Goal: Task Accomplishment & Management: Use online tool/utility

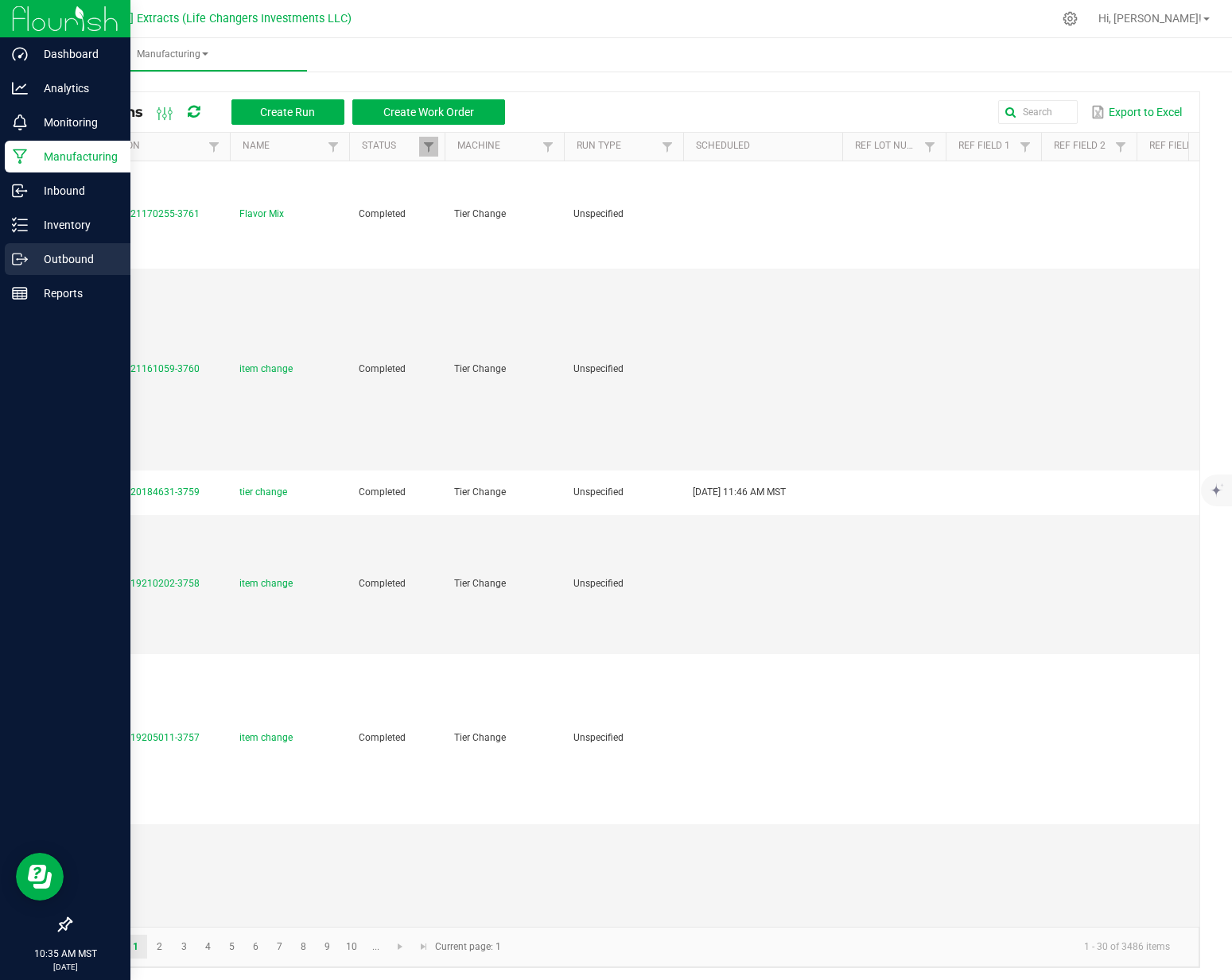
click at [17, 261] on icon at bounding box center [20, 260] width 16 height 16
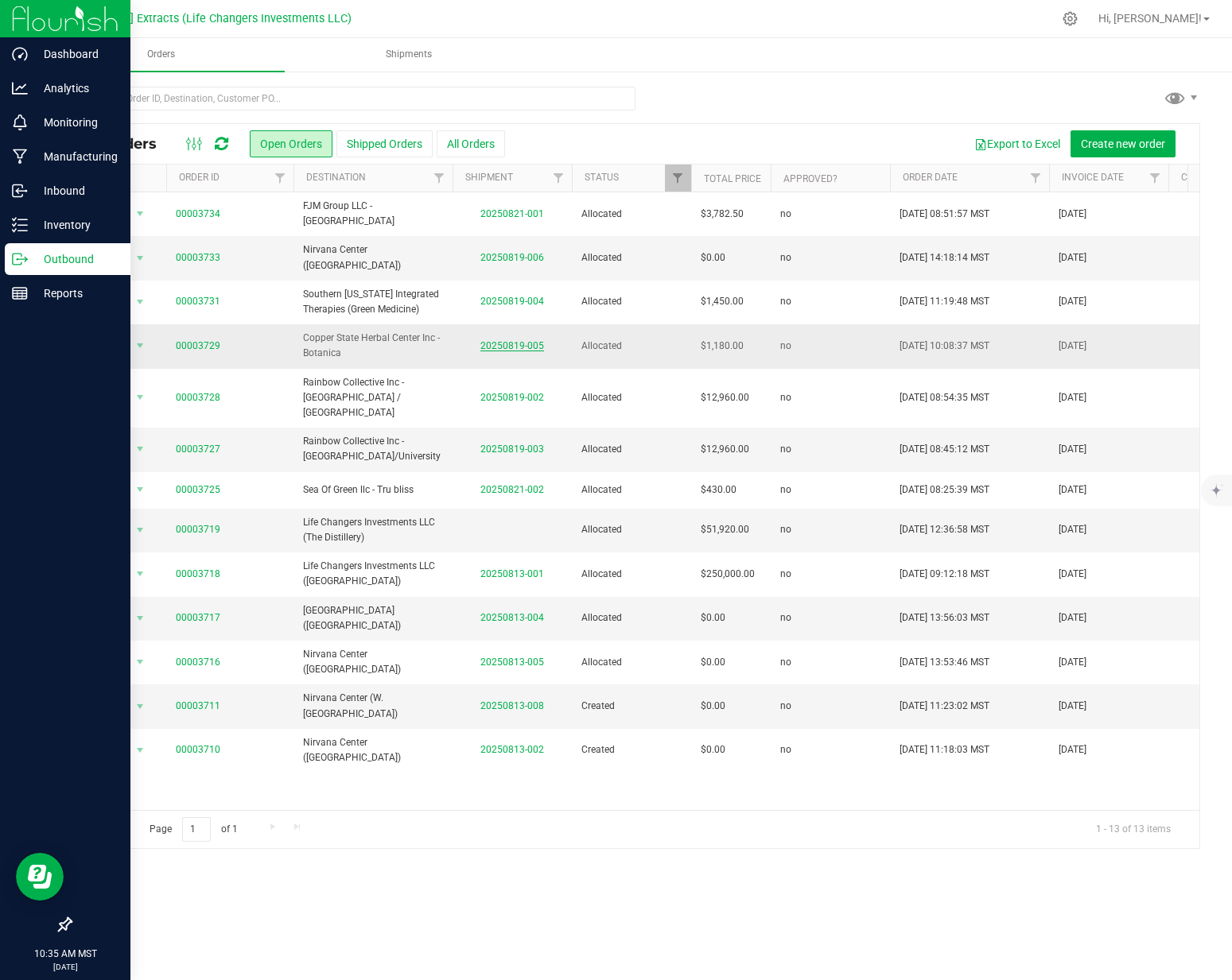
click at [537, 340] on link "20250819-005" at bounding box center [512, 346] width 64 height 11
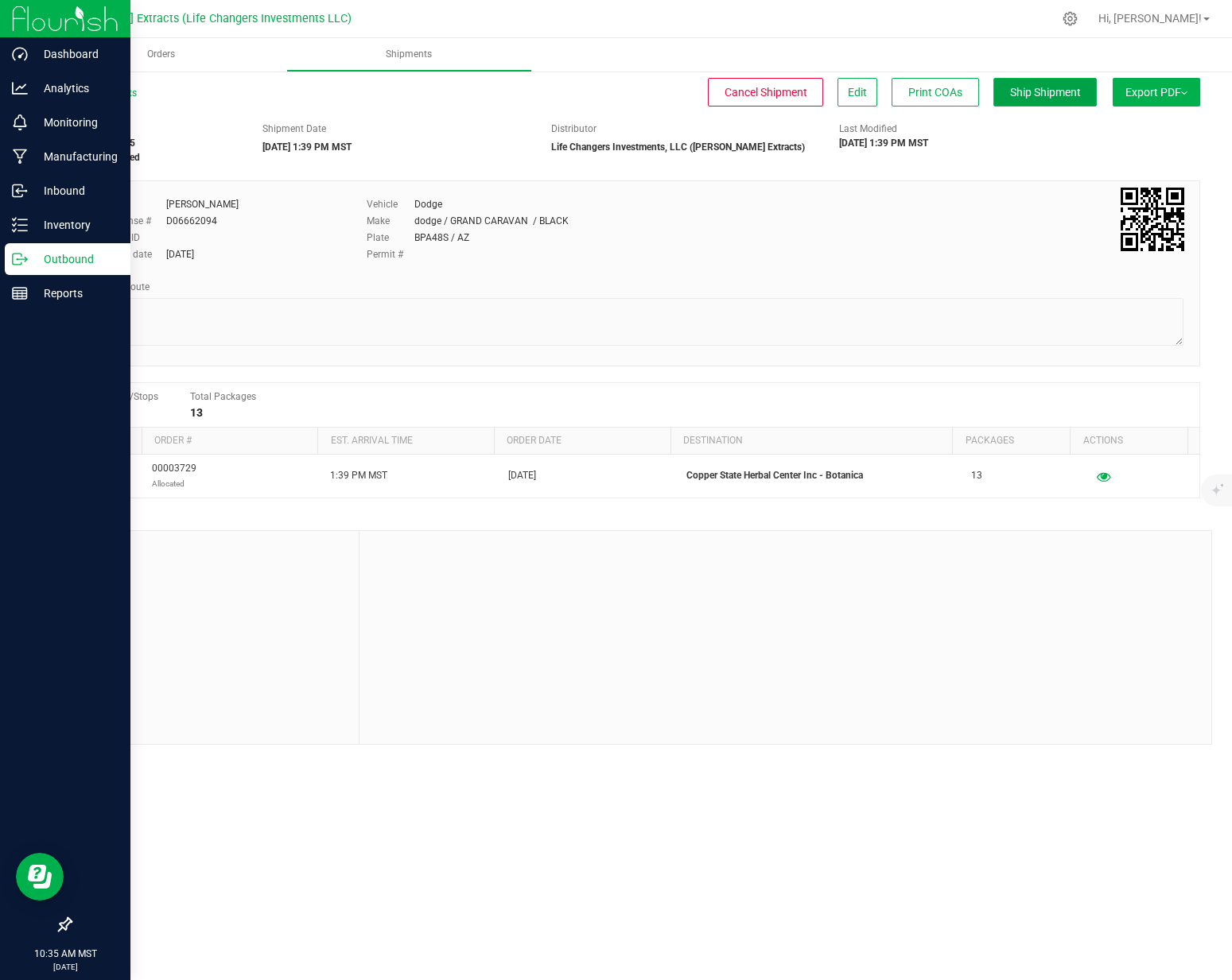
click at [1065, 94] on span "Ship Shipment" at bounding box center [1045, 93] width 71 height 13
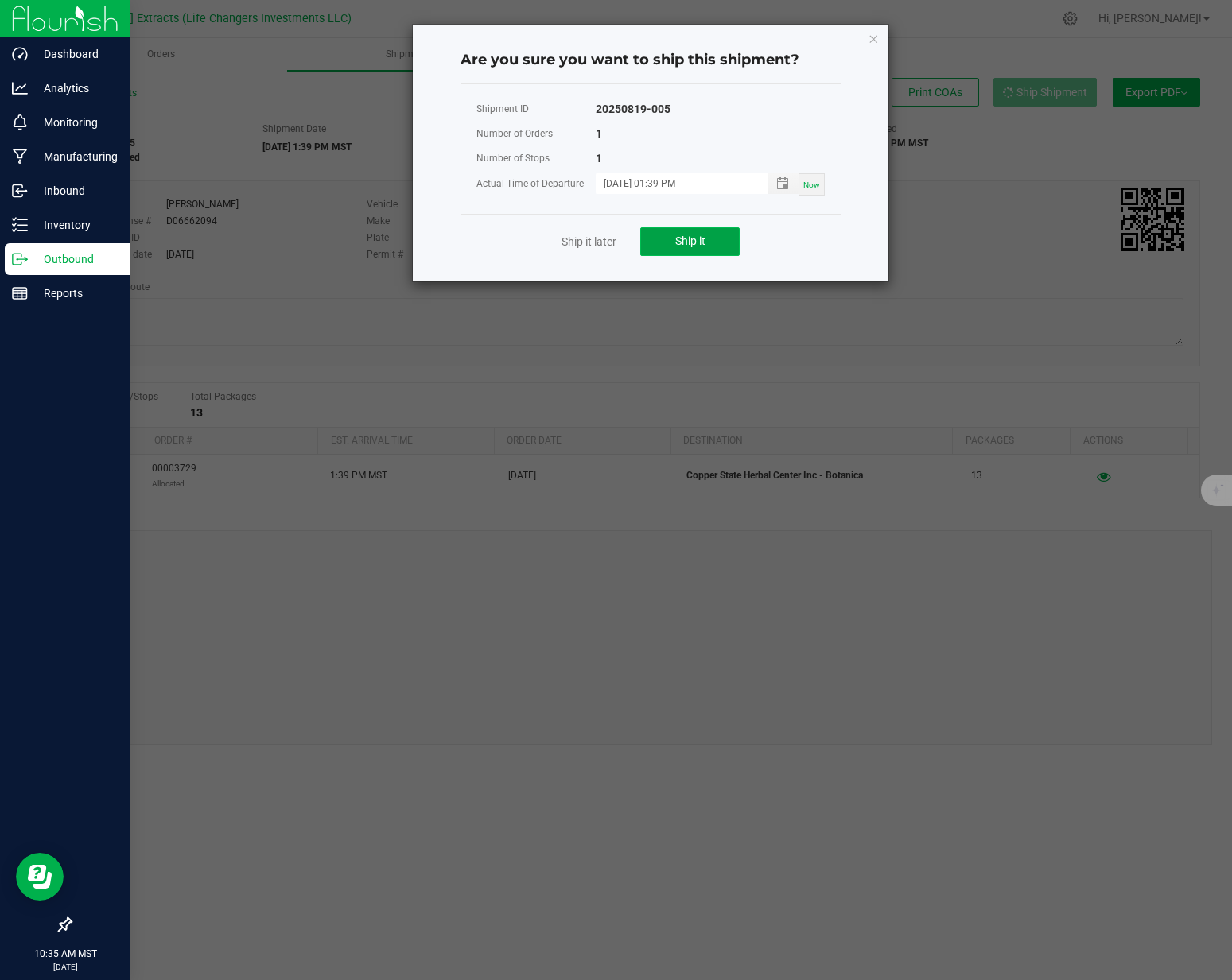
click at [704, 235] on span "Ship it" at bounding box center [691, 241] width 31 height 13
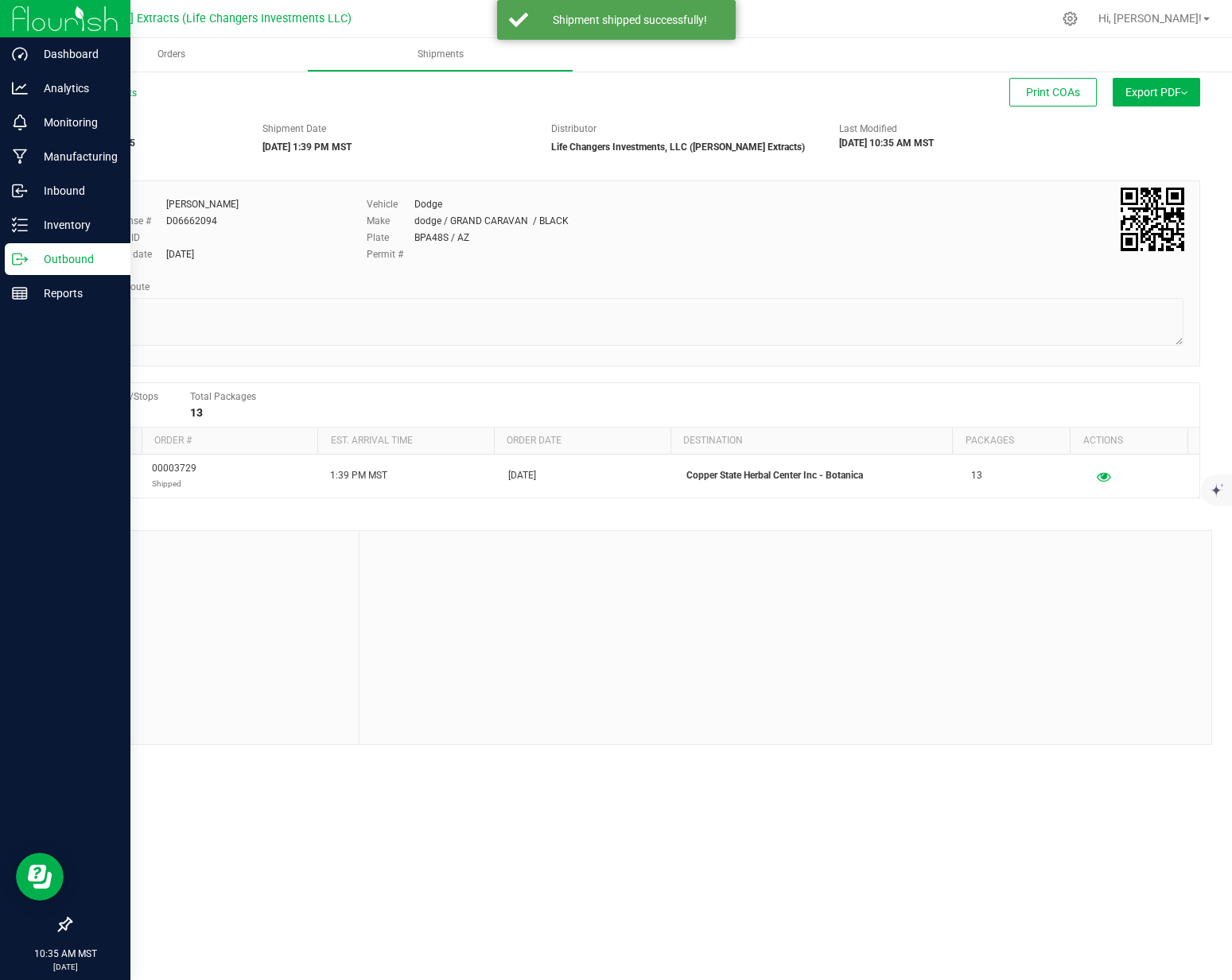
click at [22, 252] on icon at bounding box center [20, 260] width 16 height 16
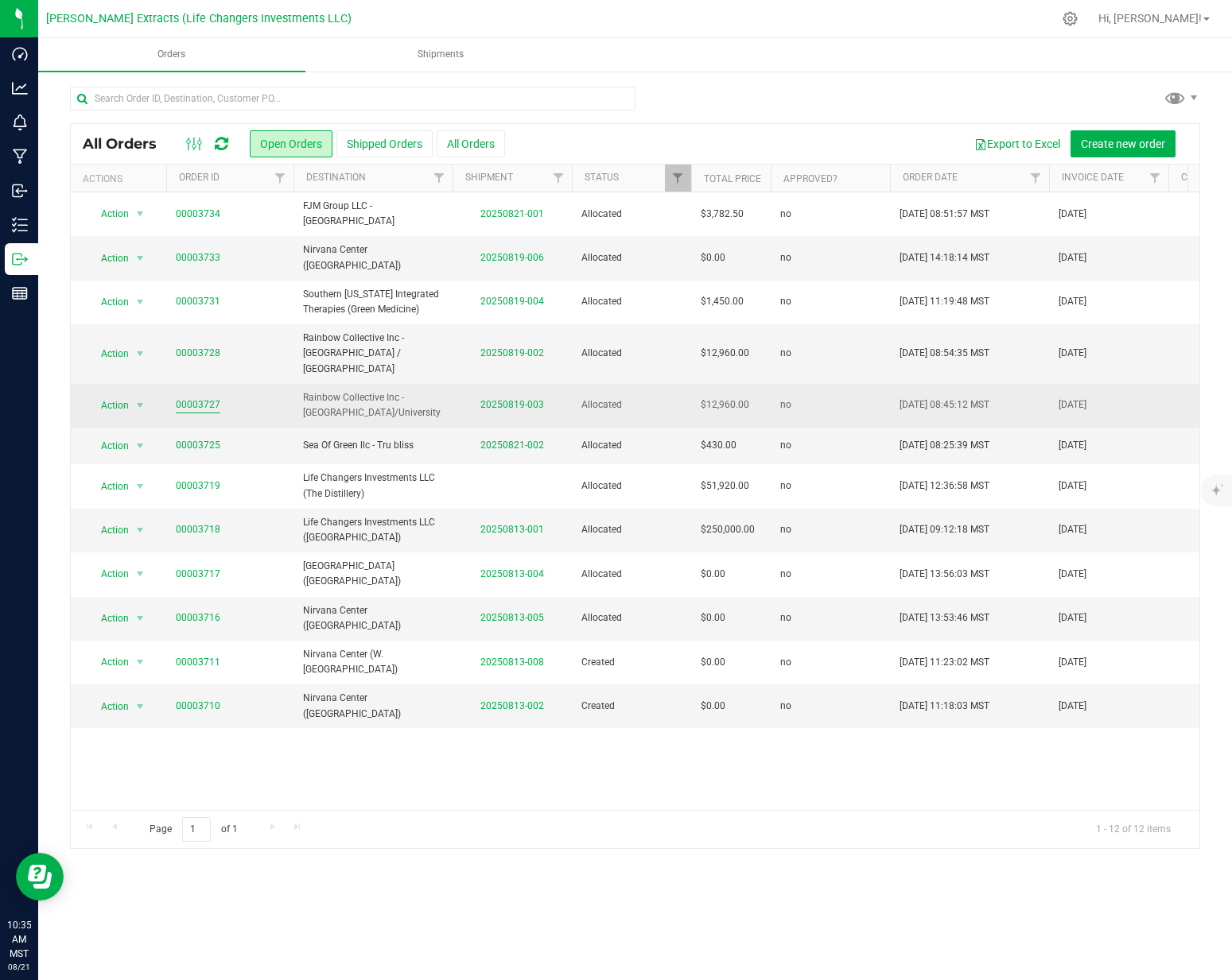
click at [193, 398] on link "00003727" at bounding box center [199, 405] width 45 height 15
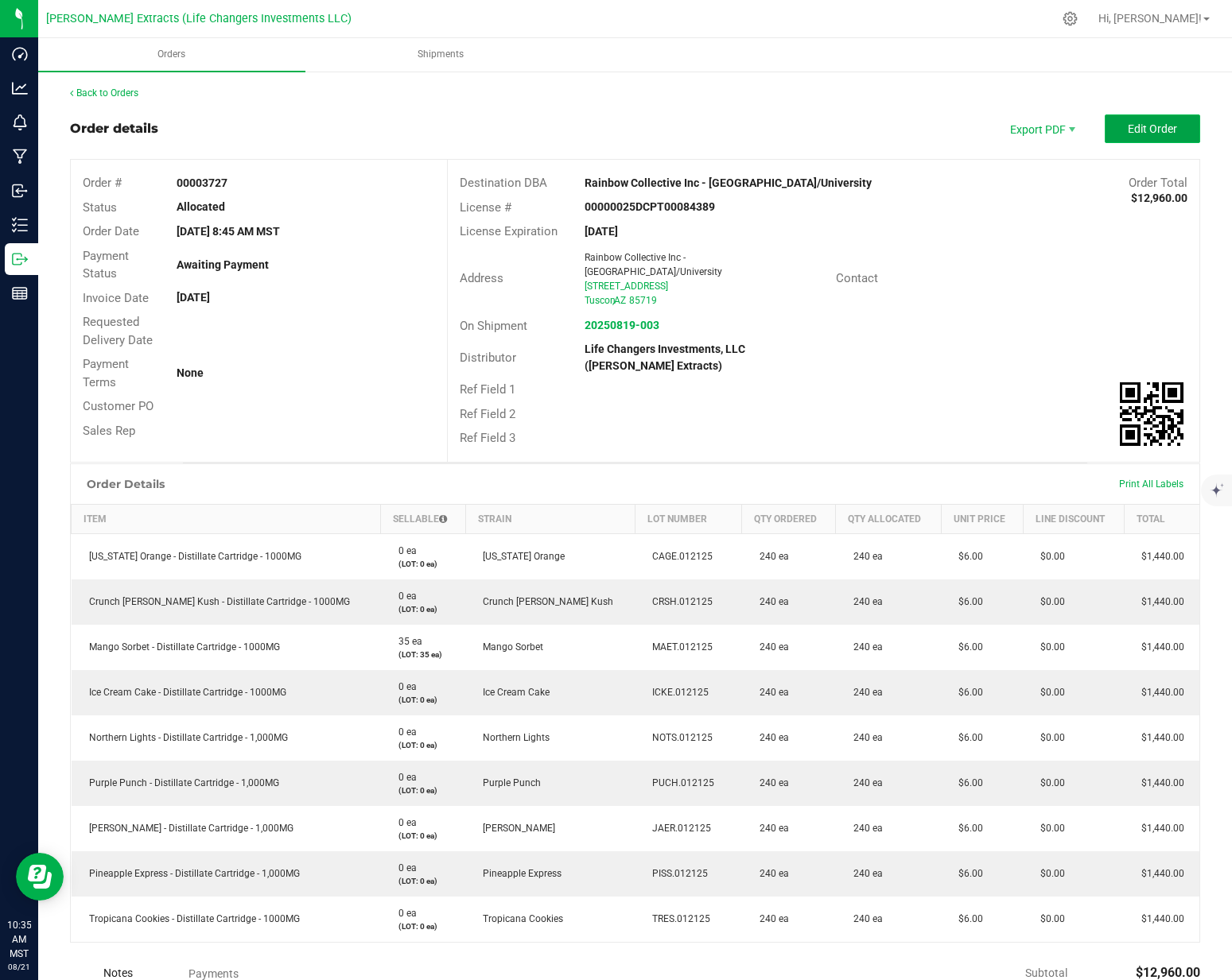
click at [1128, 133] on span "Edit Order" at bounding box center [1152, 128] width 49 height 13
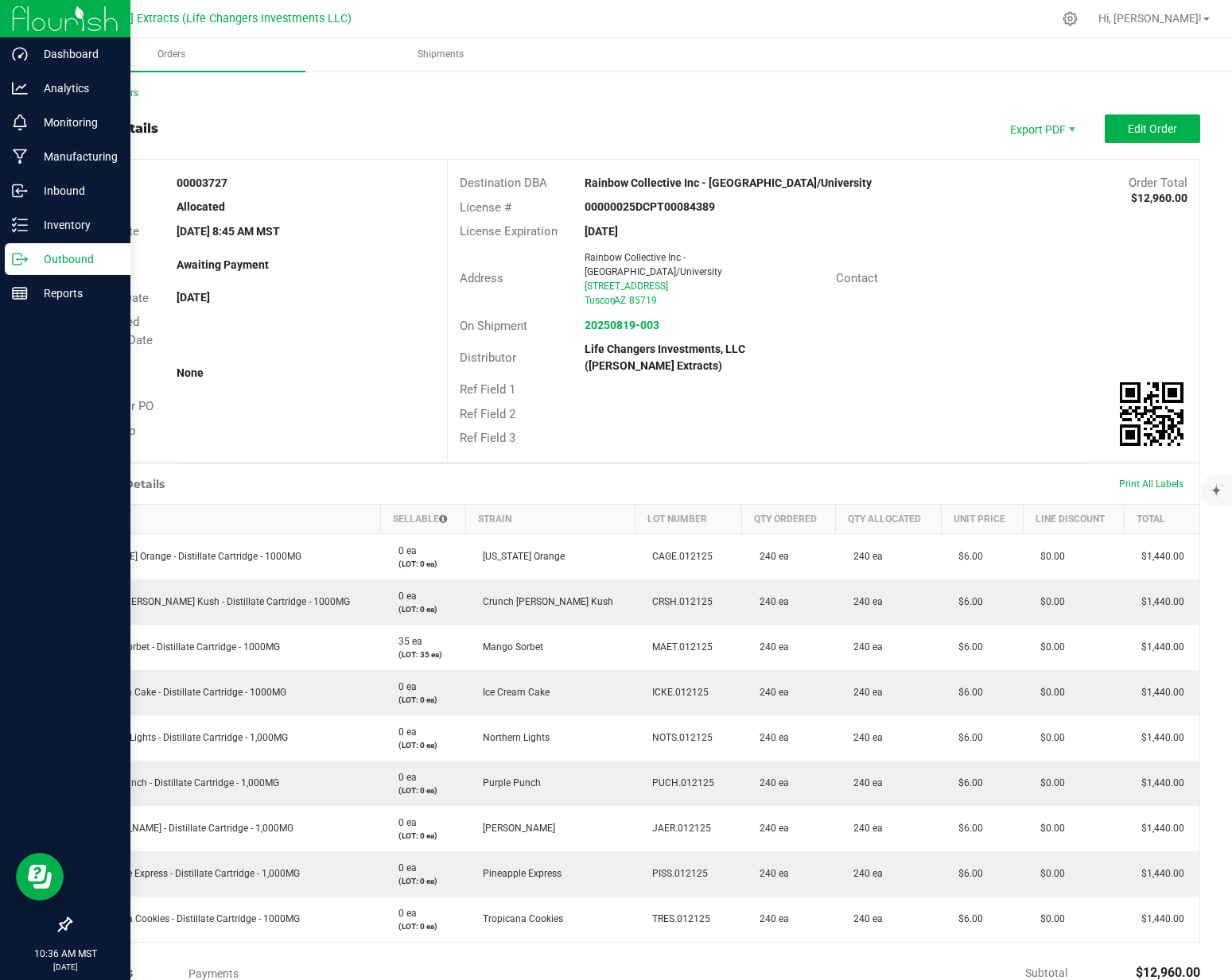
click at [33, 258] on p "Outbound" at bounding box center [75, 259] width 95 height 19
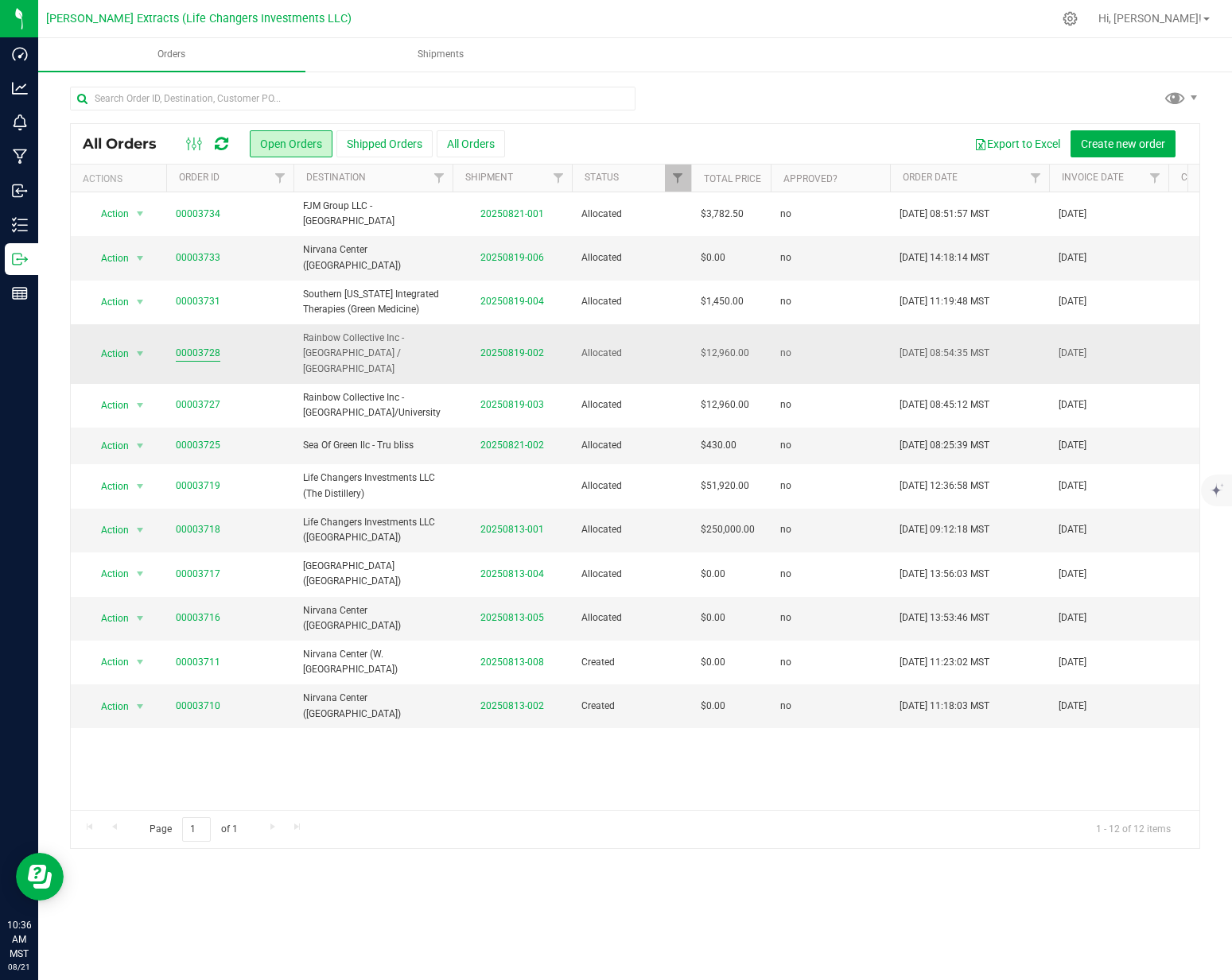
click at [207, 346] on link "00003728" at bounding box center [199, 353] width 45 height 15
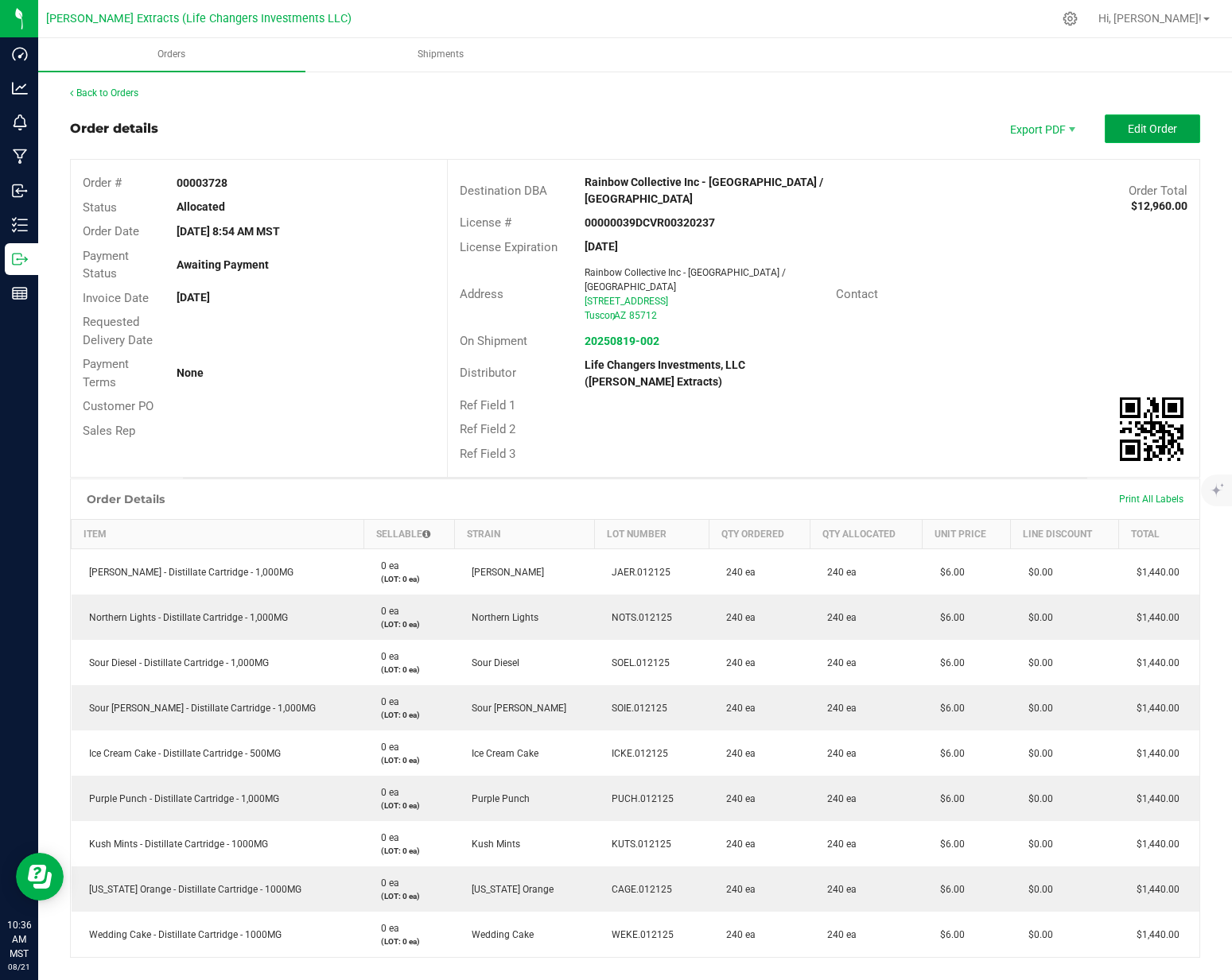
click at [1167, 118] on button "Edit Order" at bounding box center [1153, 128] width 95 height 29
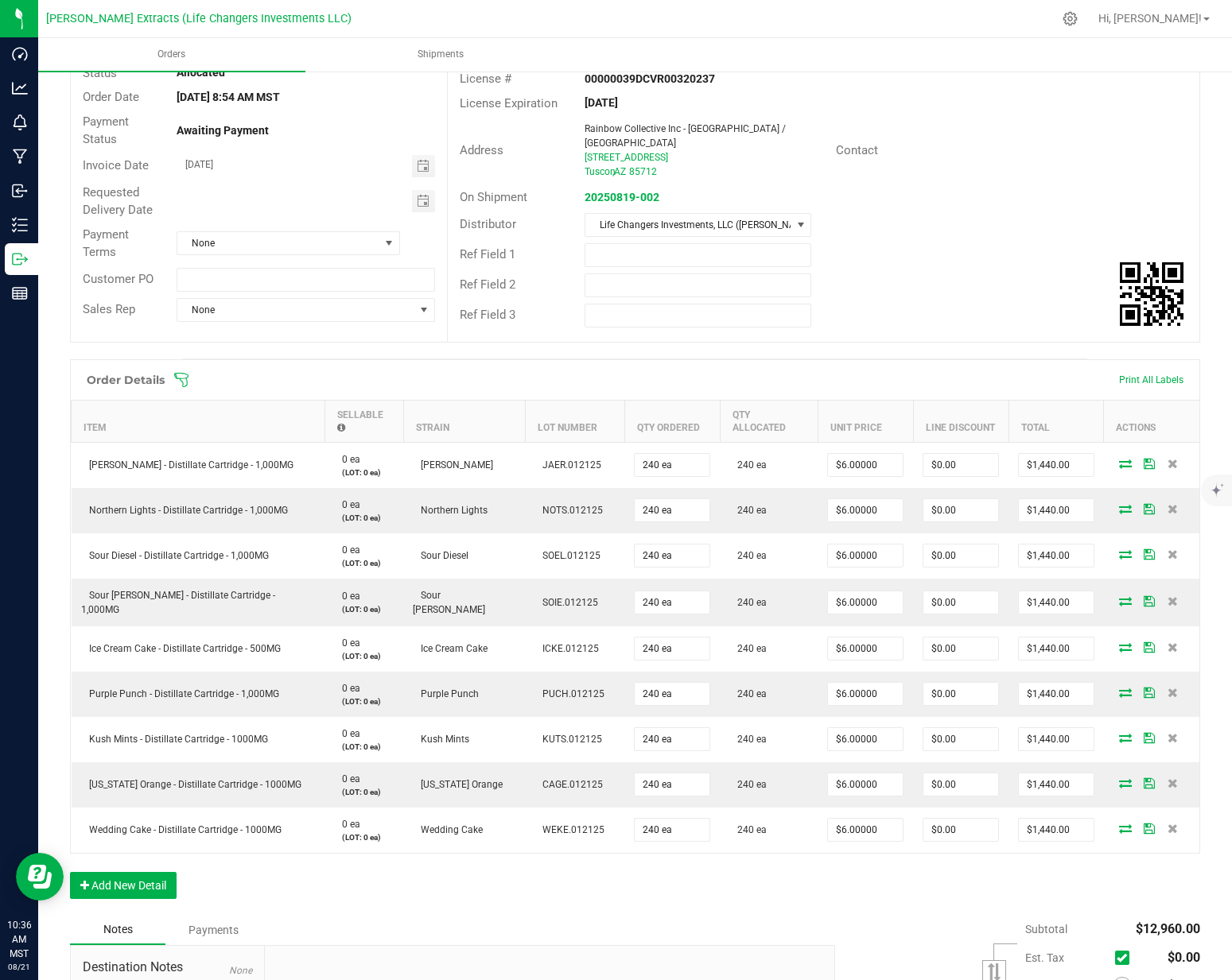
scroll to position [207, 0]
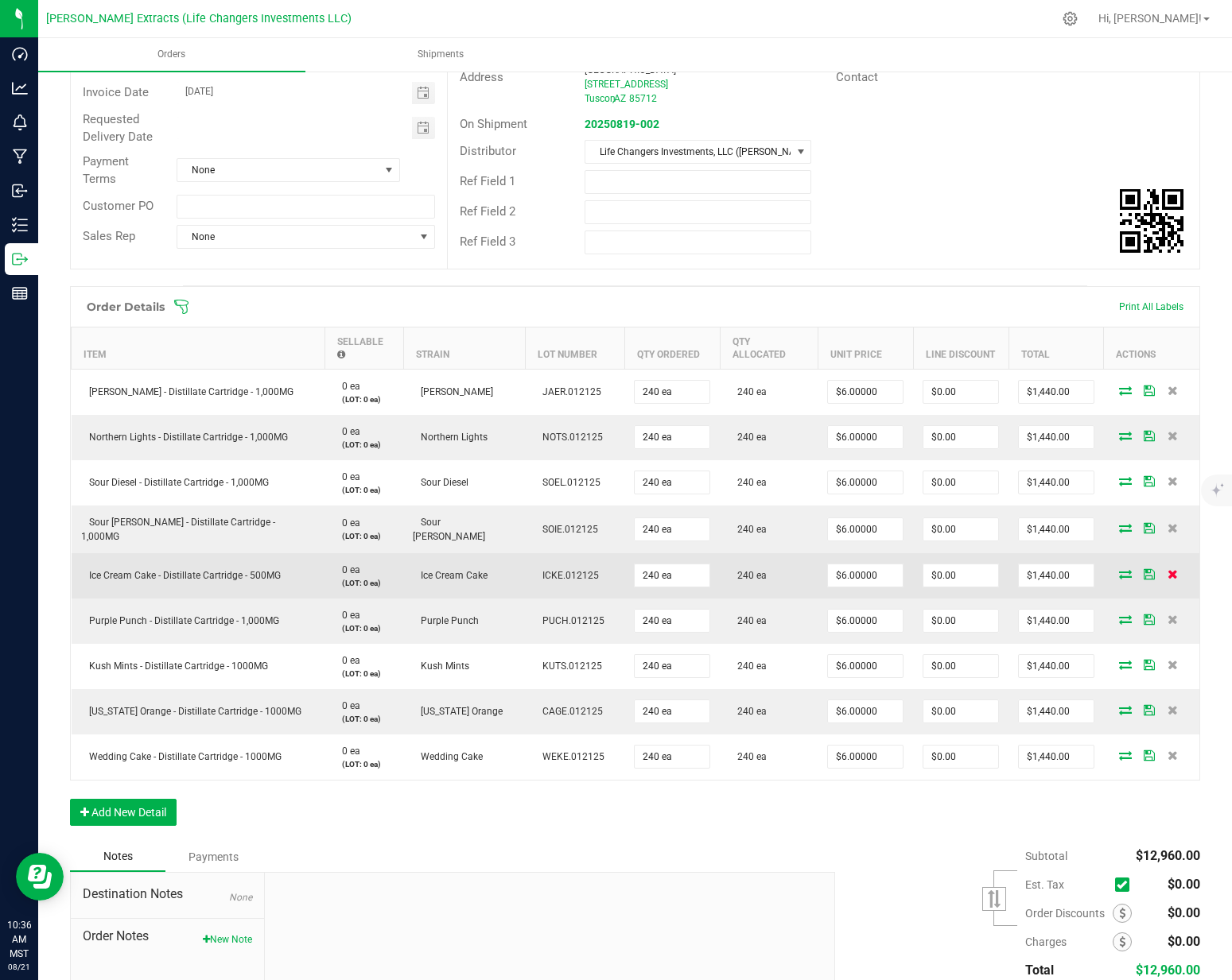
click at [1167, 569] on icon at bounding box center [1173, 574] width 11 height 10
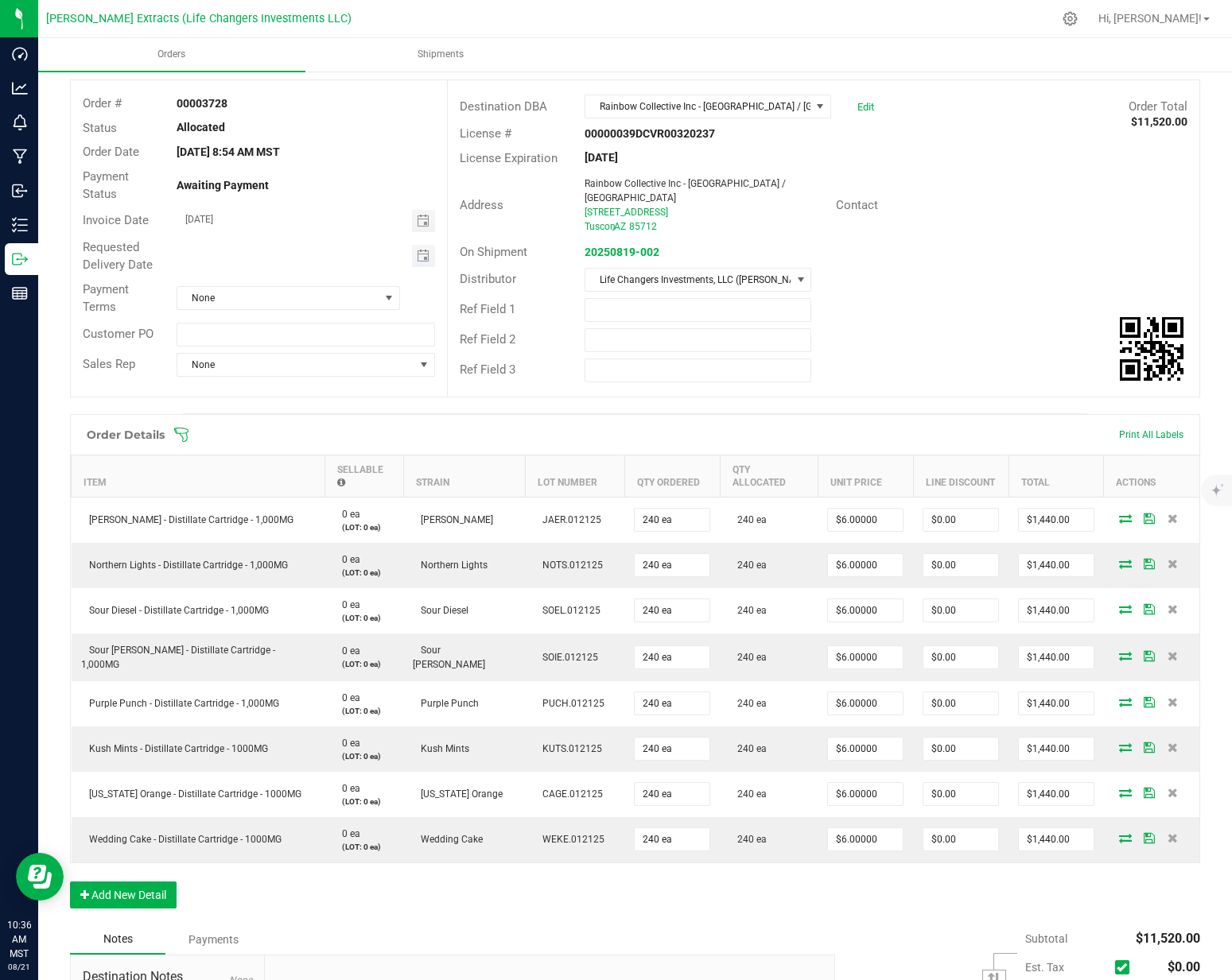
scroll to position [0, 0]
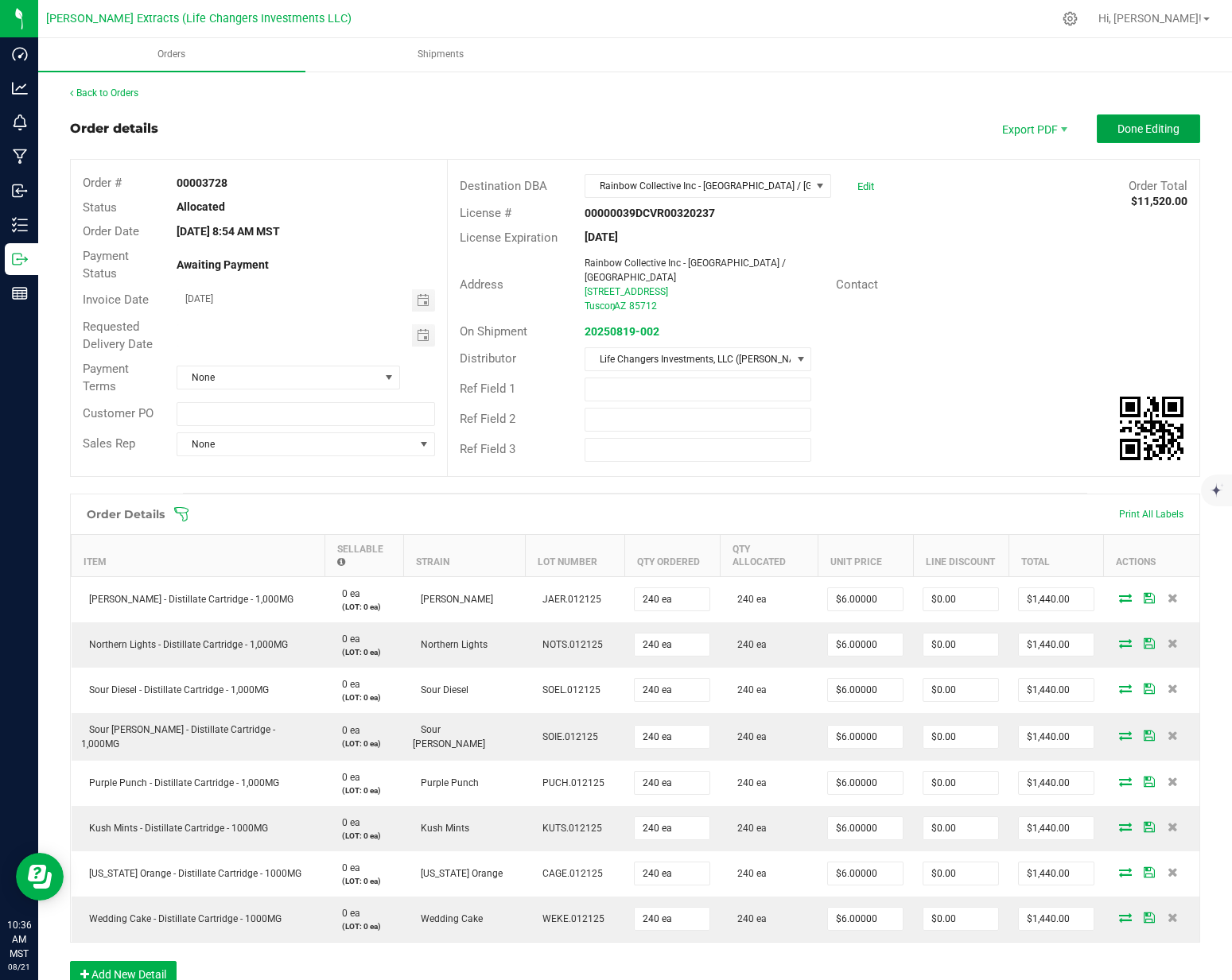
drag, startPoint x: 1128, startPoint y: 139, endPoint x: 1008, endPoint y: 143, distance: 120.1
click at [1128, 140] on button "Done Editing" at bounding box center [1148, 128] width 103 height 29
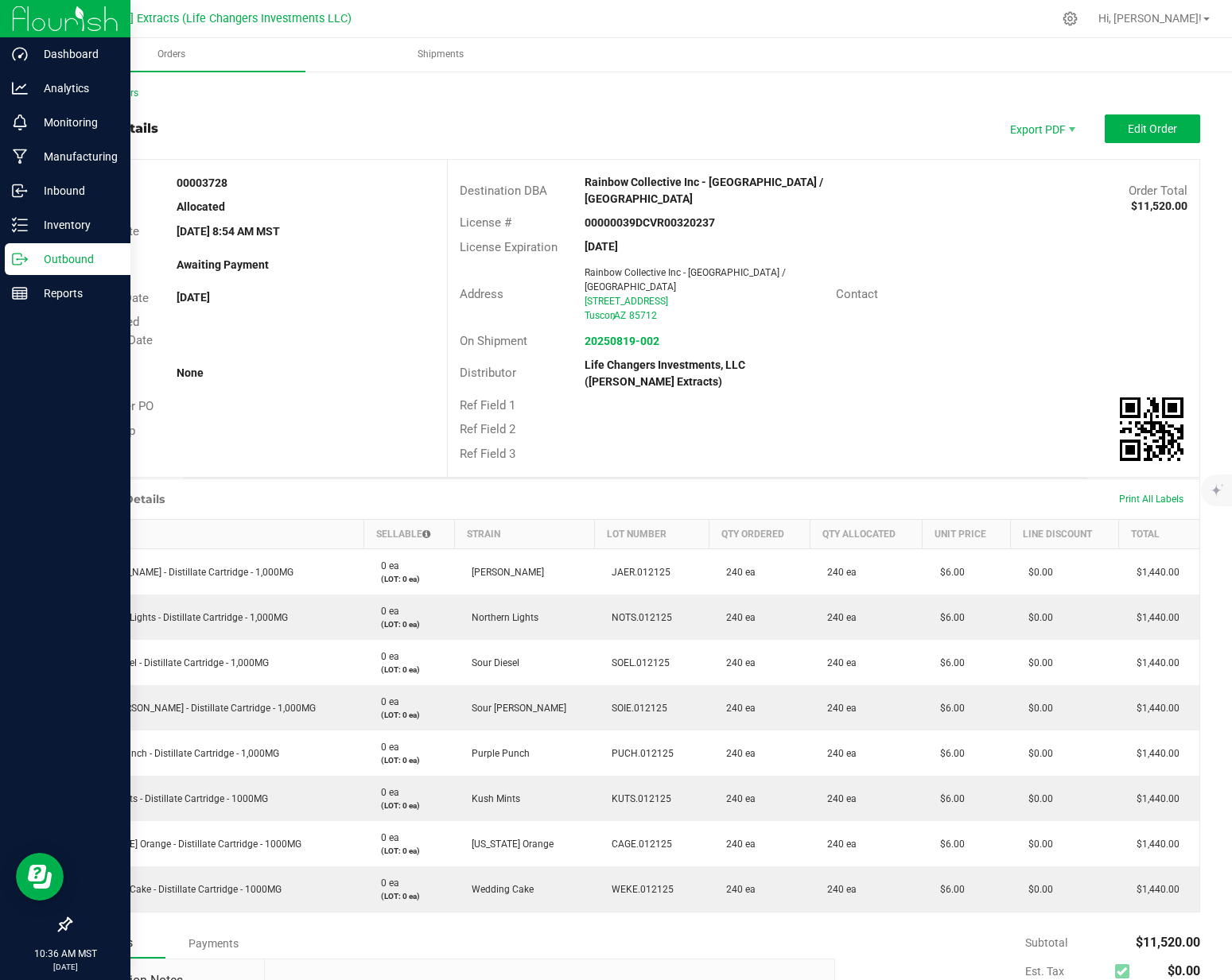
click at [24, 258] on icon at bounding box center [20, 260] width 16 height 16
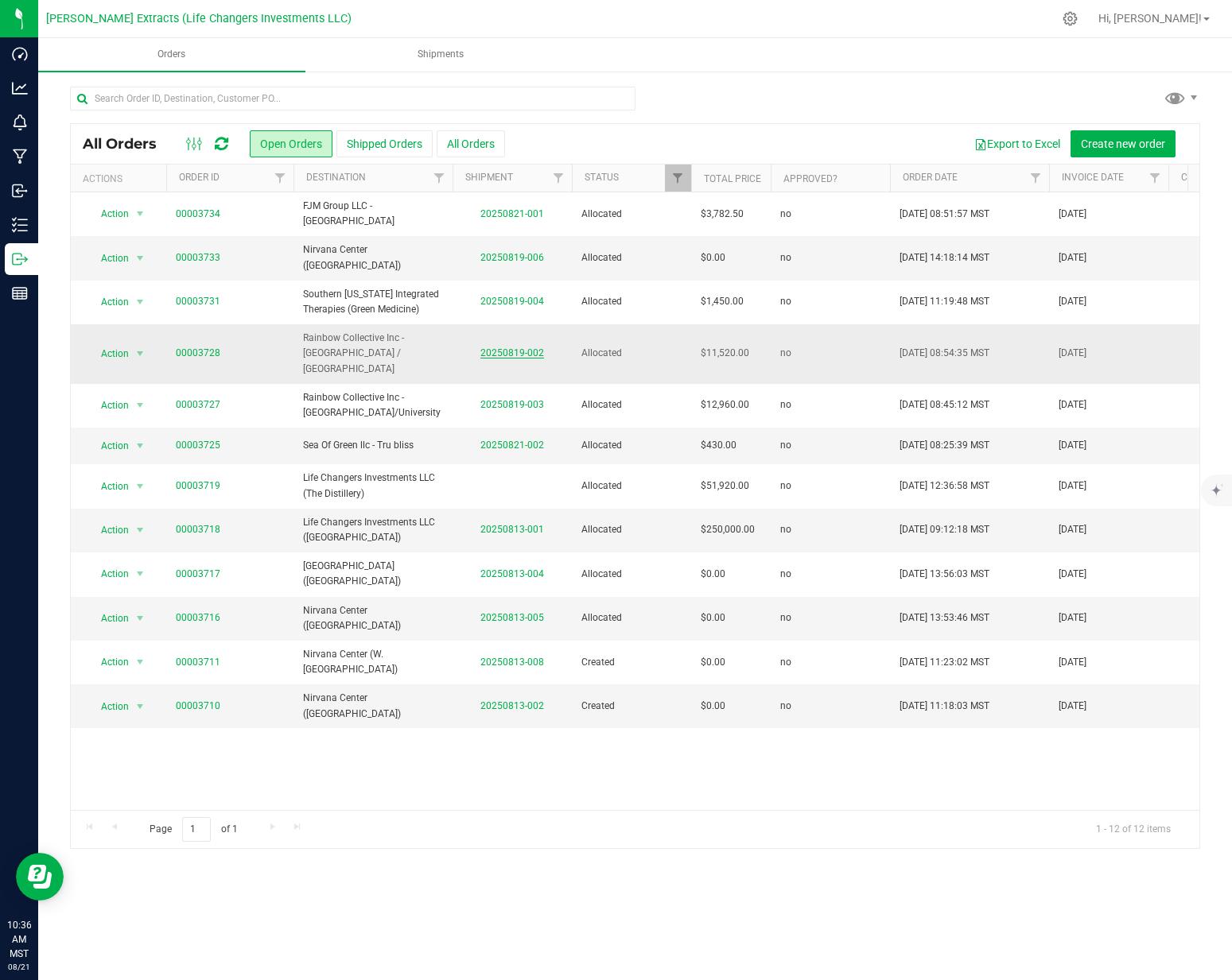
click at [507, 348] on link "20250819-002" at bounding box center [512, 353] width 64 height 11
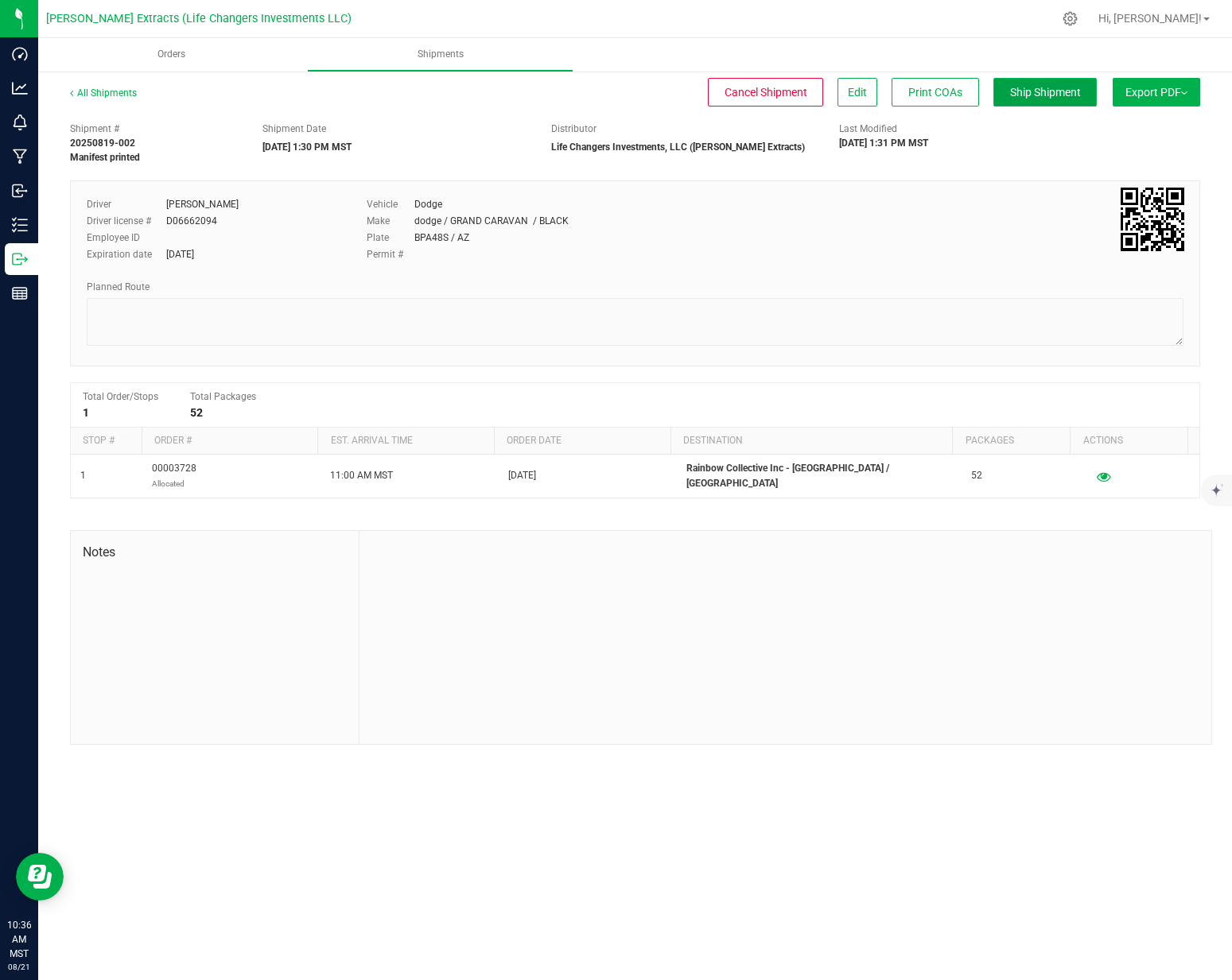
click at [1064, 94] on span "Ship Shipment" at bounding box center [1045, 93] width 71 height 13
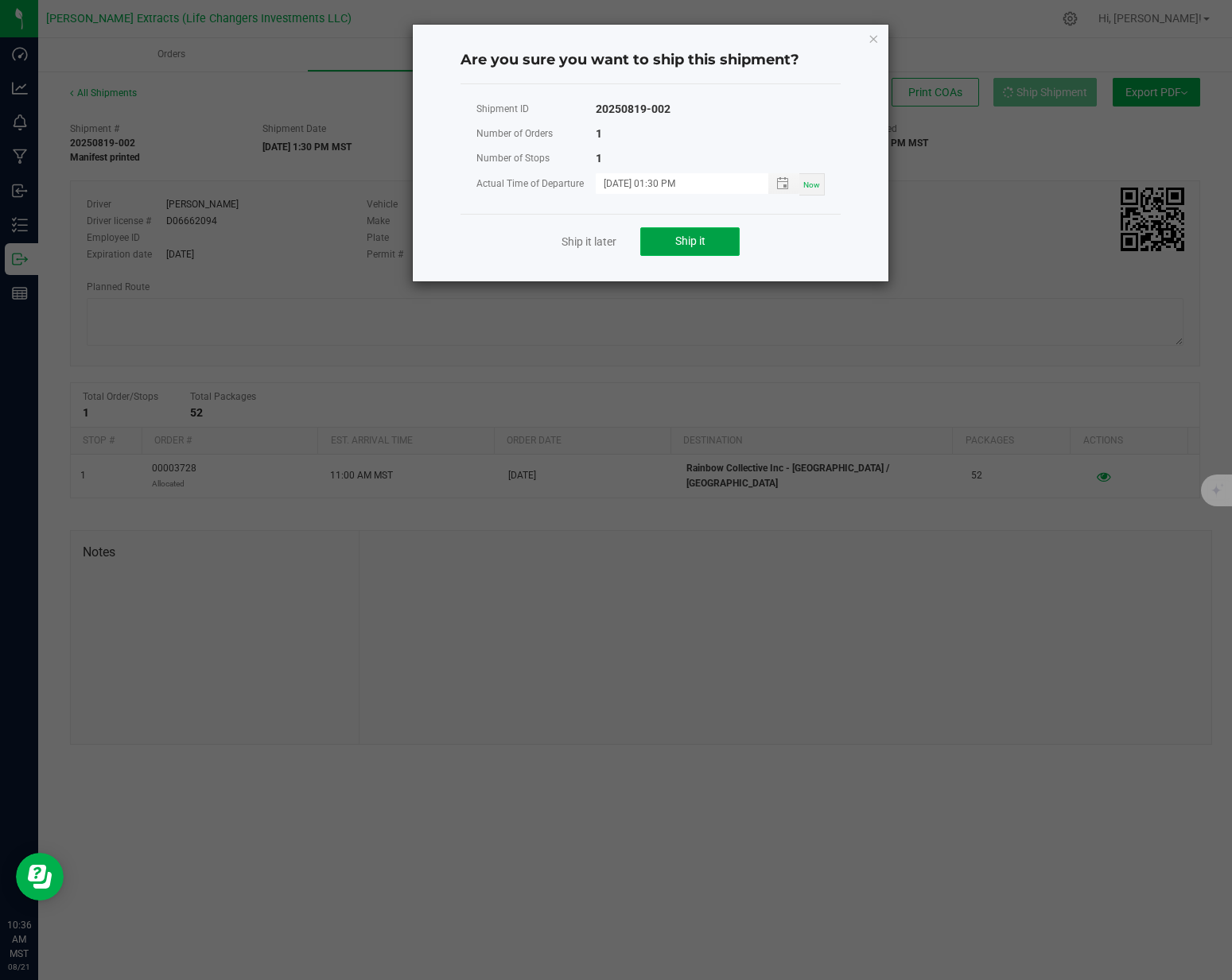
drag, startPoint x: 710, startPoint y: 242, endPoint x: 652, endPoint y: 240, distance: 58.0
click at [709, 241] on button "Ship it" at bounding box center [690, 242] width 100 height 29
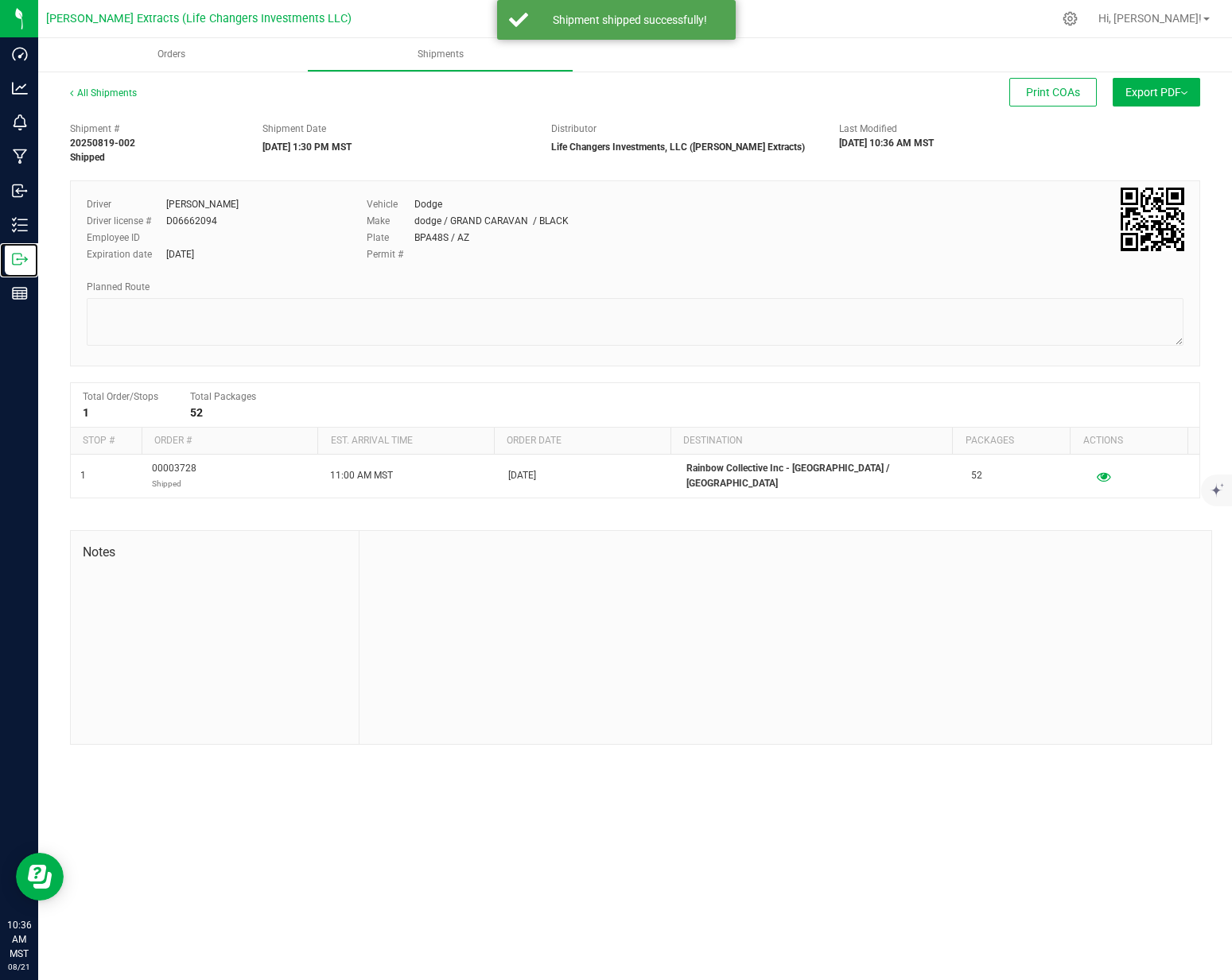
click at [20, 262] on icon at bounding box center [20, 260] width 16 height 16
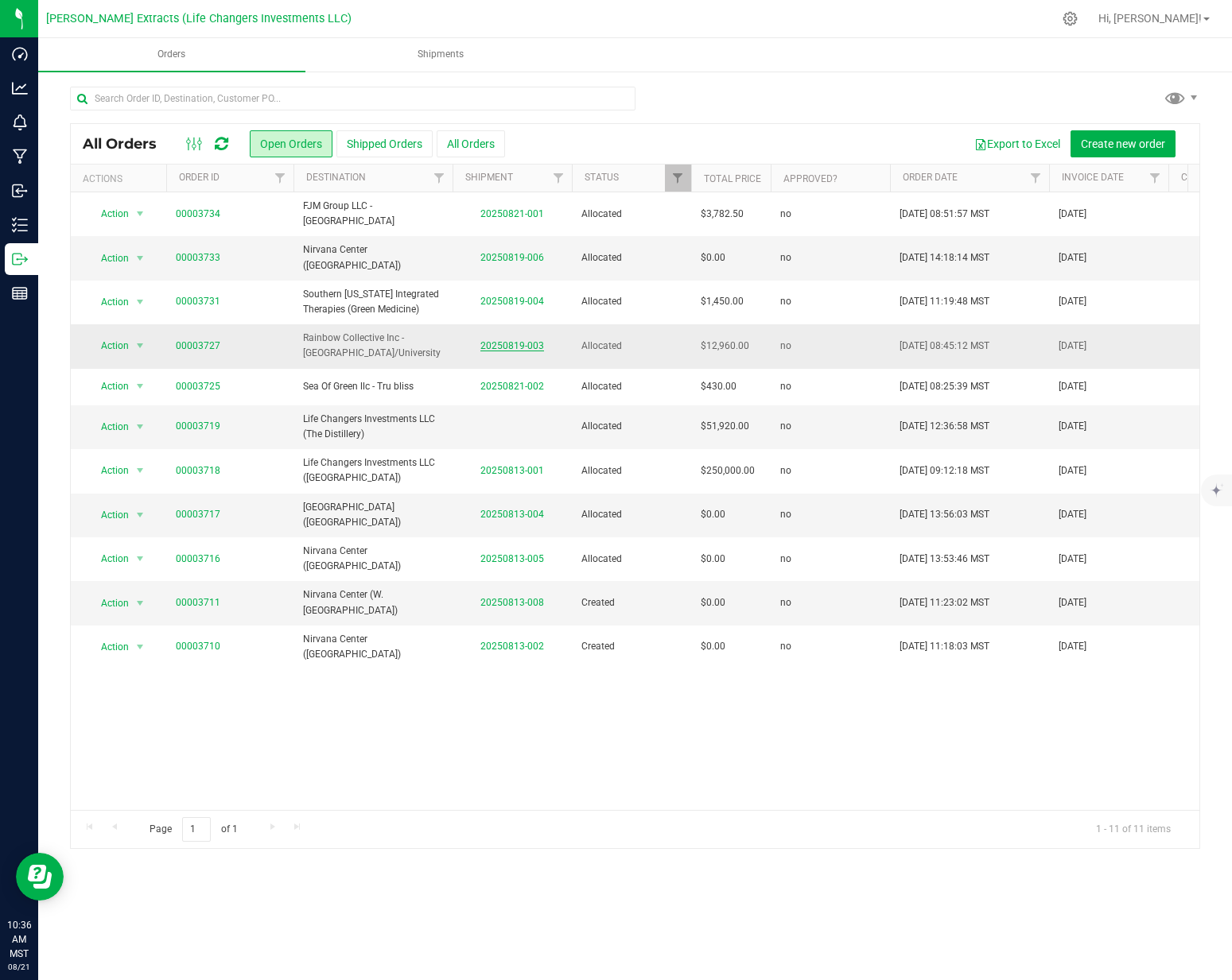
click at [503, 340] on link "20250819-003" at bounding box center [512, 346] width 64 height 11
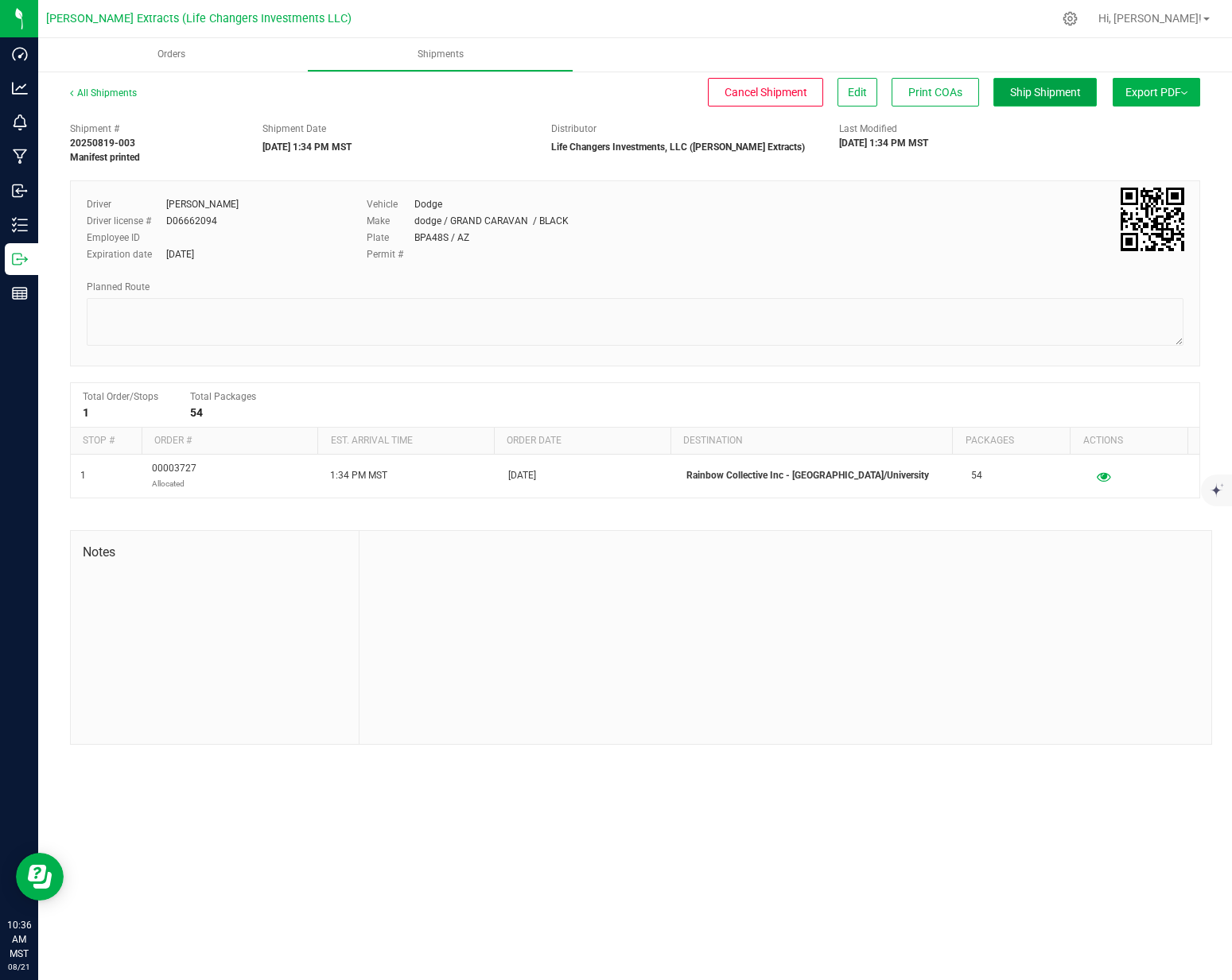
click at [1063, 102] on button "Ship Shipment" at bounding box center [1045, 93] width 103 height 29
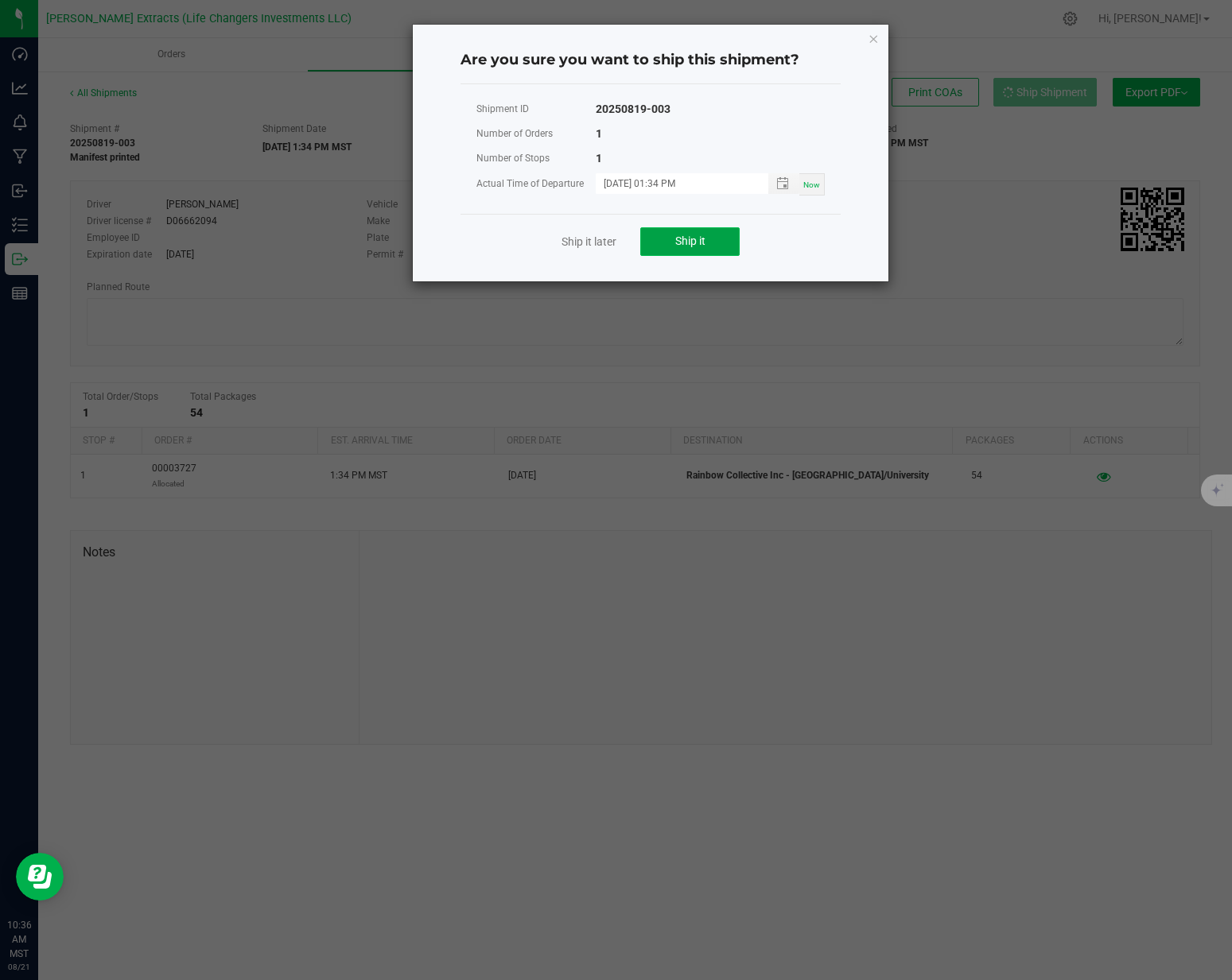
click at [669, 242] on button "Ship it" at bounding box center [690, 242] width 100 height 29
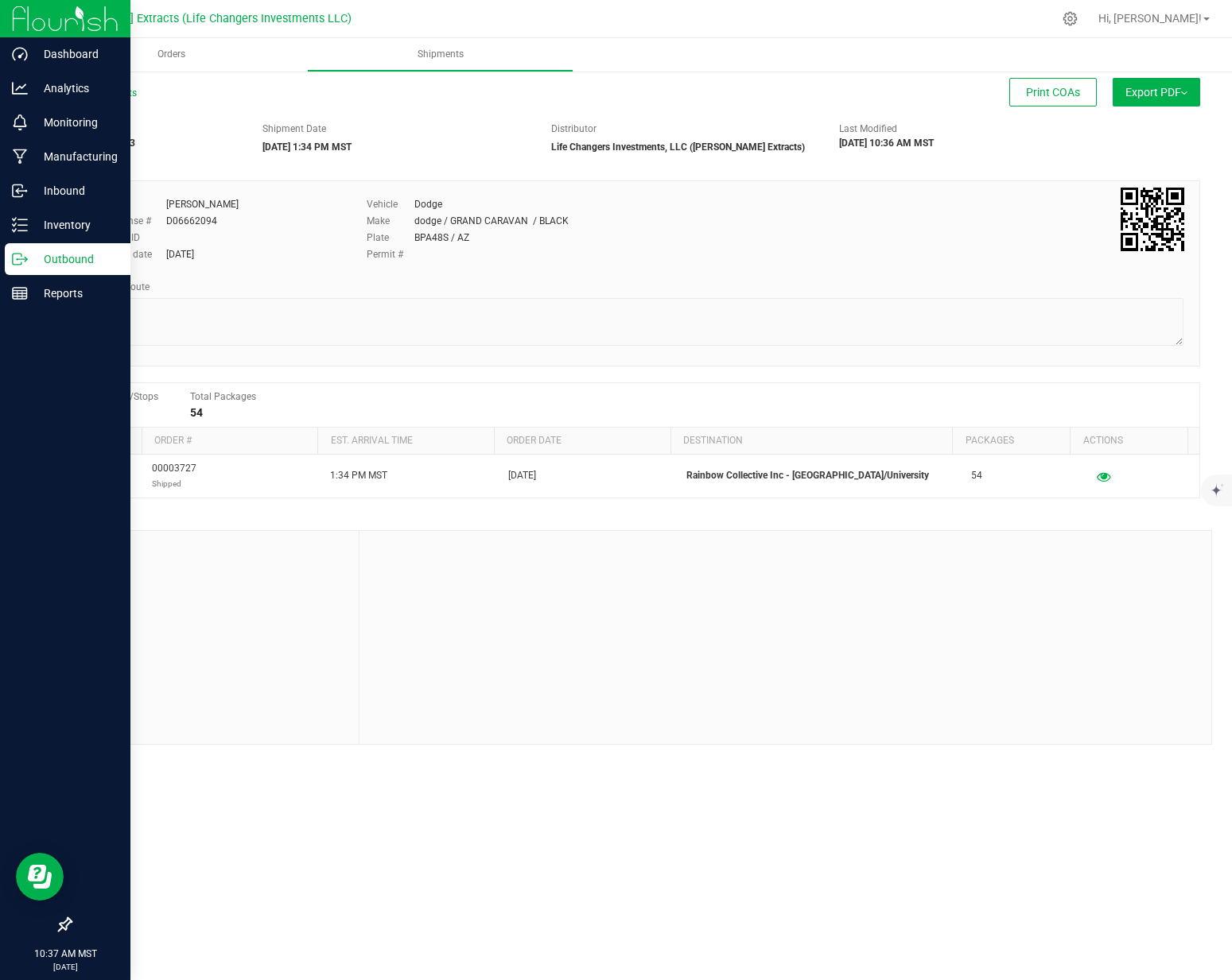
click at [32, 260] on p "Outbound" at bounding box center [75, 259] width 95 height 19
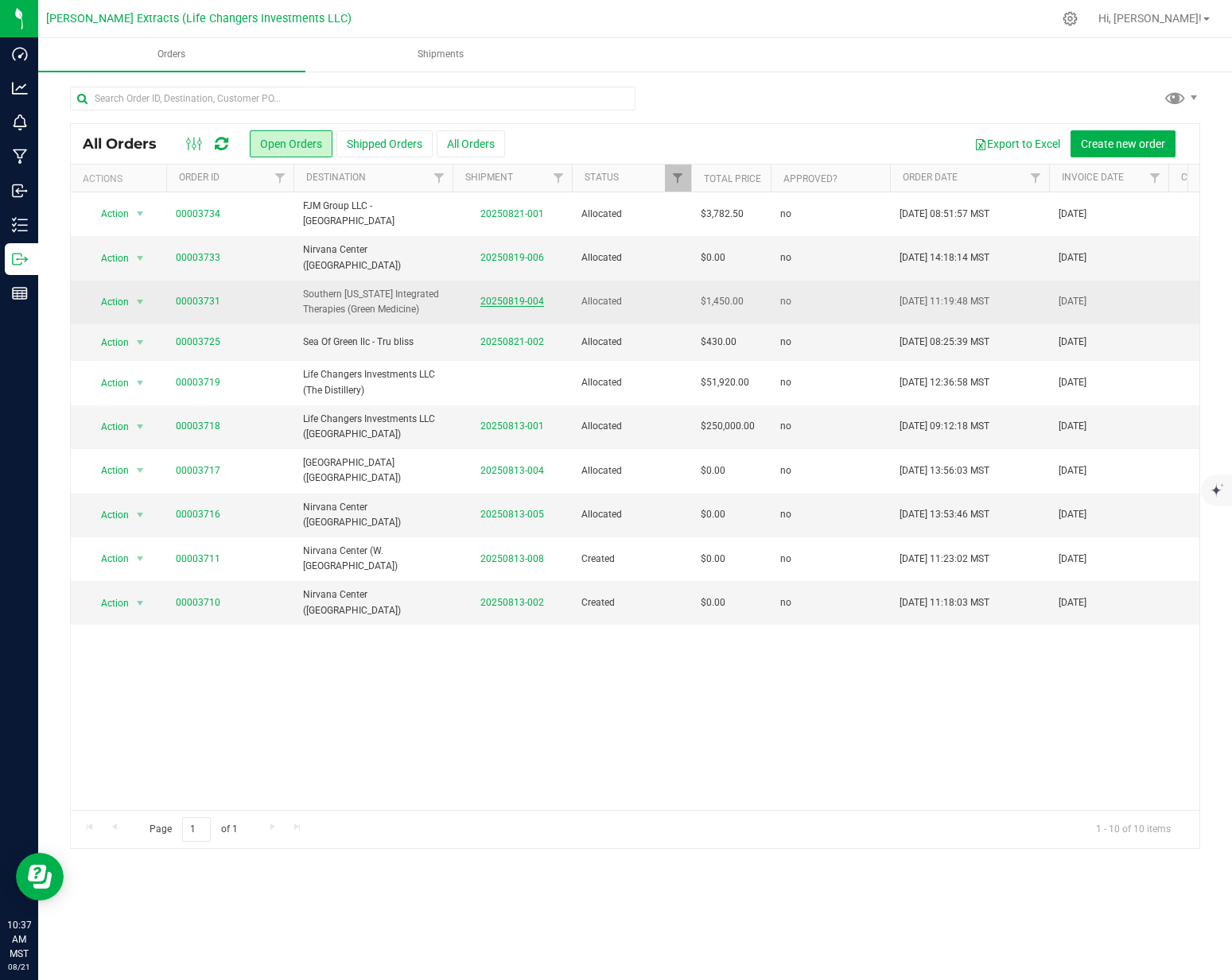
click at [527, 296] on link "20250819-004" at bounding box center [512, 301] width 64 height 11
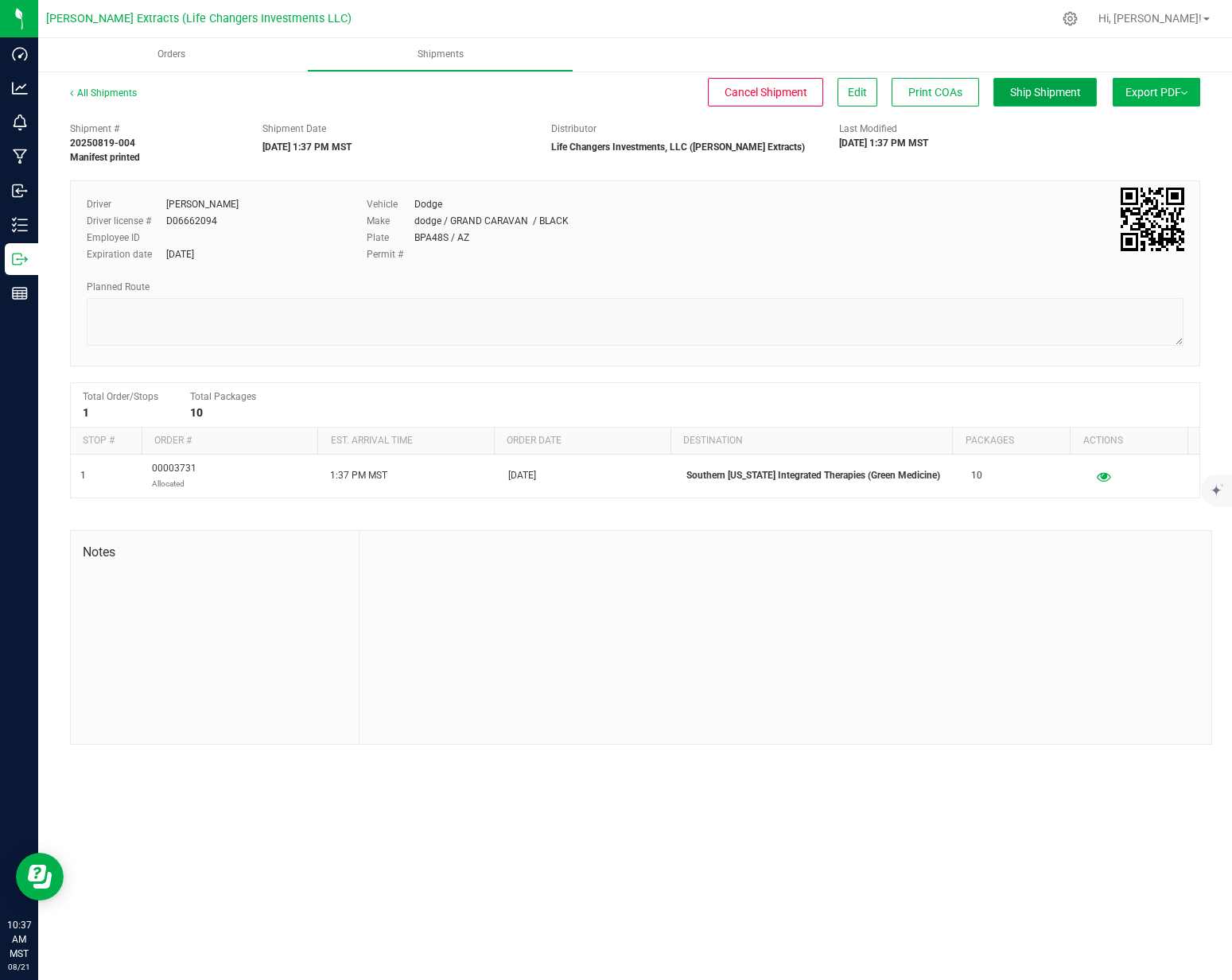
click at [1060, 101] on button "Ship Shipment" at bounding box center [1045, 93] width 103 height 29
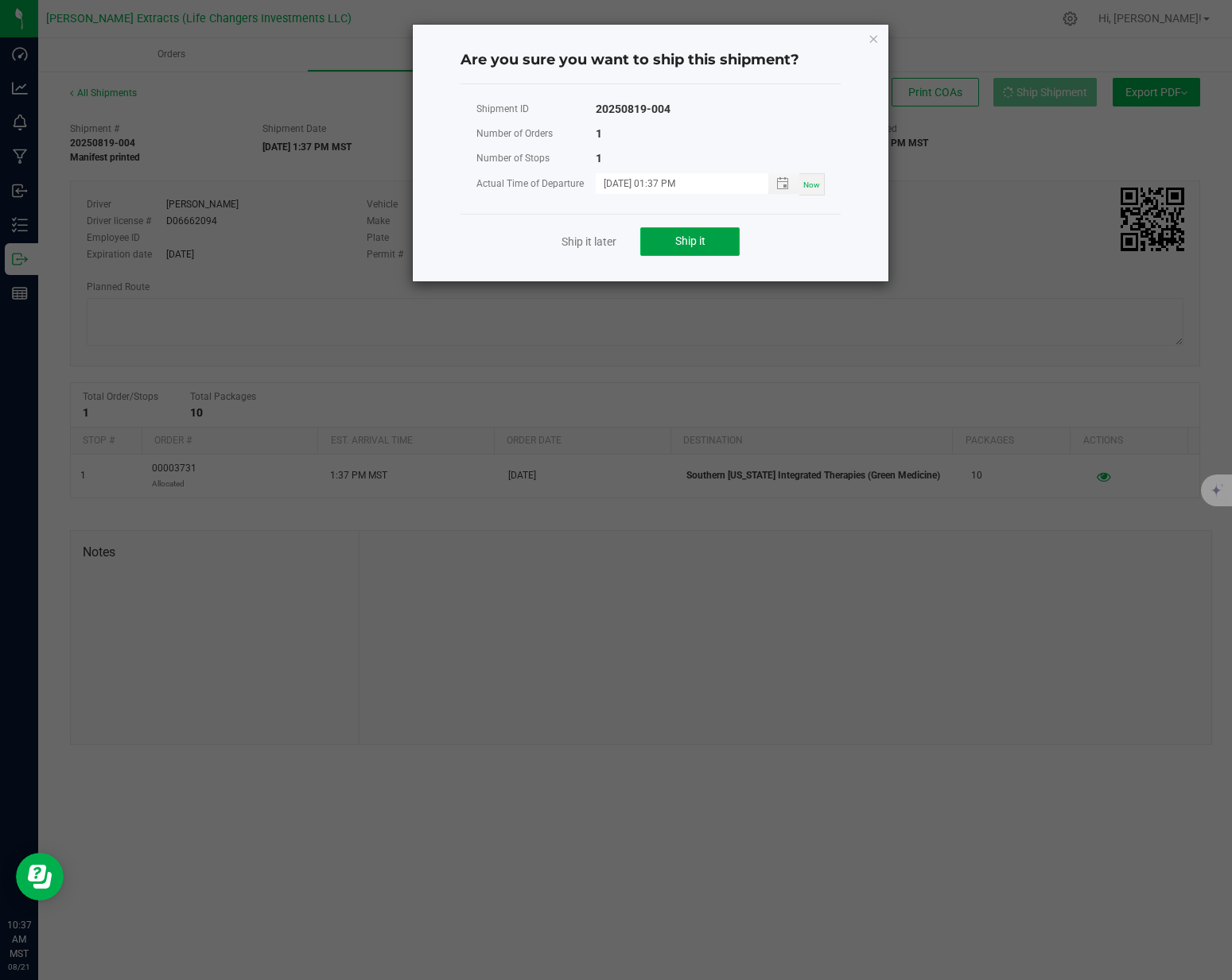
click at [694, 240] on span "Ship it" at bounding box center [691, 241] width 31 height 13
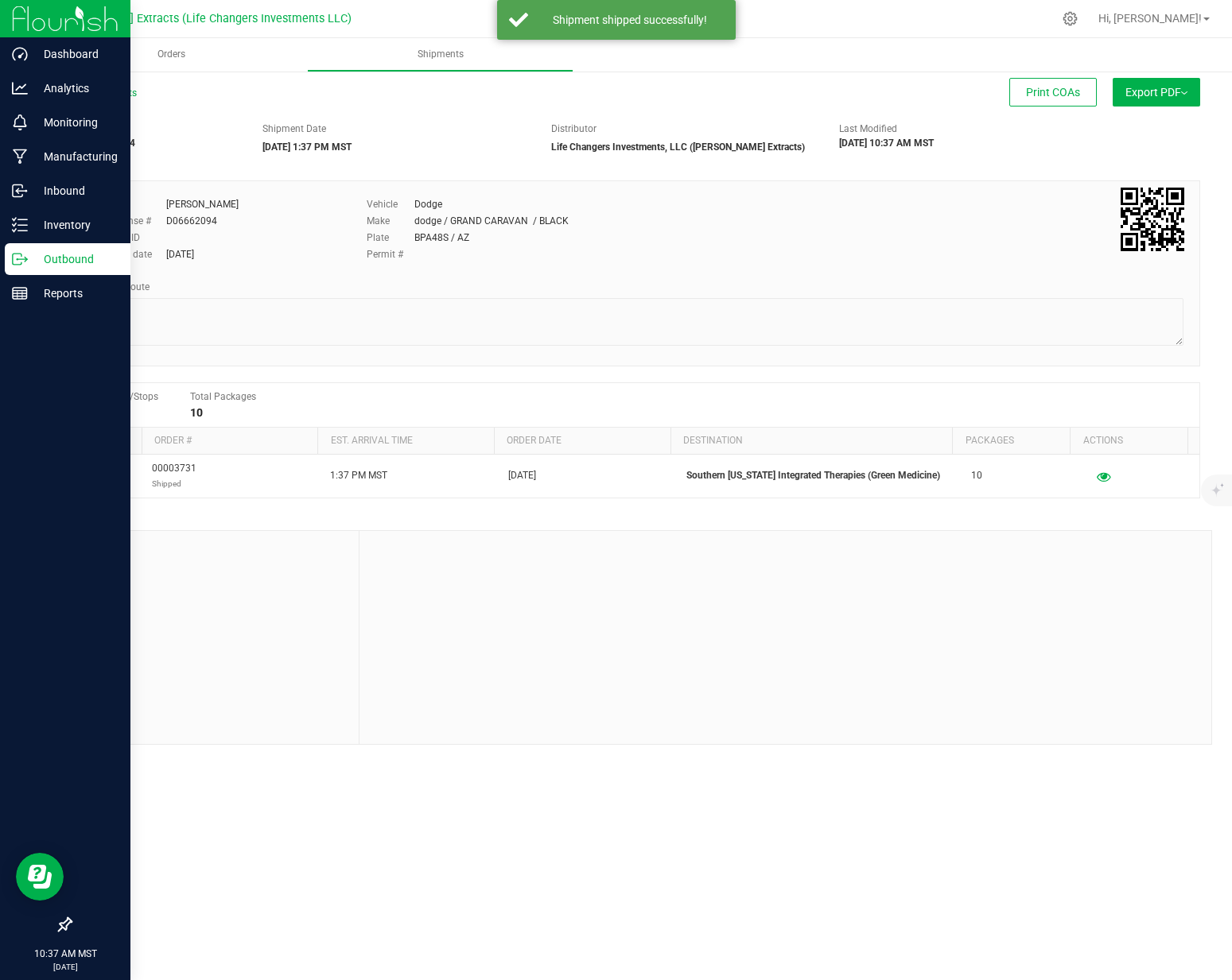
click at [17, 262] on icon at bounding box center [20, 260] width 16 height 16
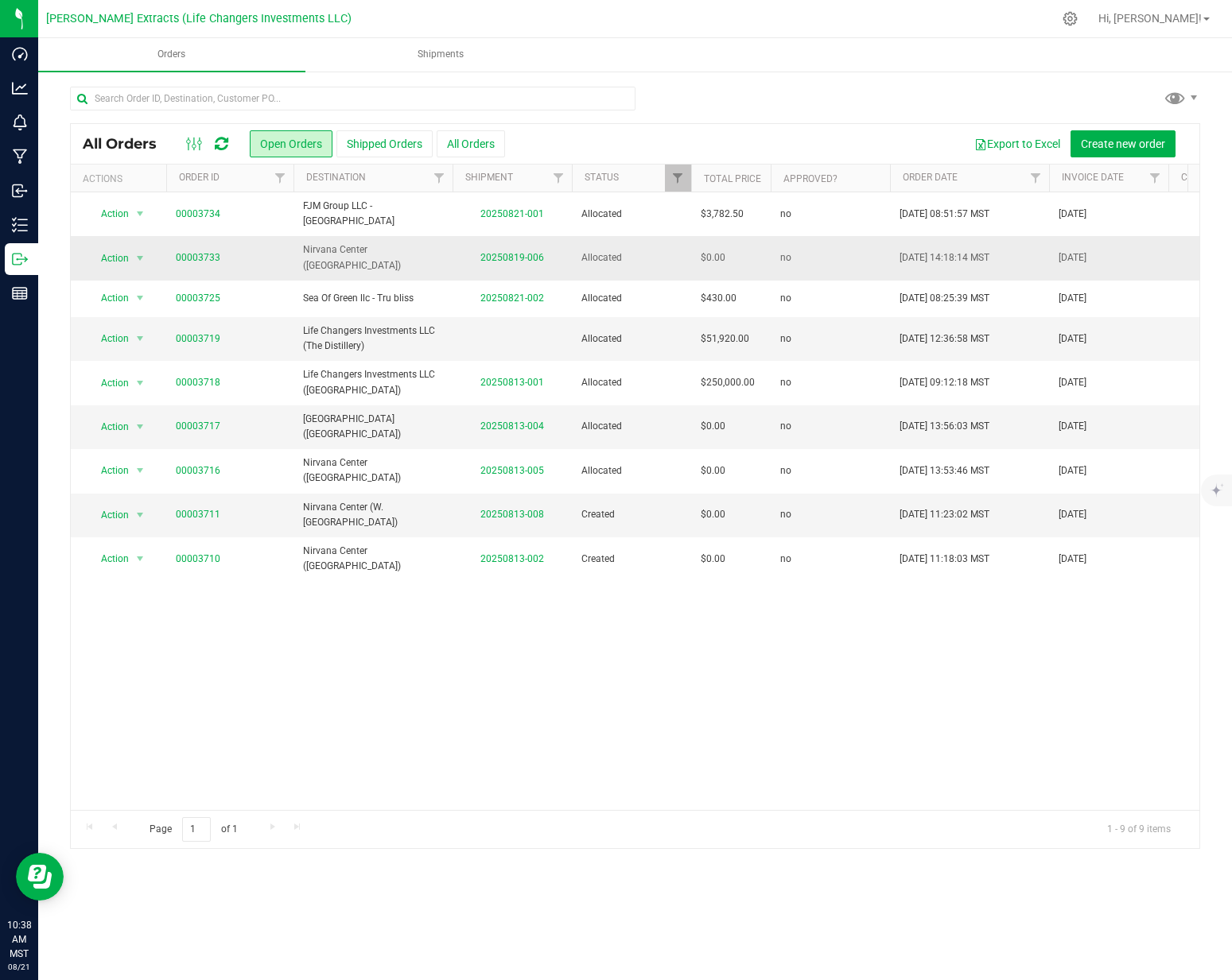
click at [265, 255] on td "00003733" at bounding box center [230, 258] width 128 height 44
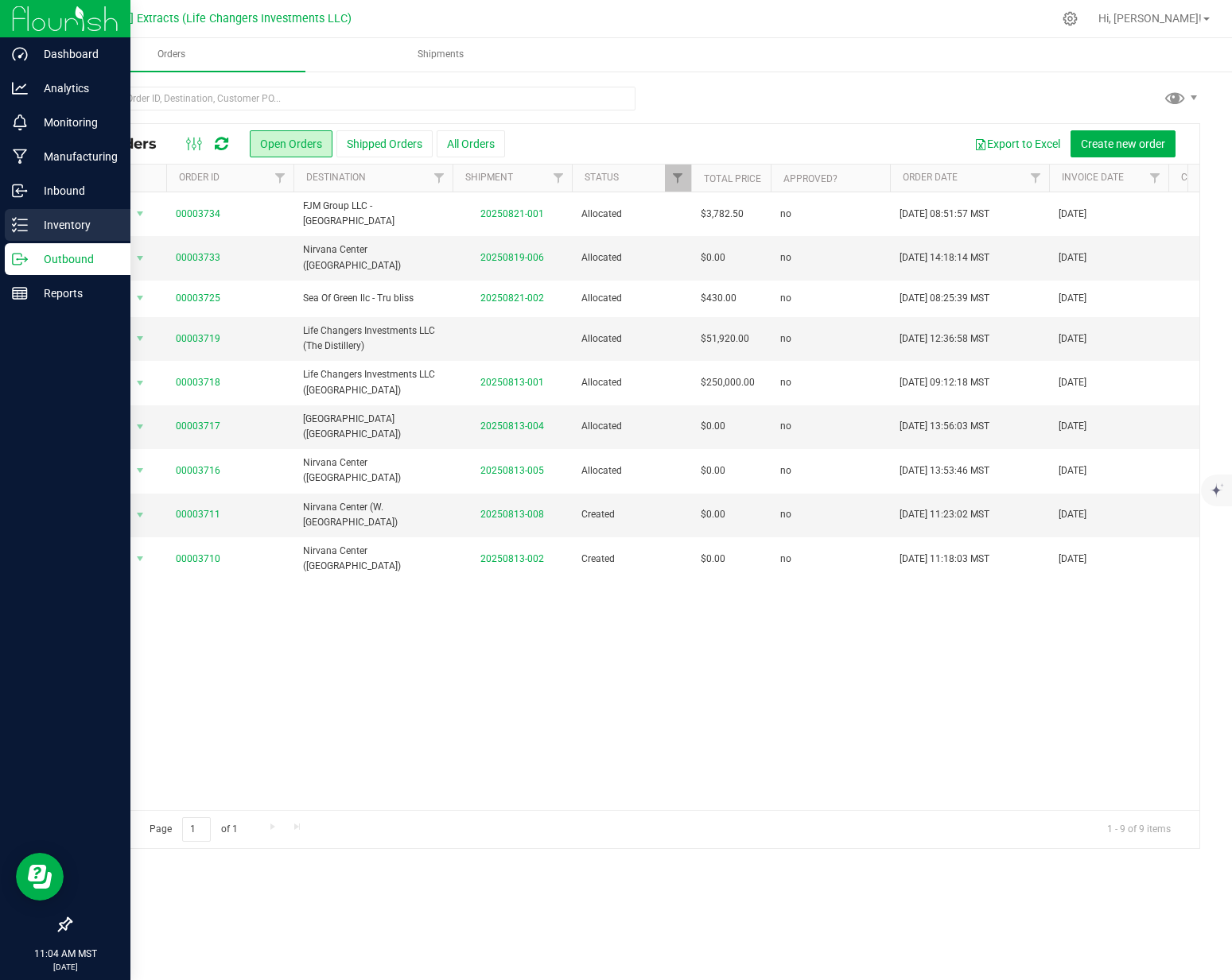
click at [19, 228] on icon at bounding box center [20, 225] width 16 height 16
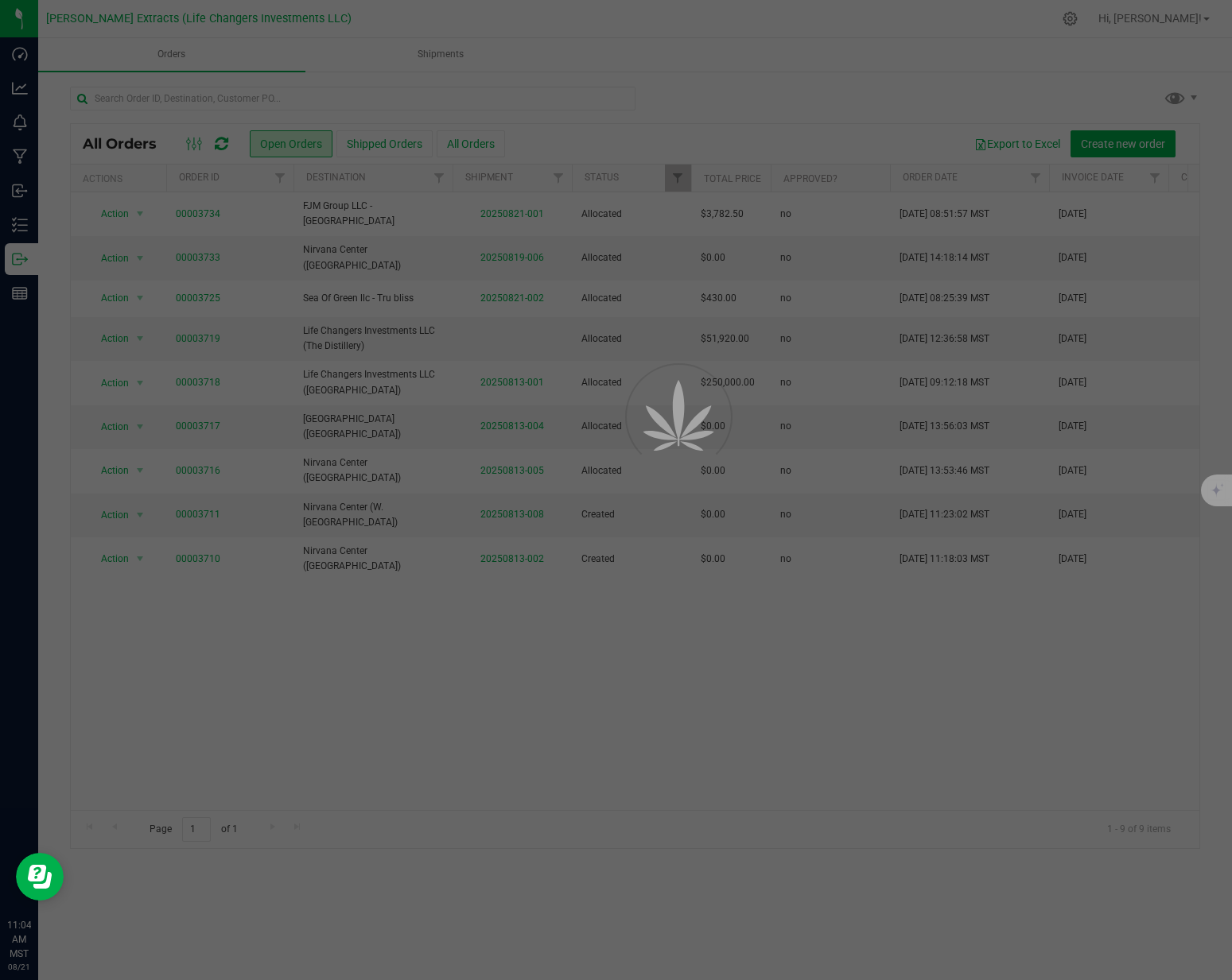
click at [408, 101] on div at bounding box center [616, 490] width 1232 height 980
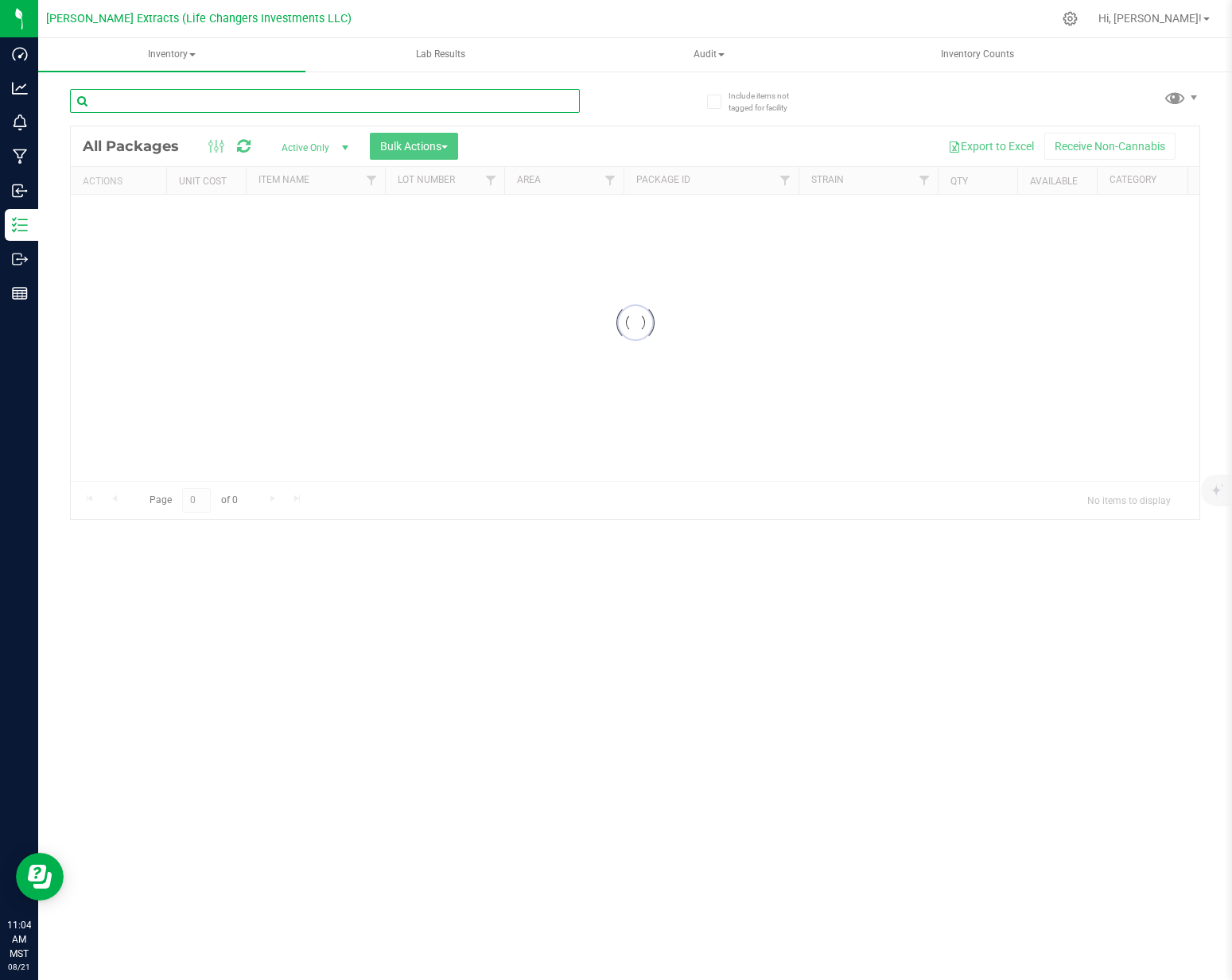
click at [482, 99] on input "text" at bounding box center [324, 101] width 510 height 24
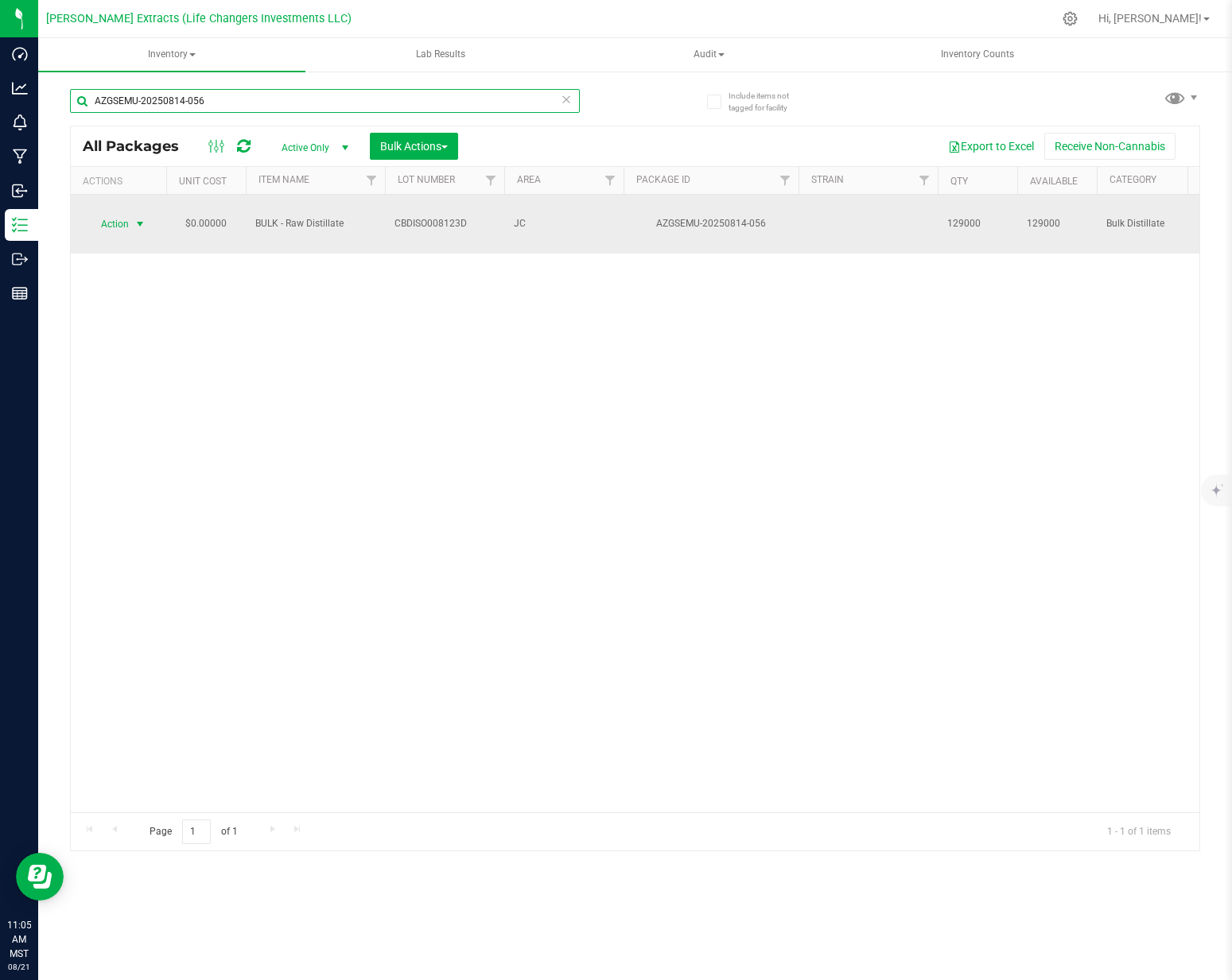
type input "AZGSEMU-20250814-056"
click at [135, 218] on span "select" at bounding box center [140, 225] width 13 height 13
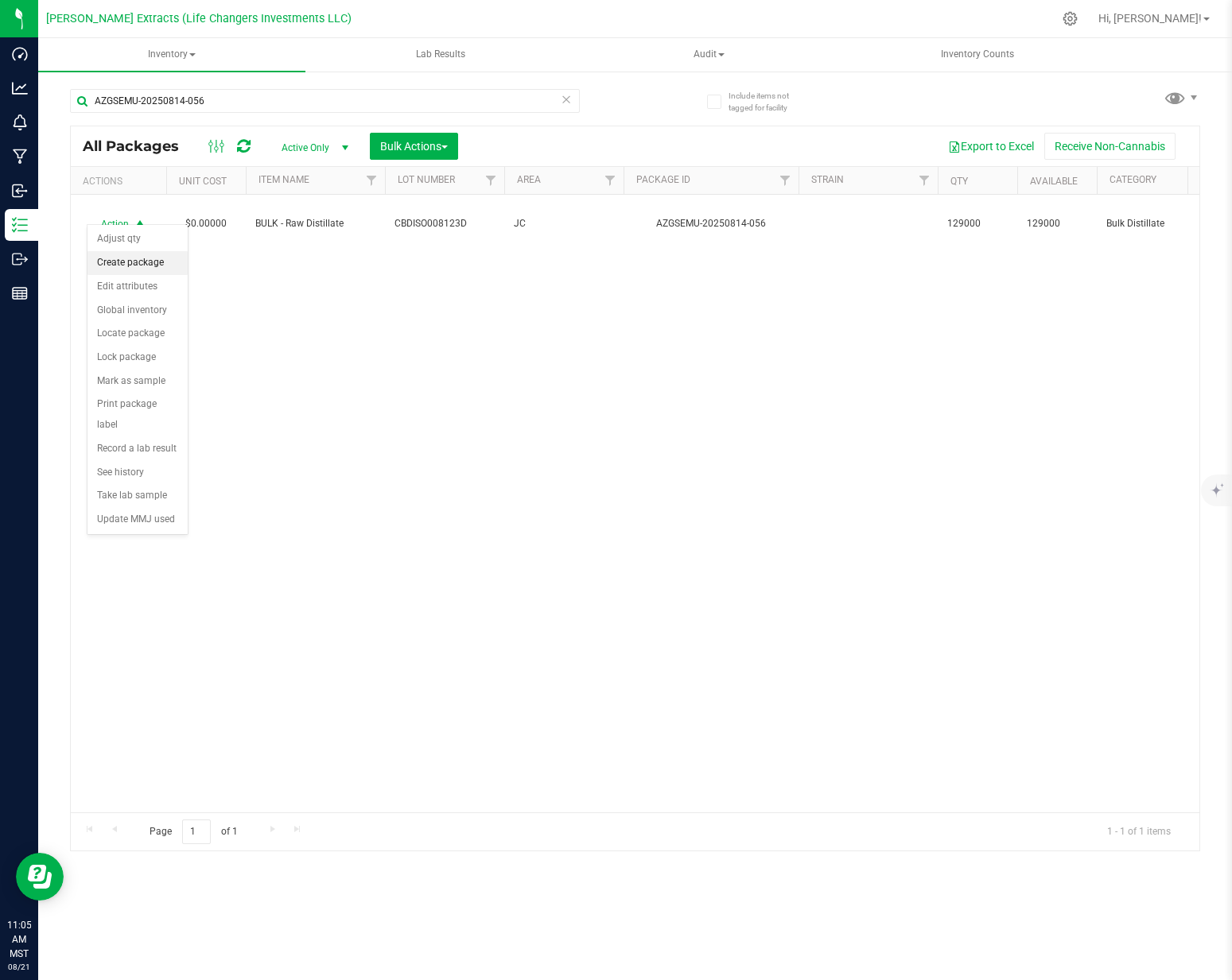
click at [135, 264] on li "Create package" at bounding box center [137, 263] width 101 height 24
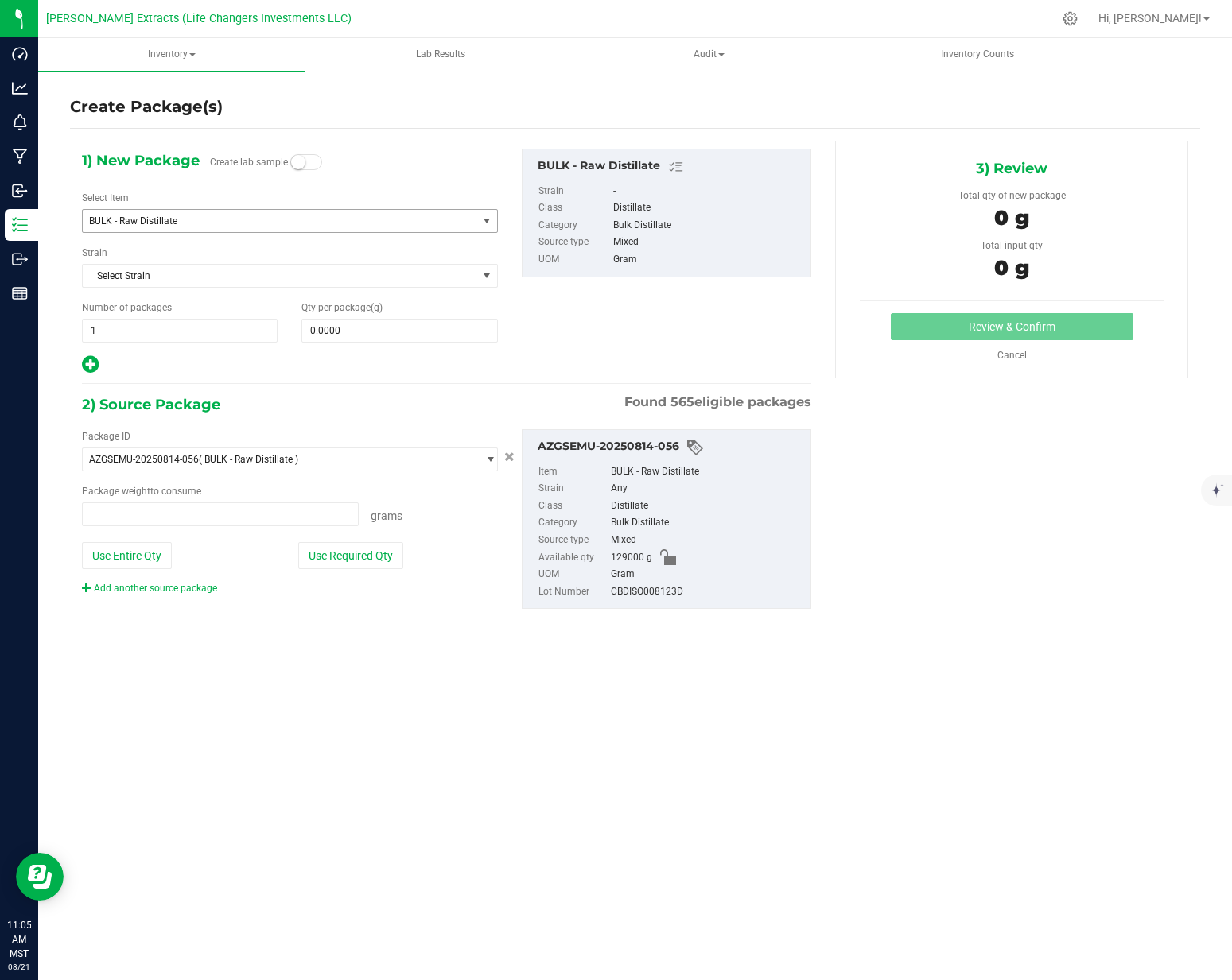
type input "0.0000 g"
click at [185, 331] on span "1 1" at bounding box center [180, 331] width 196 height 24
click at [185, 331] on input "1" at bounding box center [180, 331] width 194 height 22
type input "2"
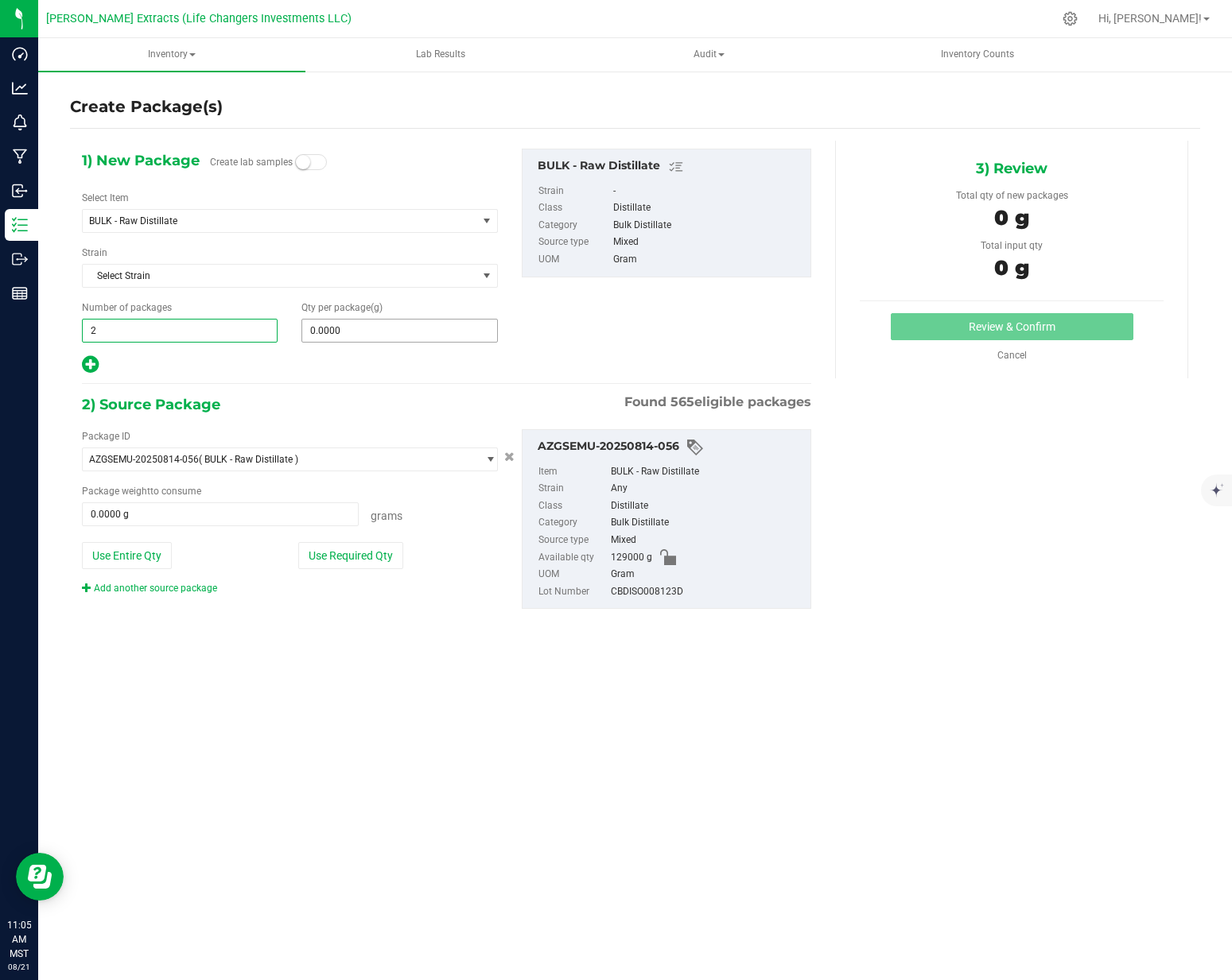
type input "2"
click at [371, 329] on span at bounding box center [399, 331] width 196 height 24
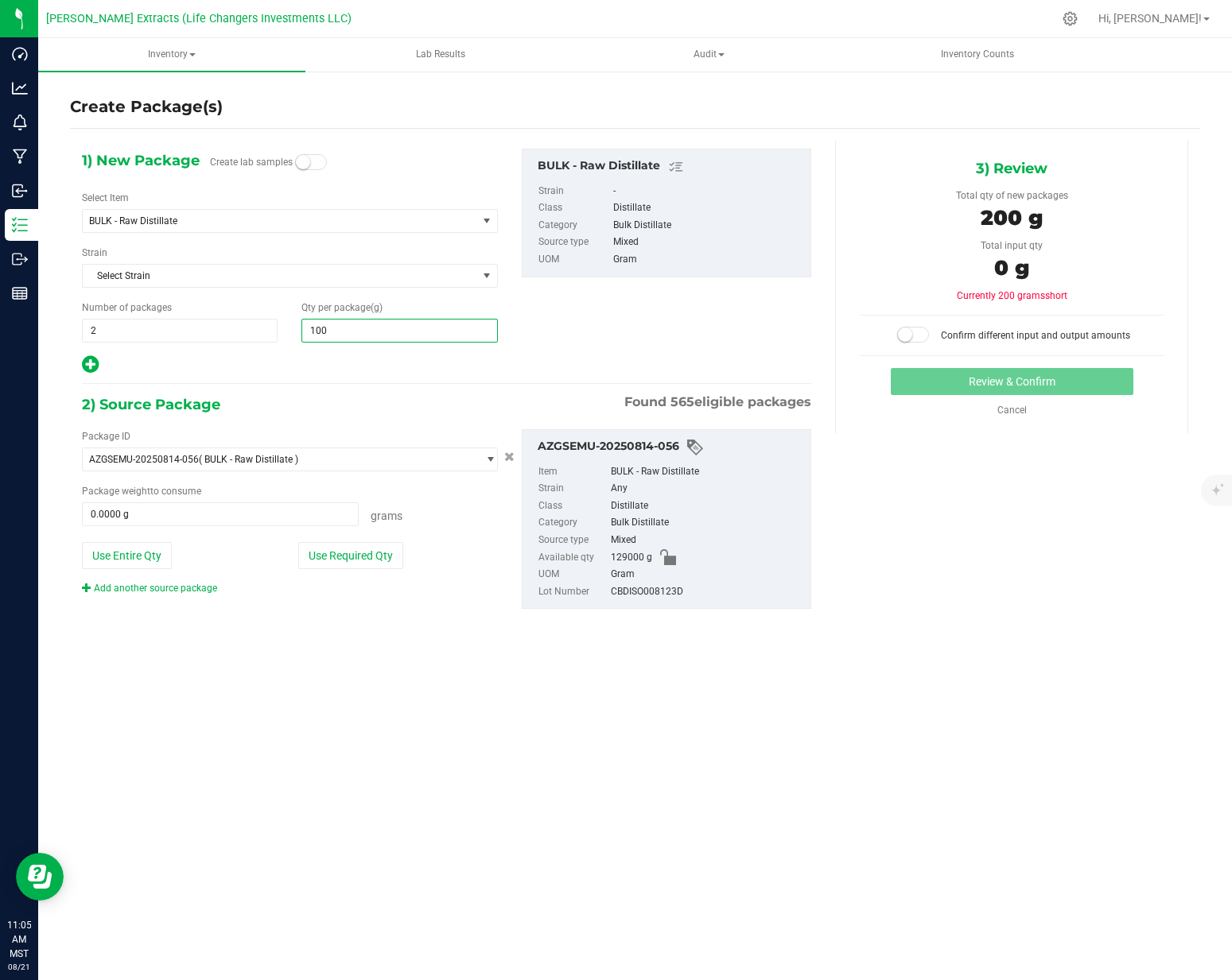
type input "1000"
type input "1,000.0000"
click at [353, 564] on button "Use Required Qty" at bounding box center [350, 556] width 105 height 27
type input "2000.0000 g"
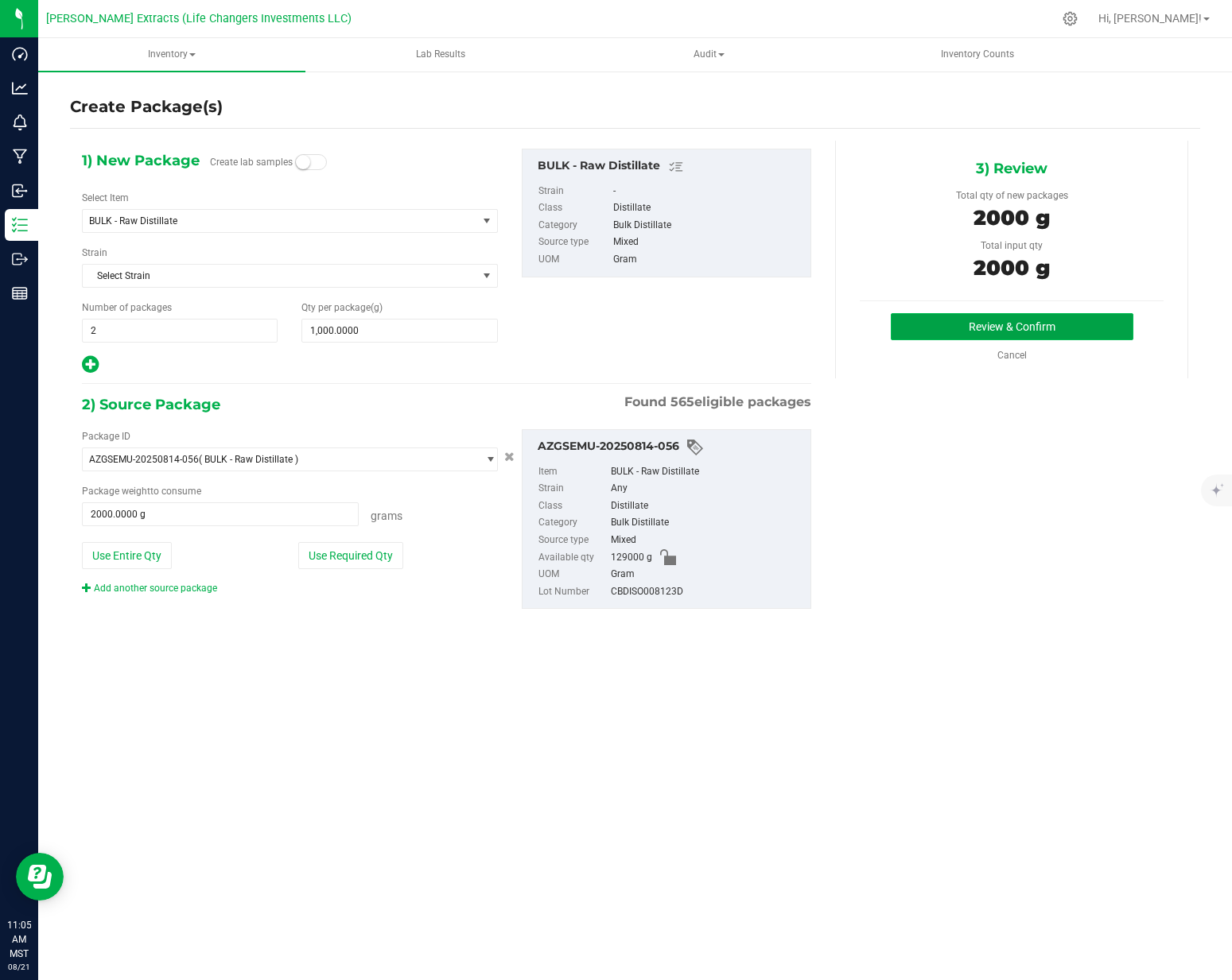
click at [1016, 334] on button "Review & Confirm" at bounding box center [1012, 327] width 243 height 27
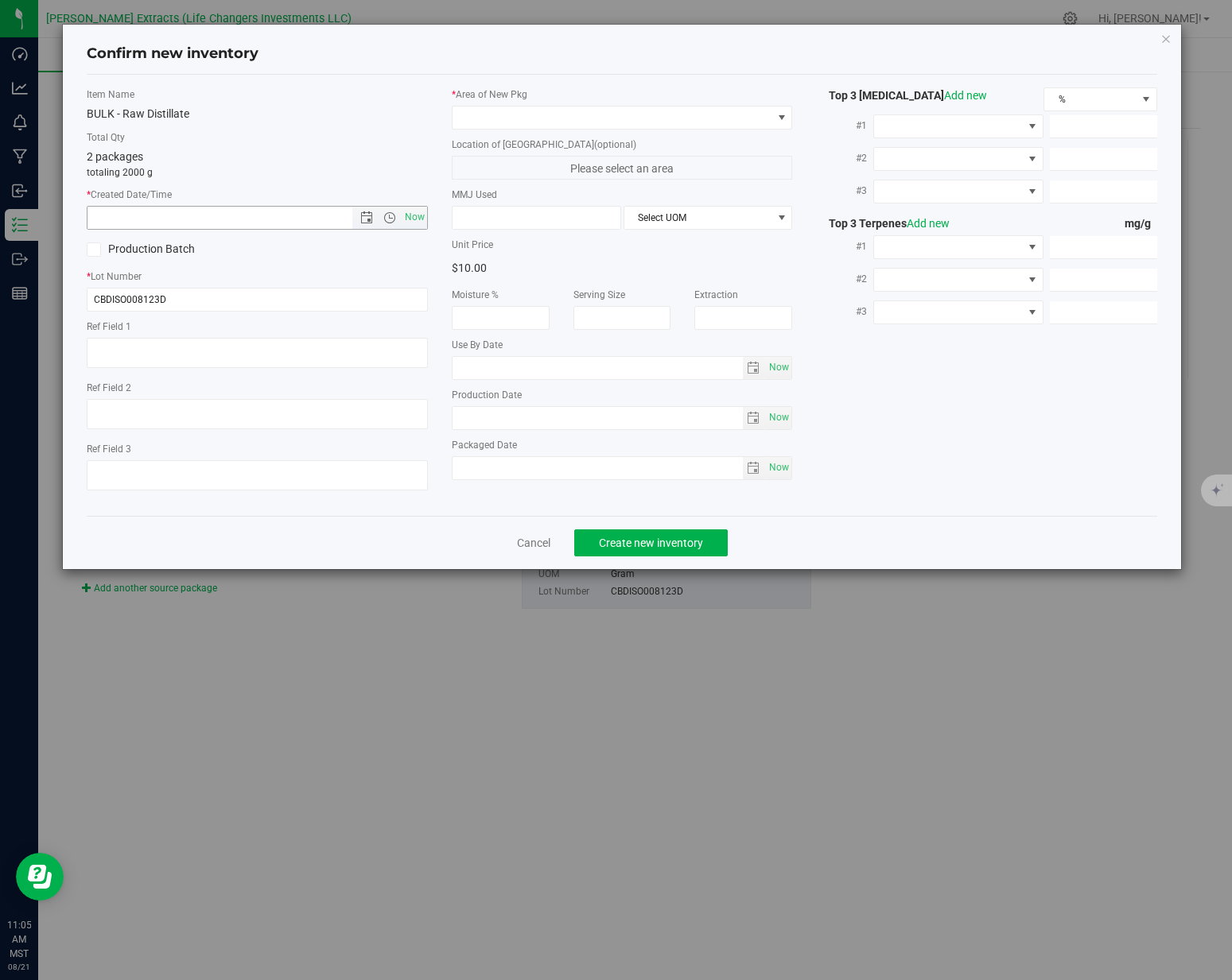
drag, startPoint x: 422, startPoint y: 225, endPoint x: 360, endPoint y: 284, distance: 85.6
click at [422, 225] on span "Now" at bounding box center [414, 217] width 27 height 23
type input "[DATE] 11:05 AM"
click at [341, 298] on input "CBDISO008123D" at bounding box center [257, 299] width 341 height 24
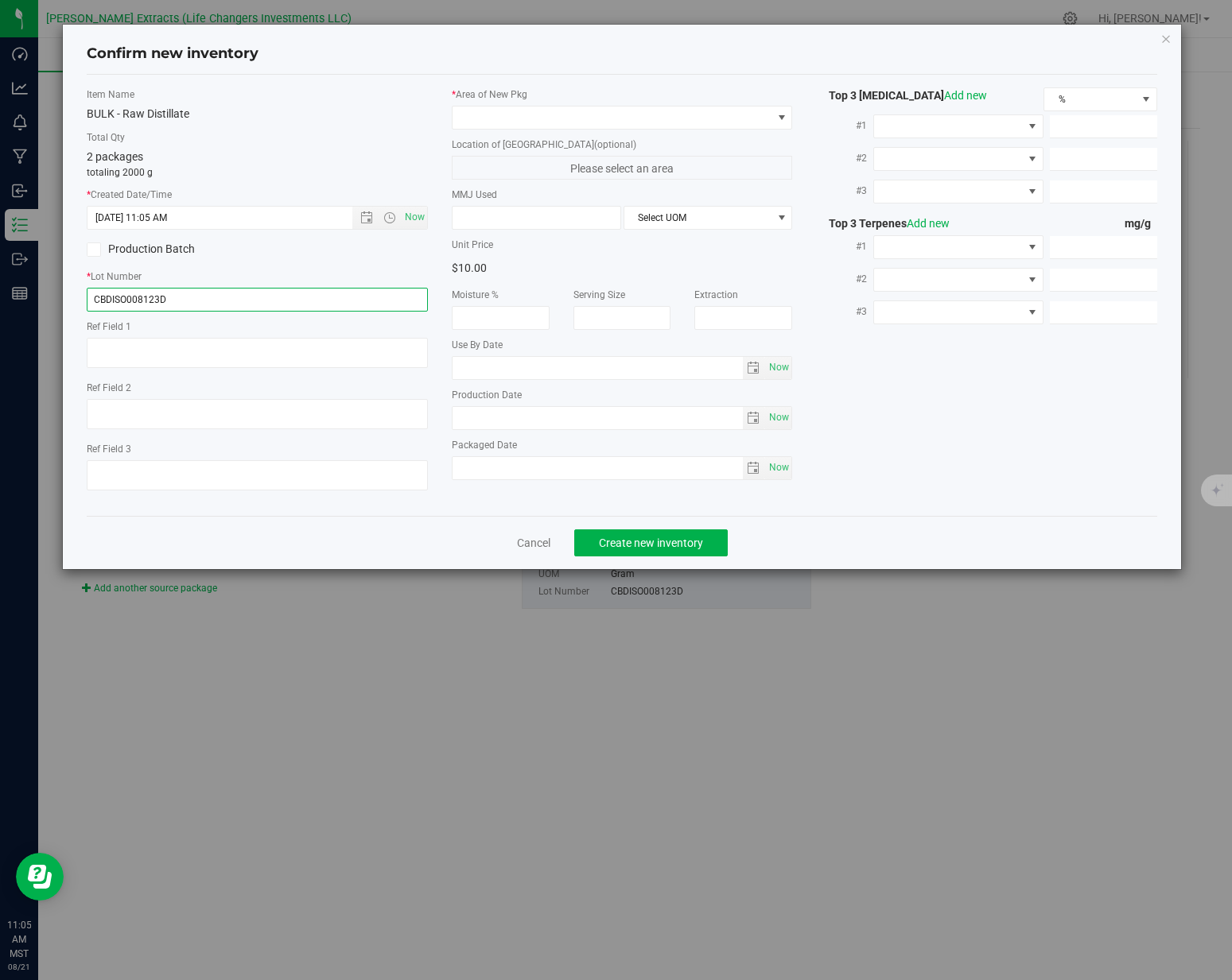
click at [341, 298] on input "CBDISO008123D" at bounding box center [257, 299] width 341 height 24
type input "012125"
click at [506, 119] on span at bounding box center [613, 118] width 320 height 22
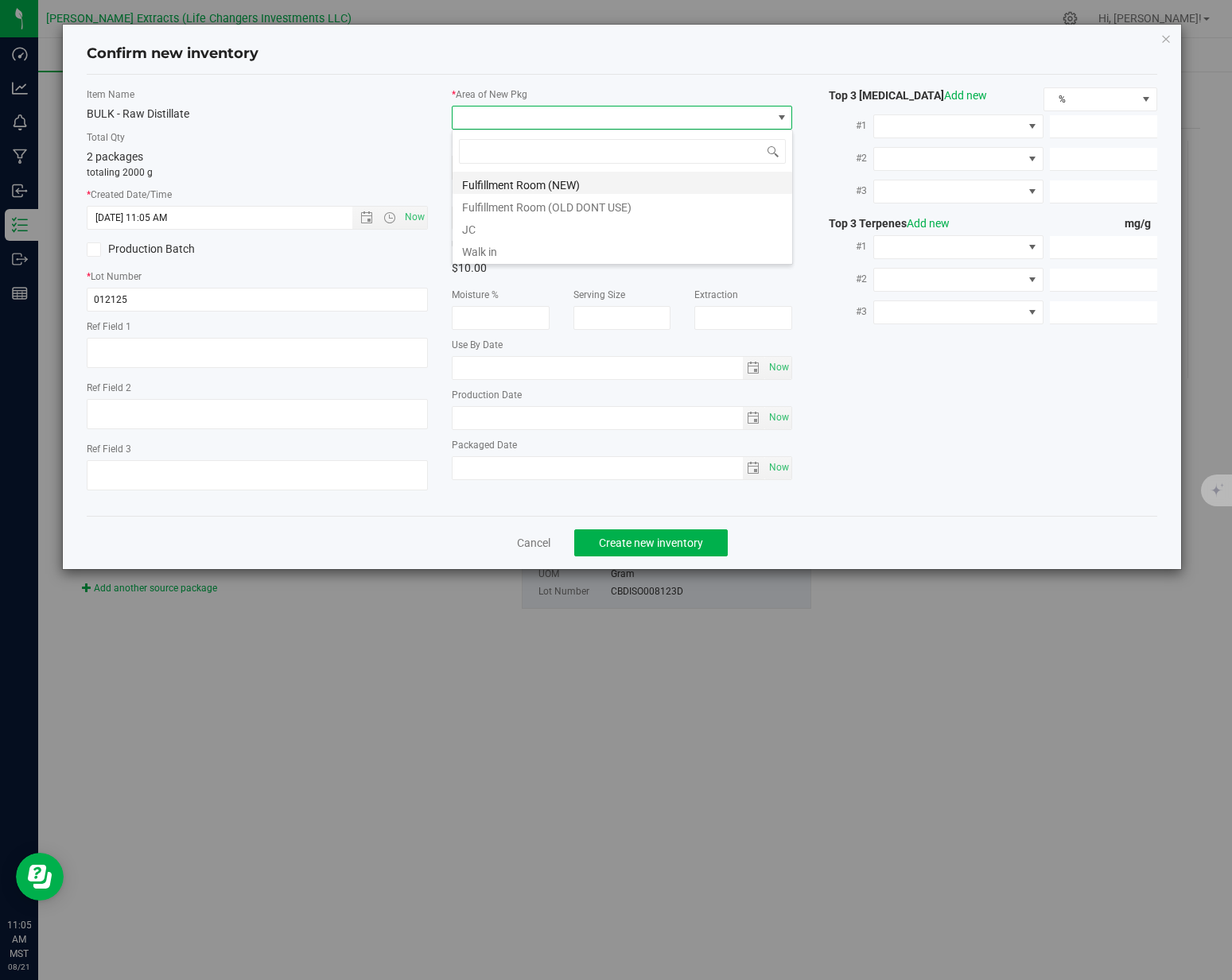
scroll to position [24, 341]
click at [593, 183] on li "Fulfillment Room (NEW)" at bounding box center [623, 182] width 340 height 22
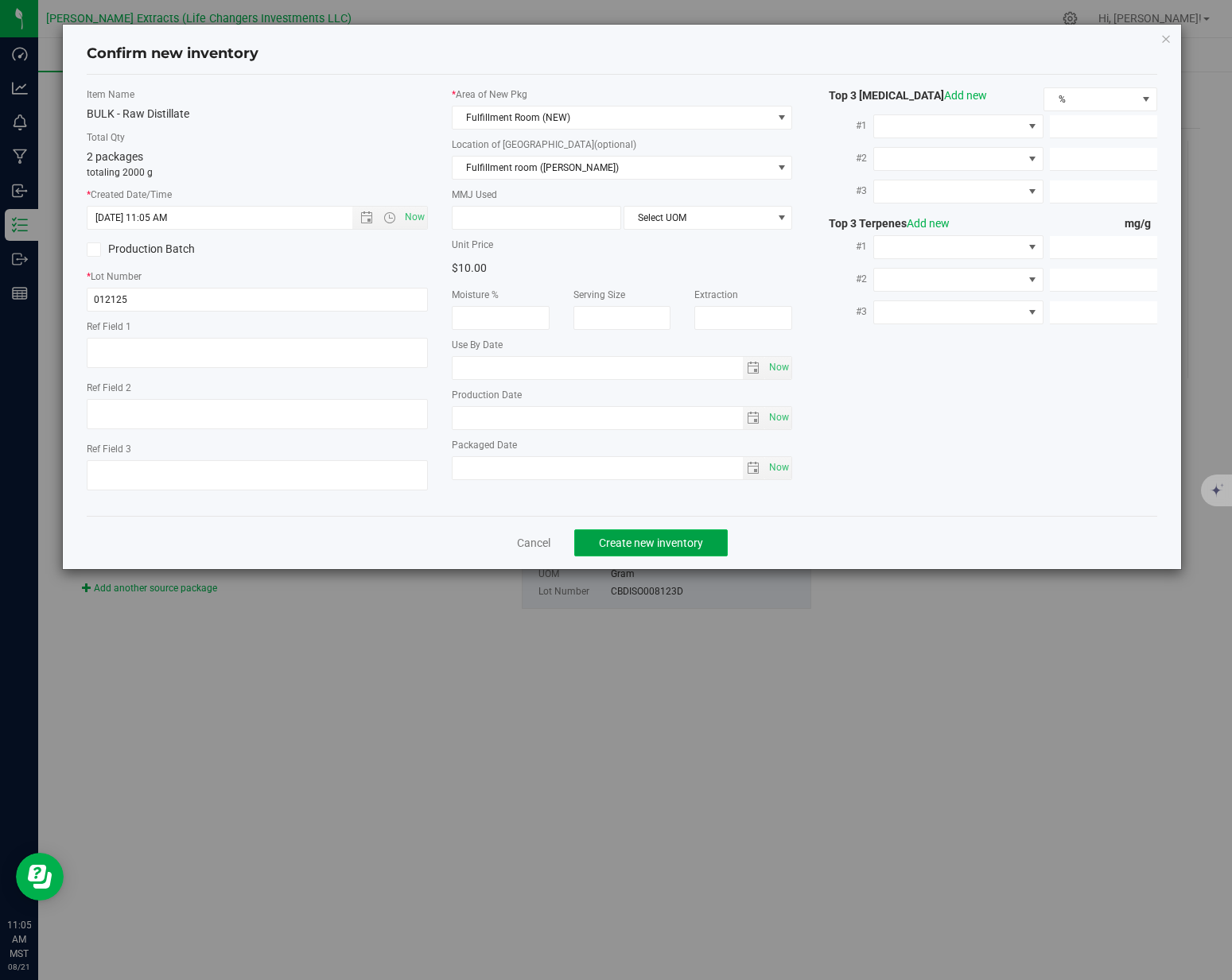
click at [617, 543] on span "Create new inventory" at bounding box center [651, 543] width 104 height 13
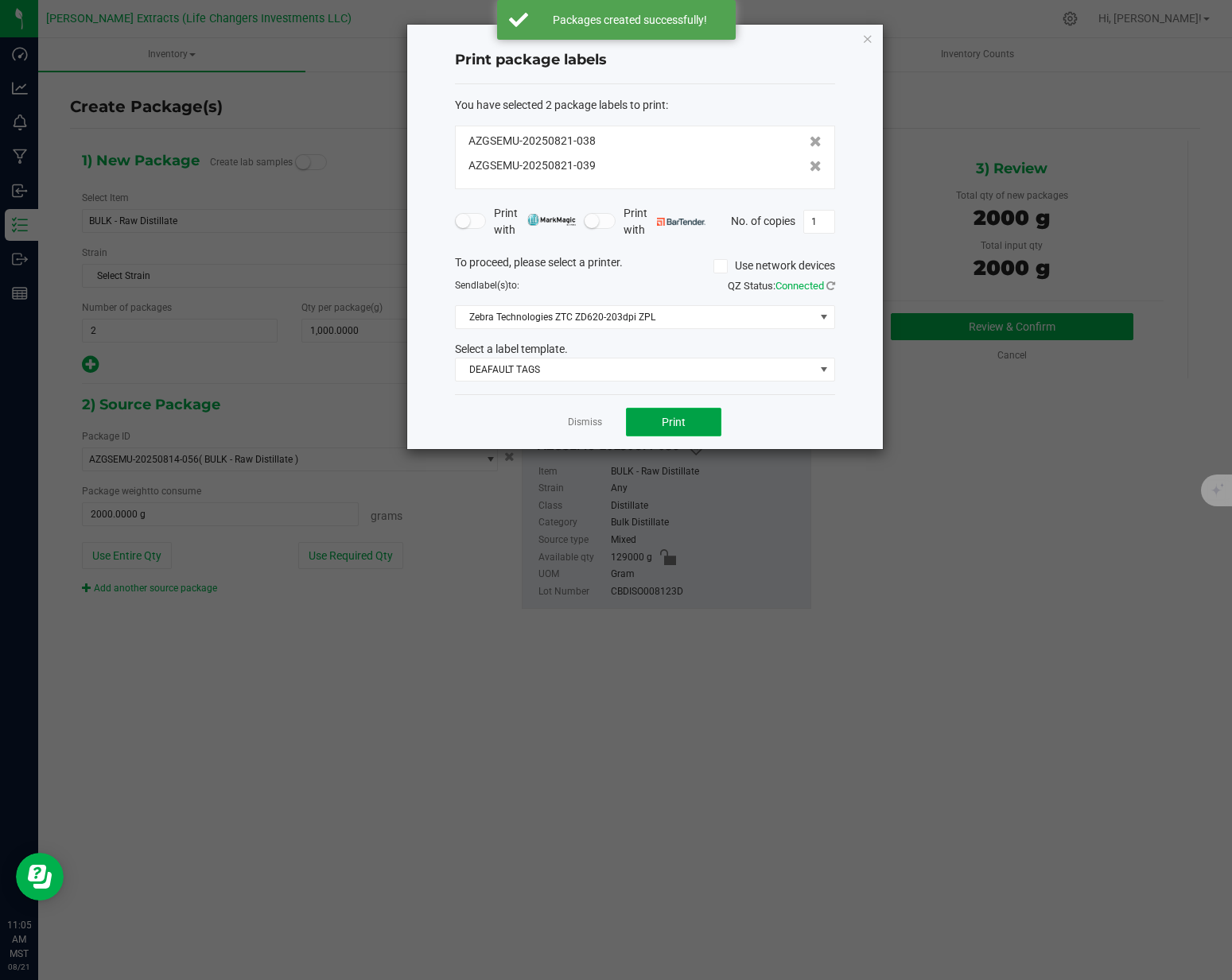
click at [677, 428] on span "Print" at bounding box center [673, 422] width 24 height 13
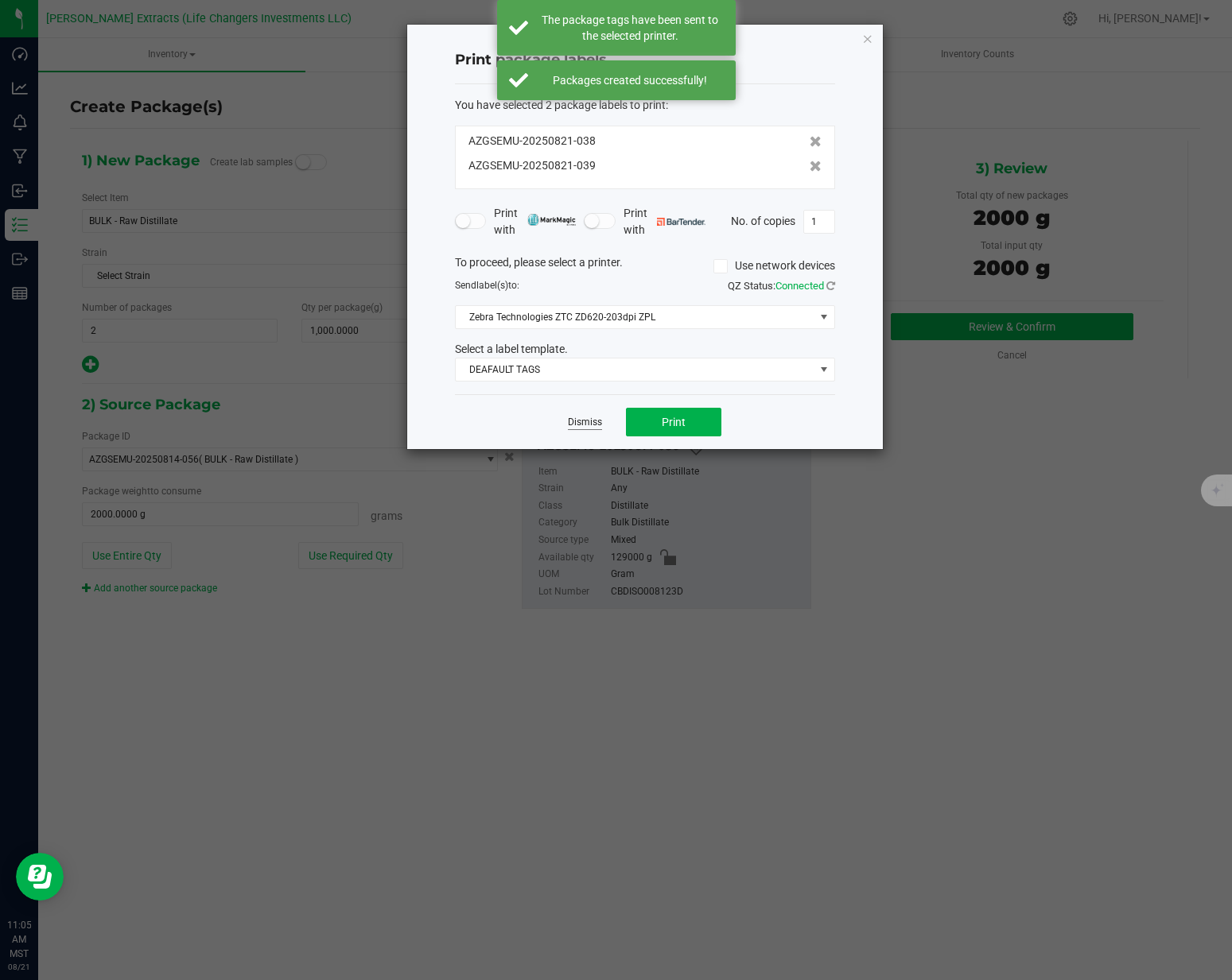
click at [585, 423] on link "Dismiss" at bounding box center [585, 422] width 34 height 13
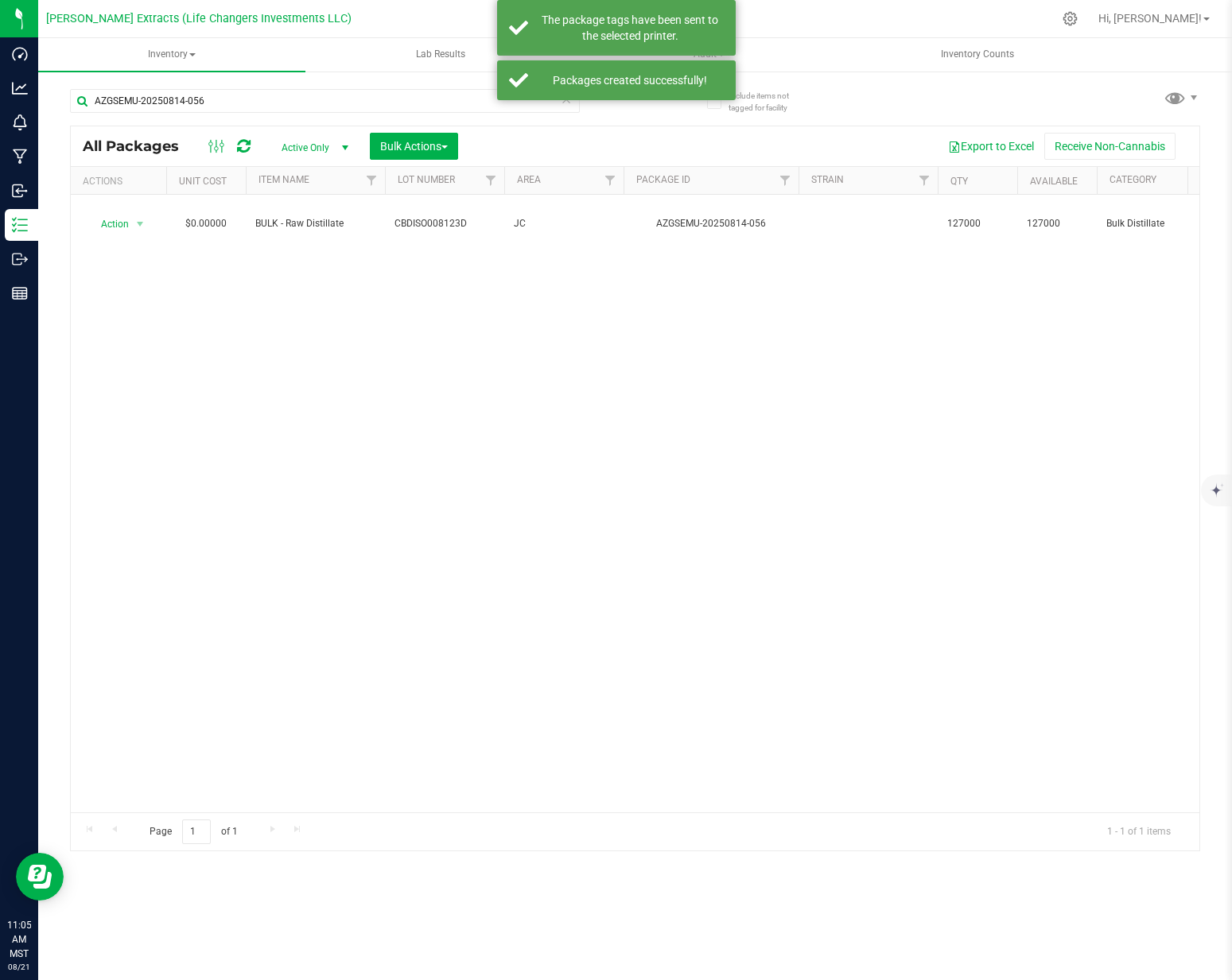
drag, startPoint x: 547, startPoint y: 137, endPoint x: 521, endPoint y: 143, distance: 26.7
click at [546, 137] on div "Export to Excel Receive Non-Cannabis" at bounding box center [829, 146] width 717 height 27
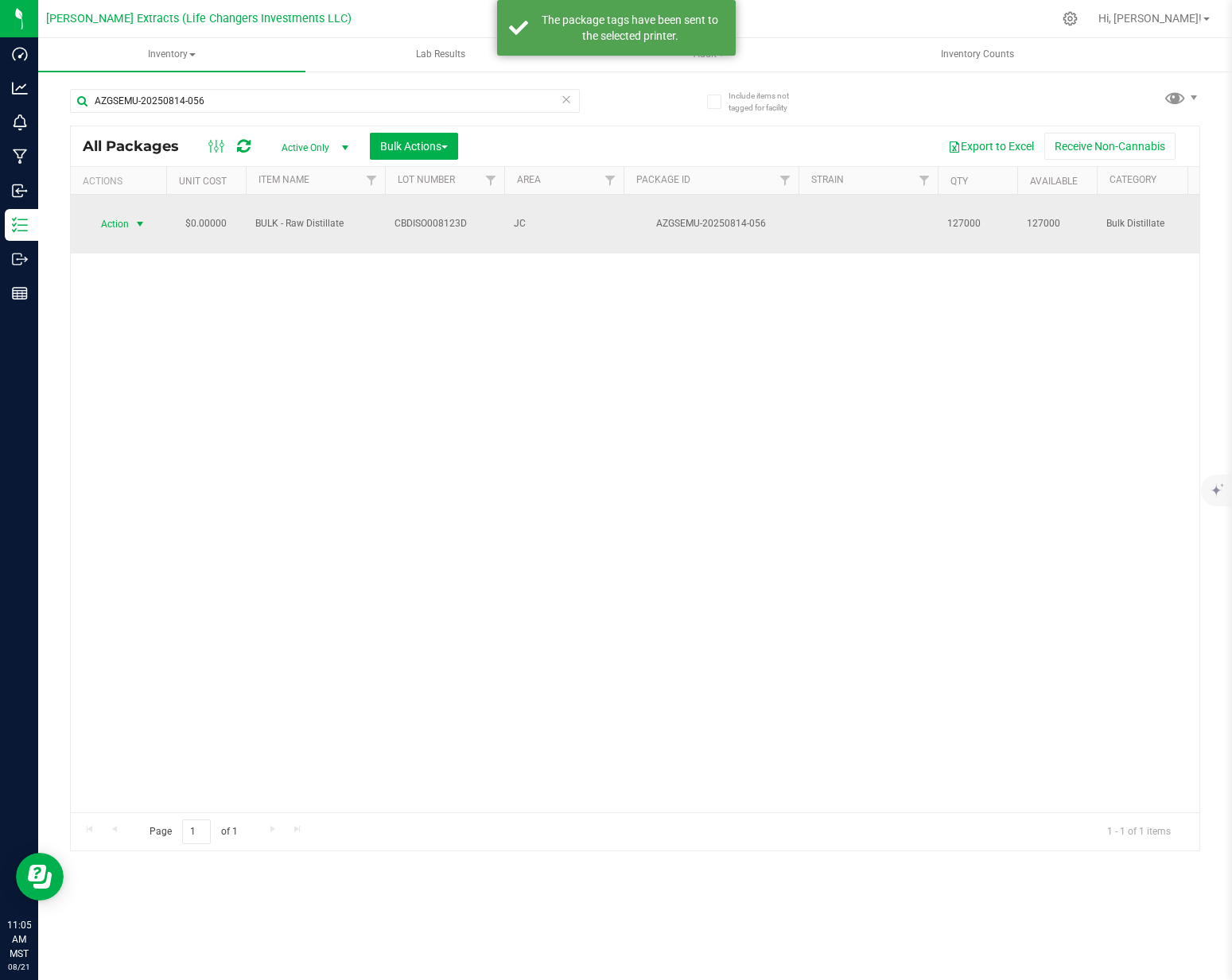
click at [117, 213] on span "Action" at bounding box center [108, 224] width 43 height 22
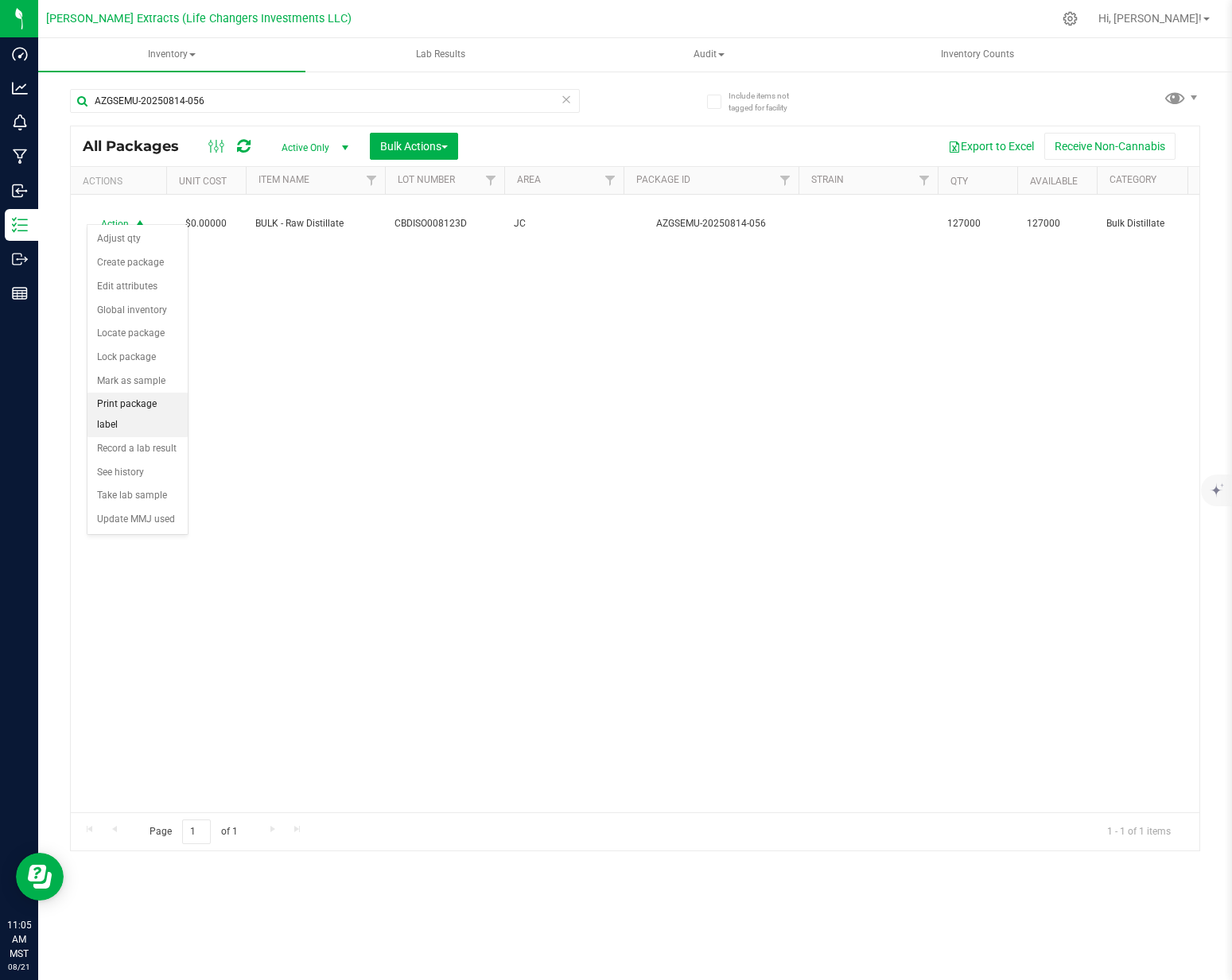
click at [151, 411] on li "Print package label" at bounding box center [137, 414] width 101 height 44
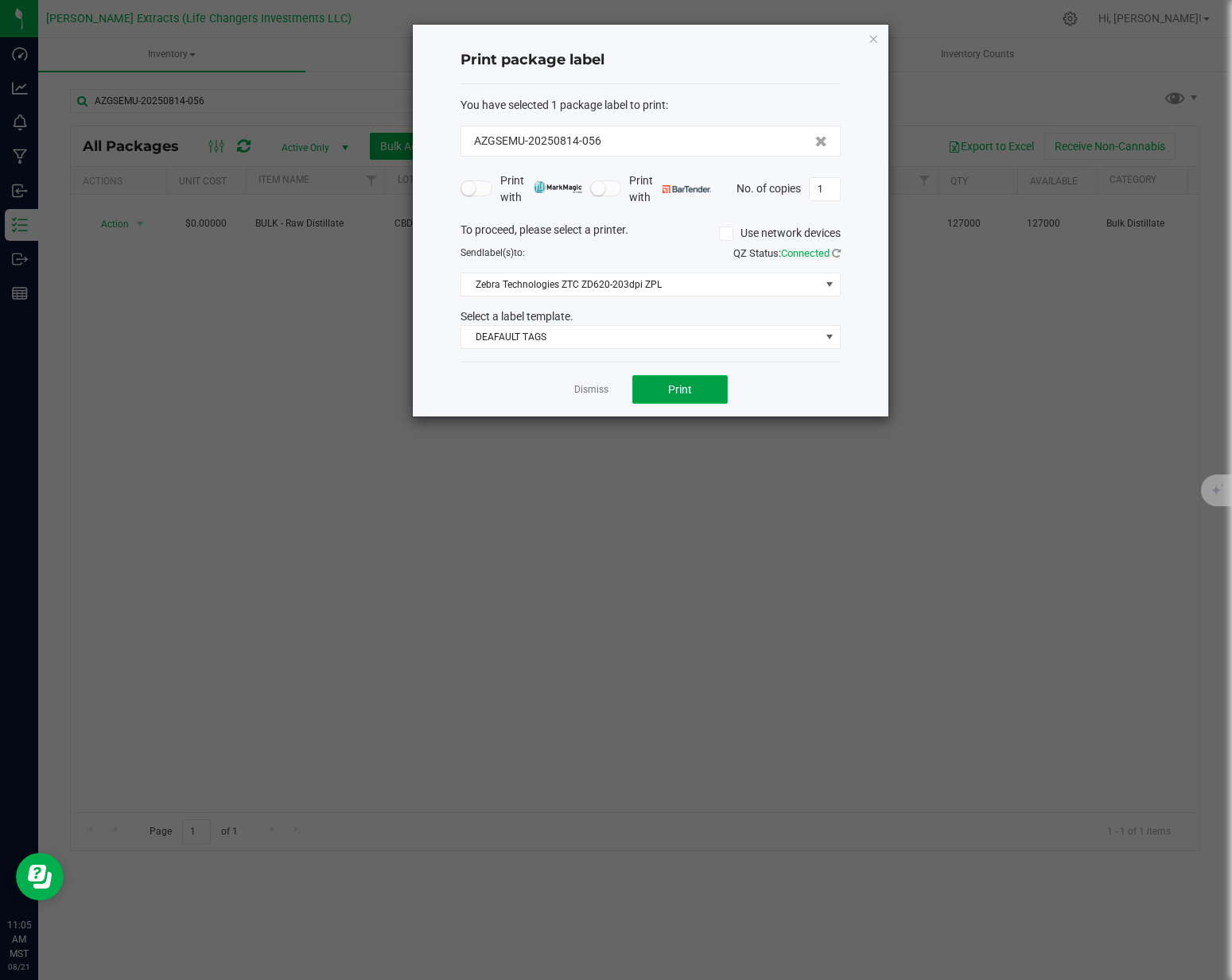
click at [689, 389] on span "Print" at bounding box center [680, 390] width 24 height 13
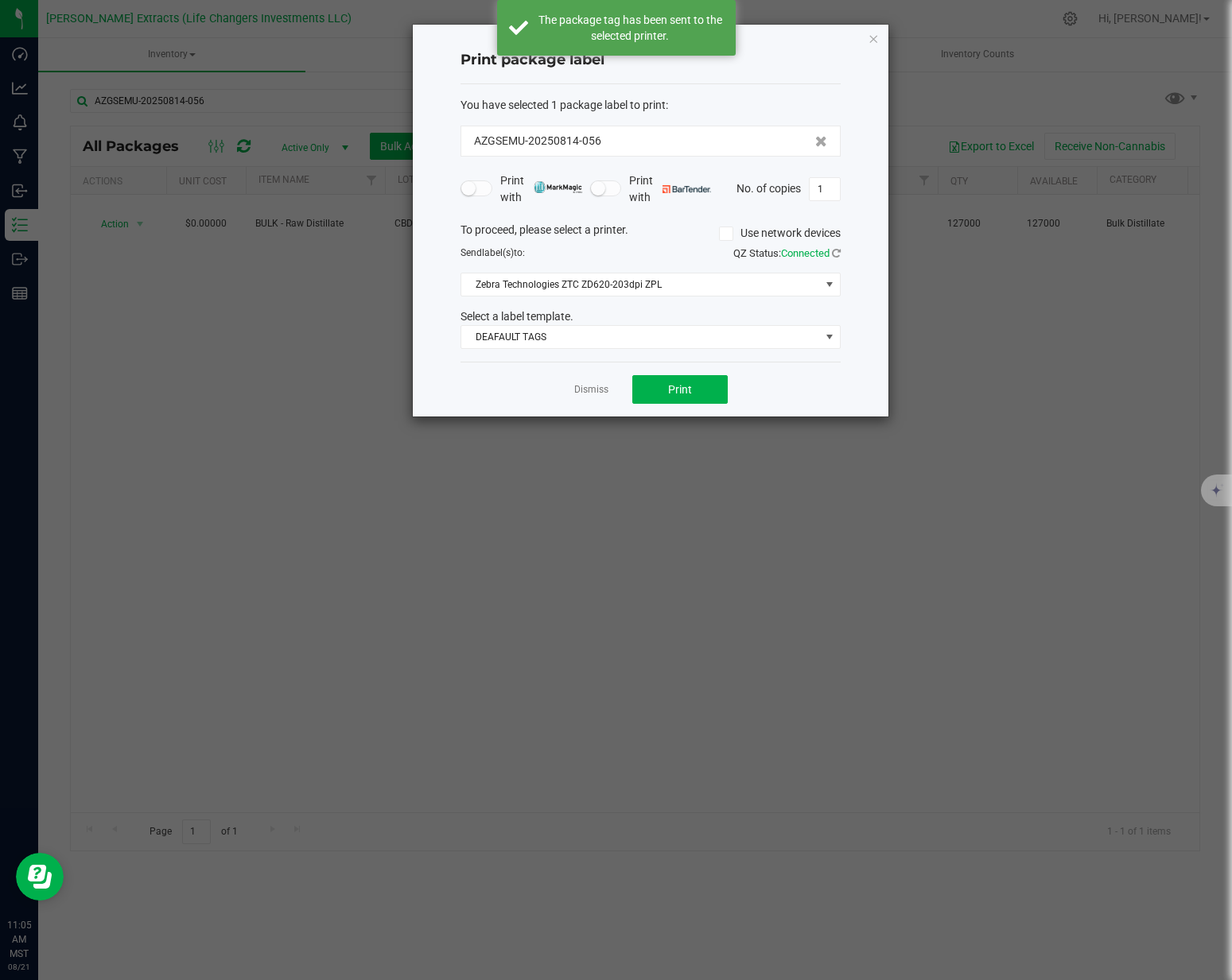
click at [598, 394] on link "Dismiss" at bounding box center [591, 390] width 34 height 13
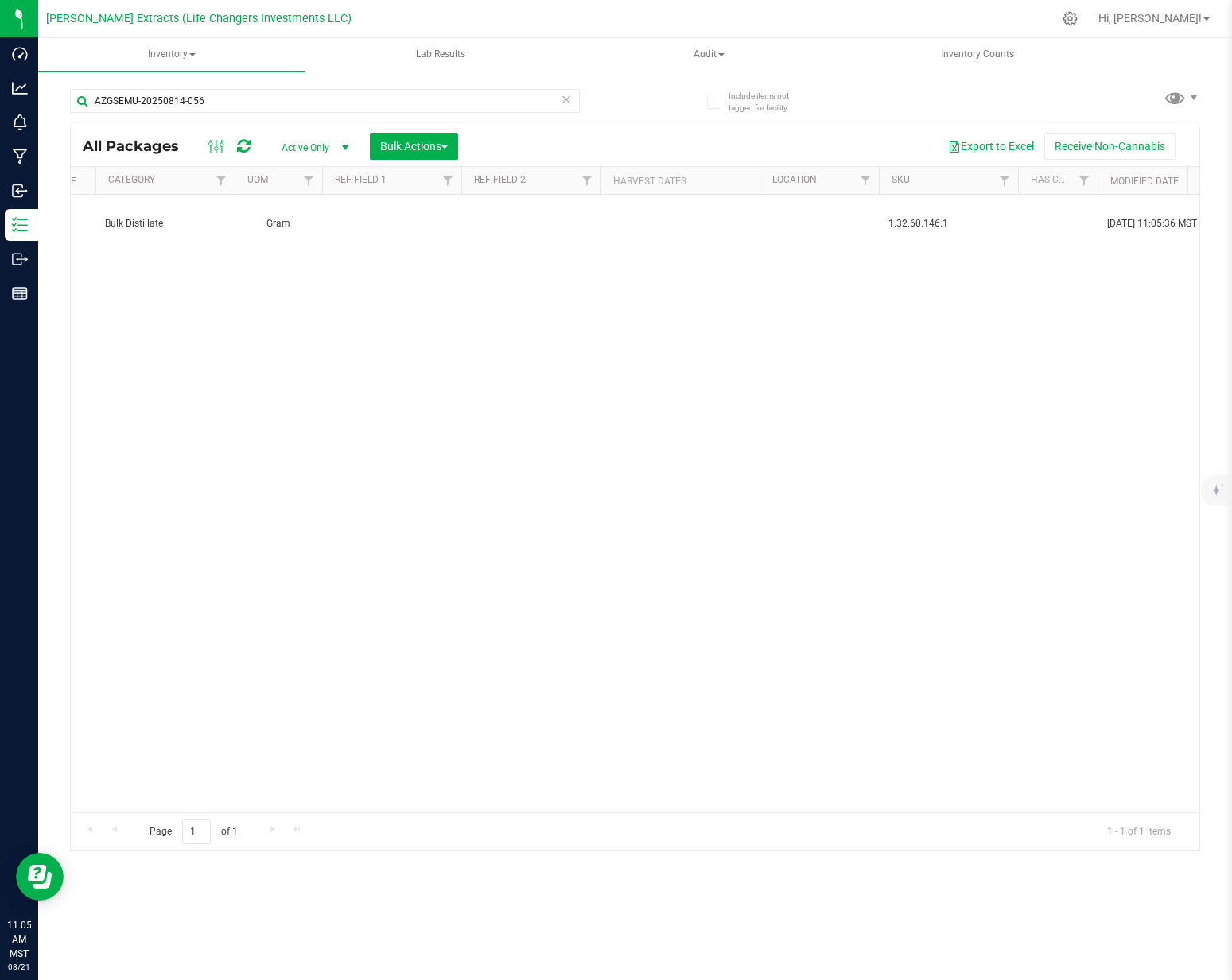
scroll to position [0, 367]
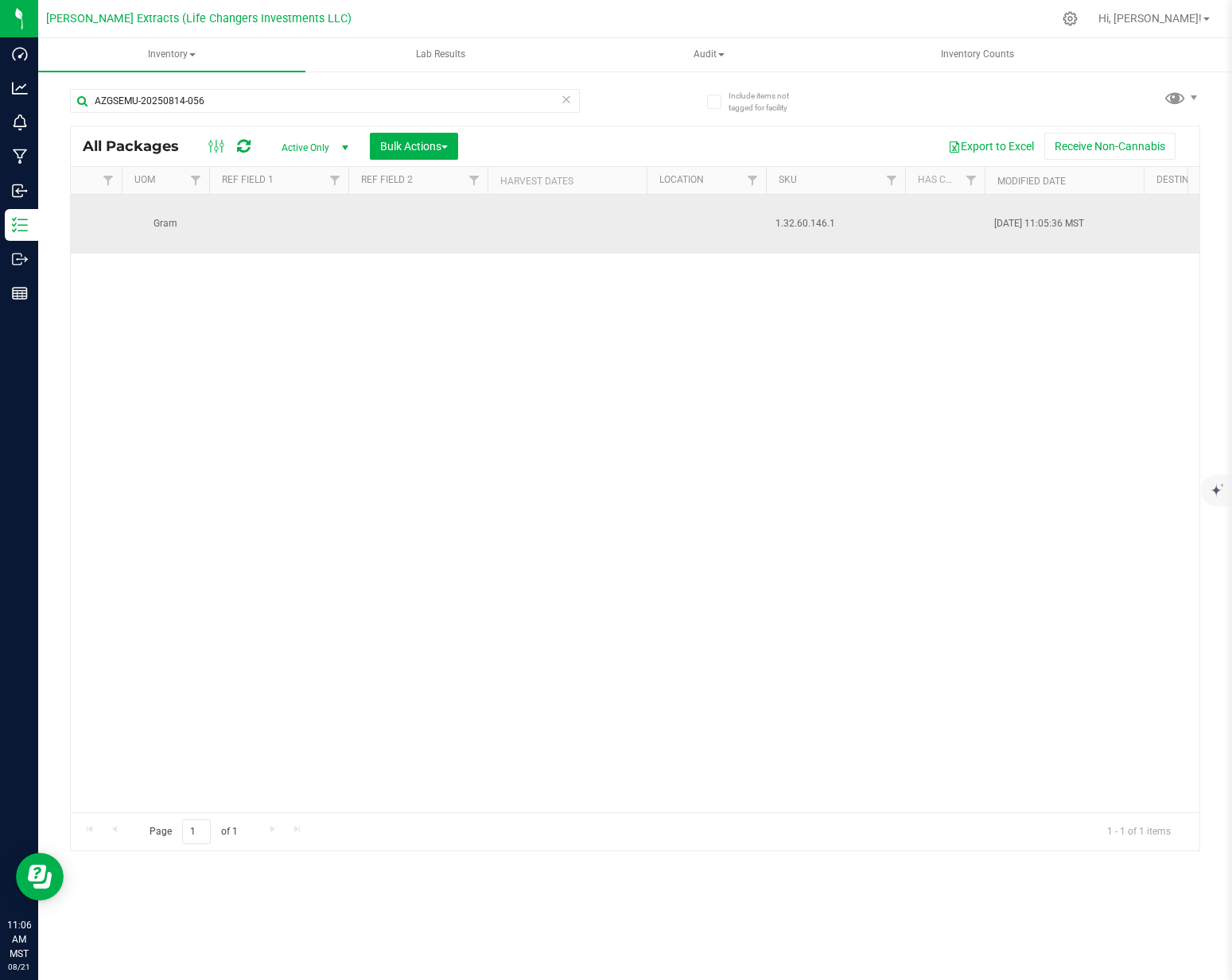
click at [706, 208] on td at bounding box center [706, 225] width 120 height 59
click at [137, 218] on span "select" at bounding box center [140, 225] width 13 height 13
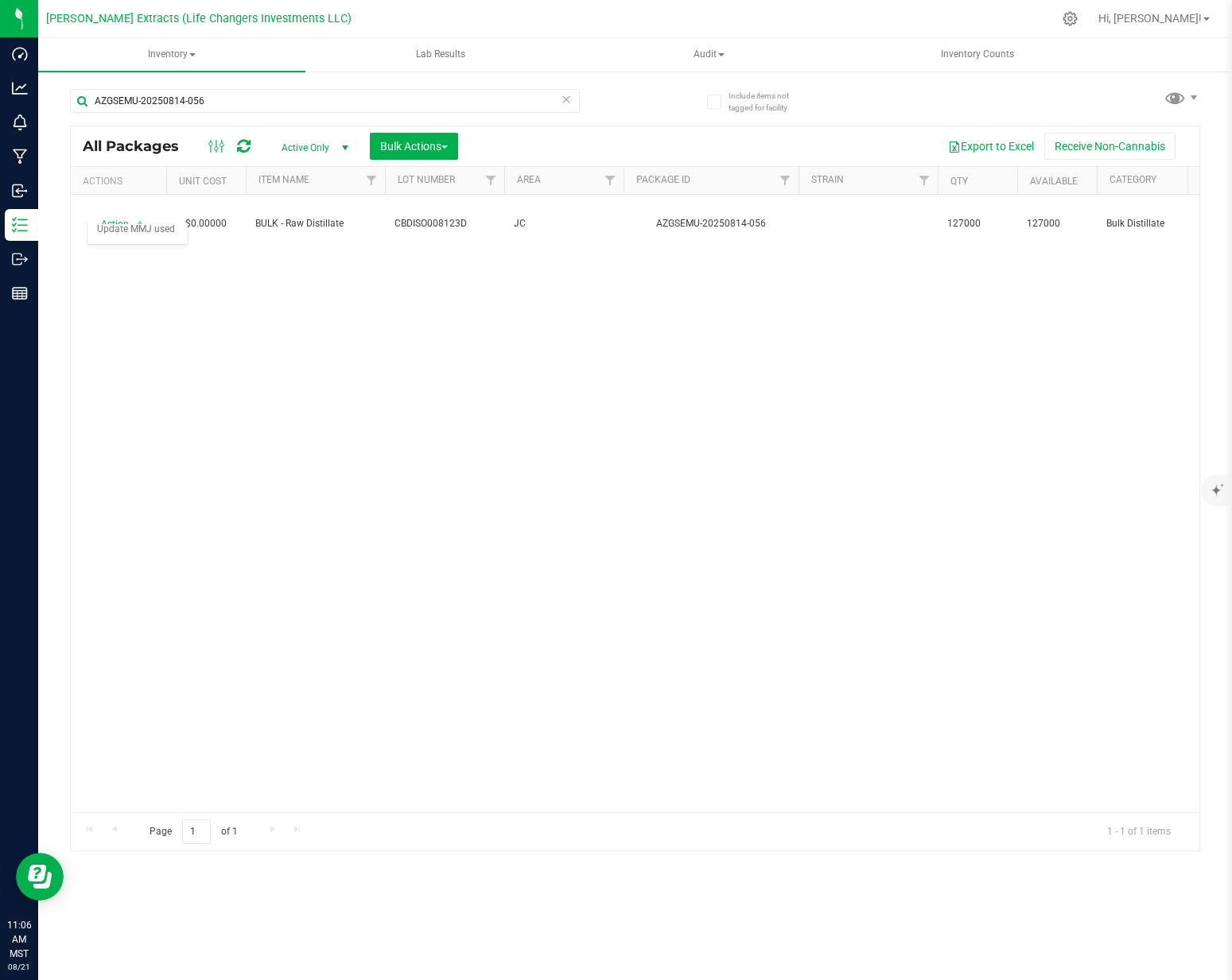
click at [369, 375] on div "Action Action Adjust qty Create package Edit attributes Global inventory Locate…" at bounding box center [635, 504] width 1129 height 618
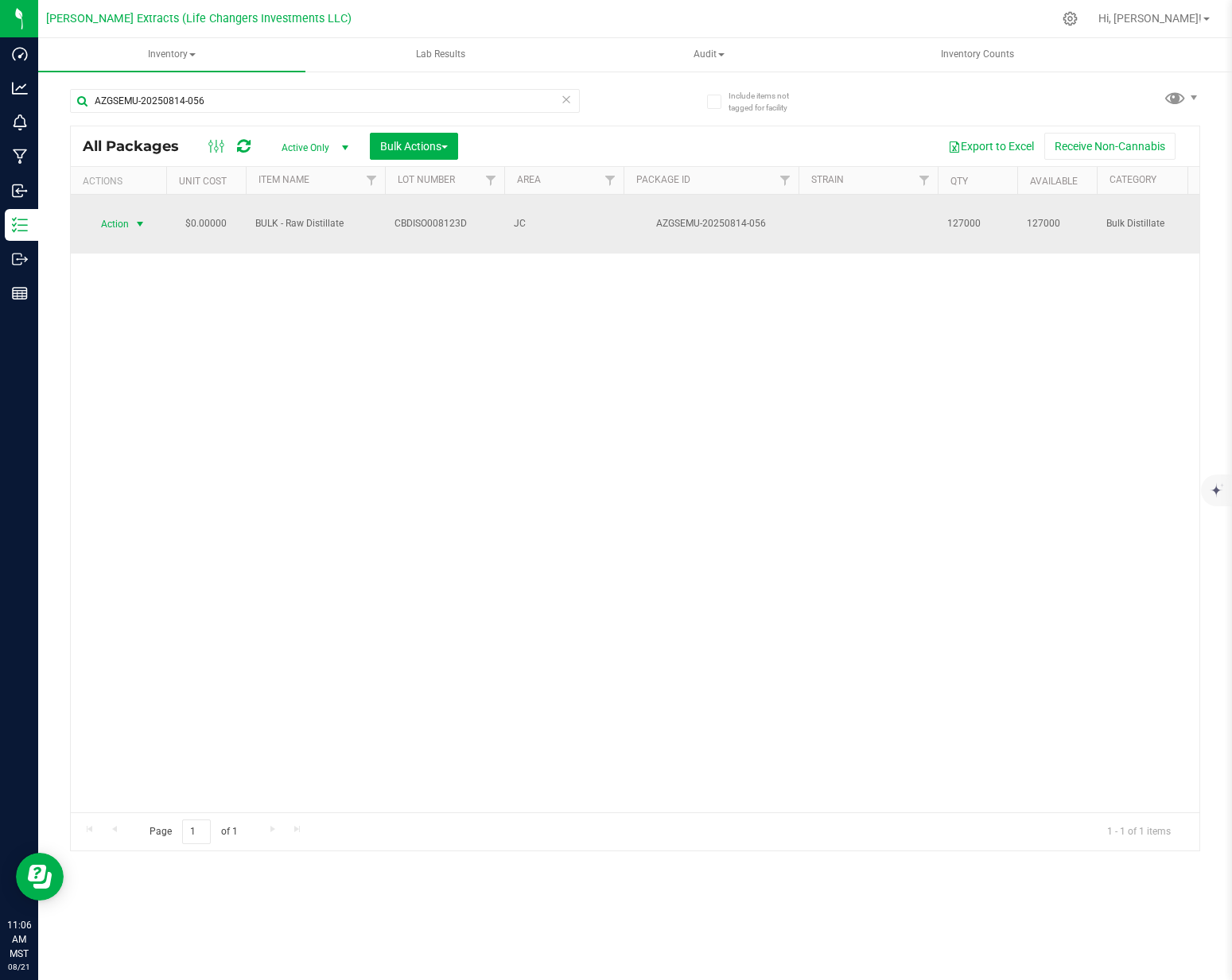
click at [120, 216] on span "Action" at bounding box center [108, 224] width 43 height 22
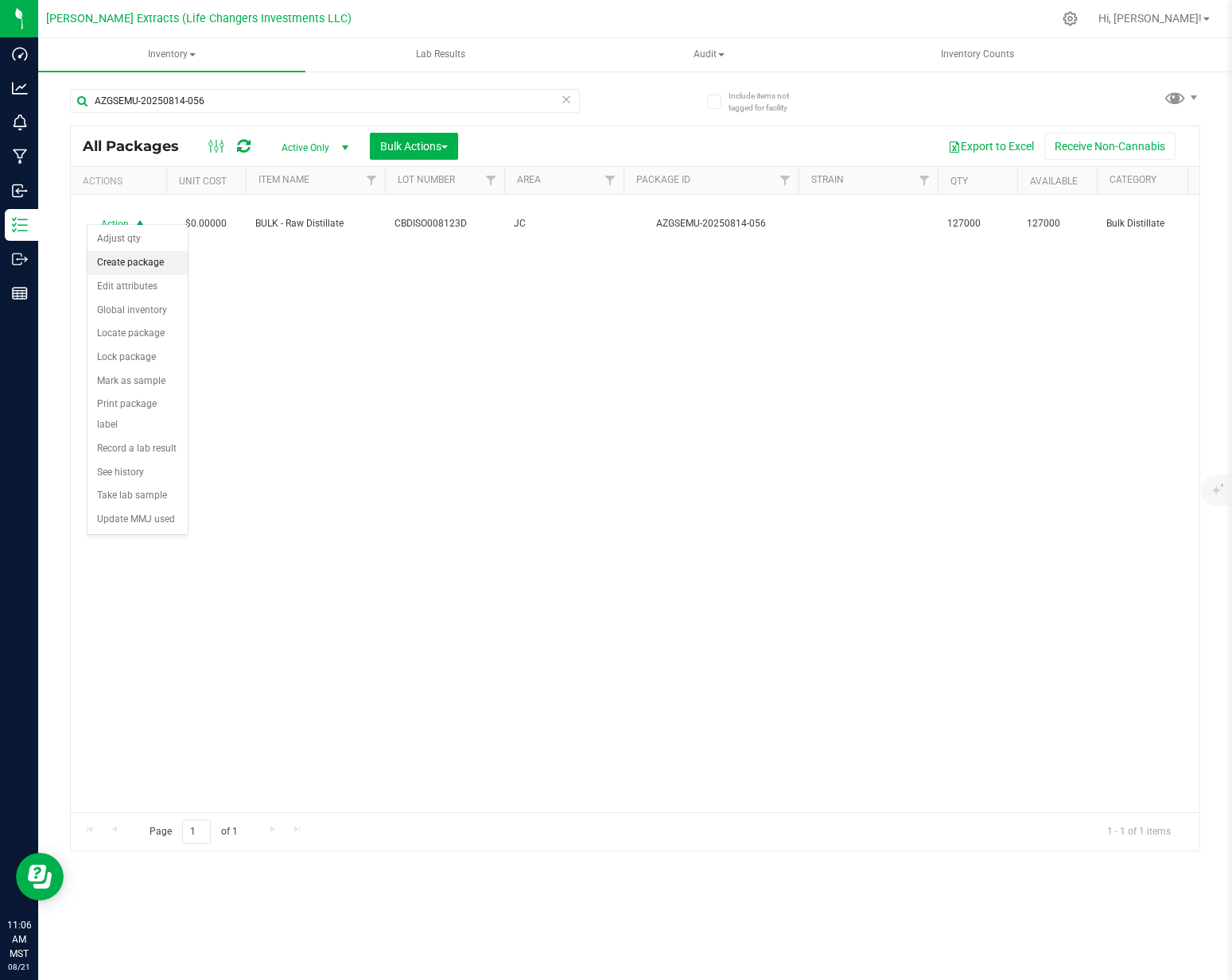
click at [160, 264] on li "Create package" at bounding box center [137, 263] width 101 height 24
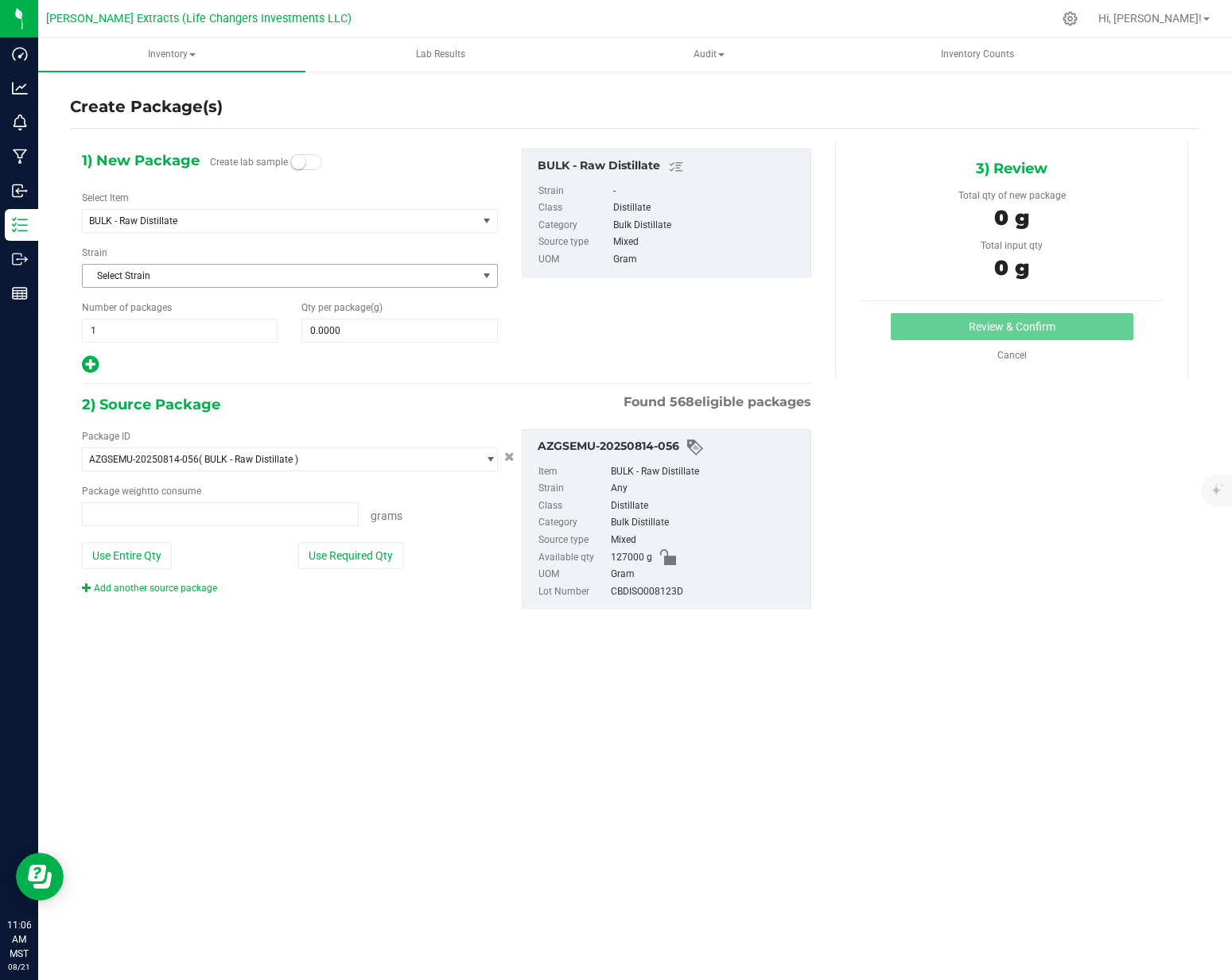
type input "0.0000 g"
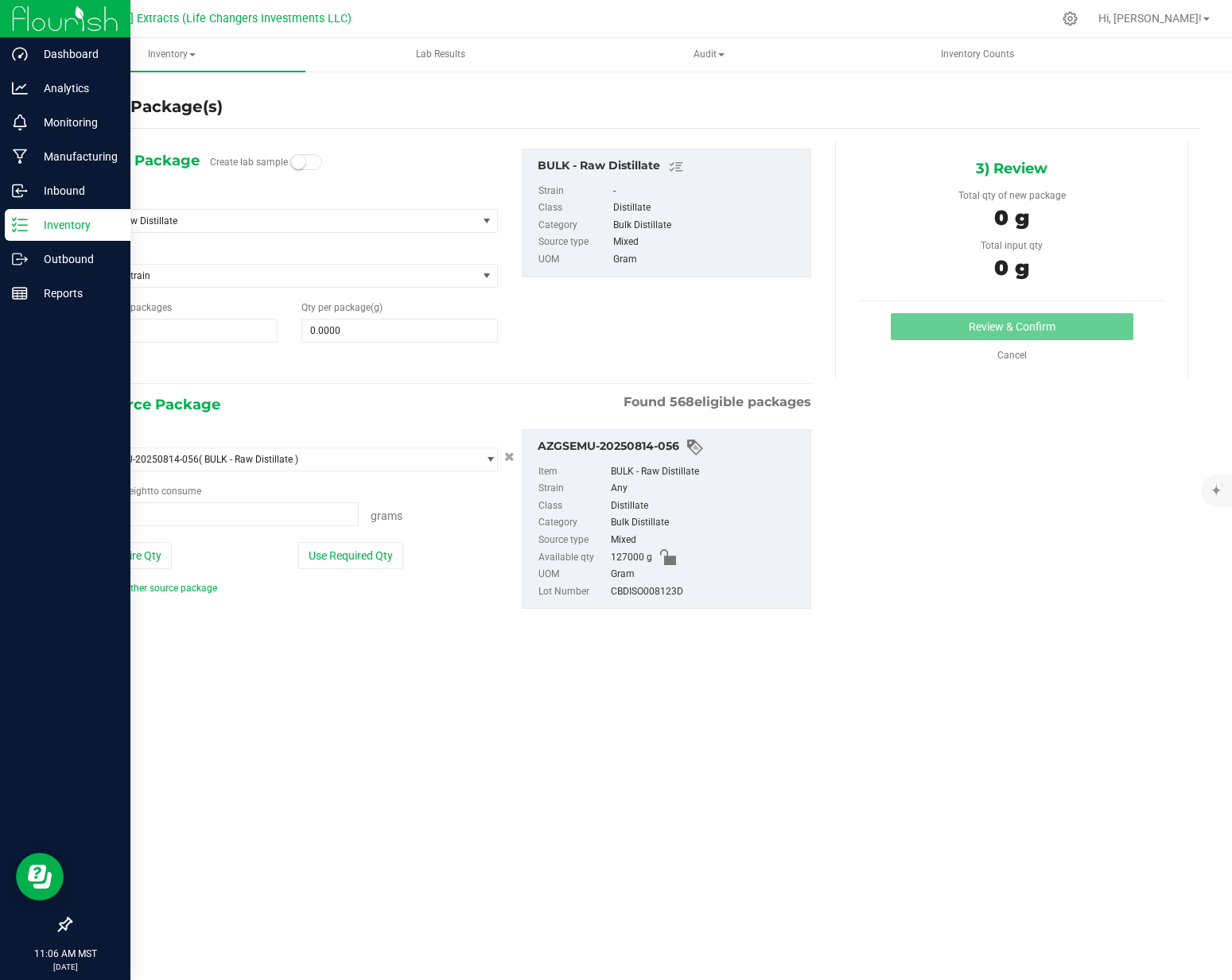
click at [28, 221] on p "Inventory" at bounding box center [75, 225] width 95 height 19
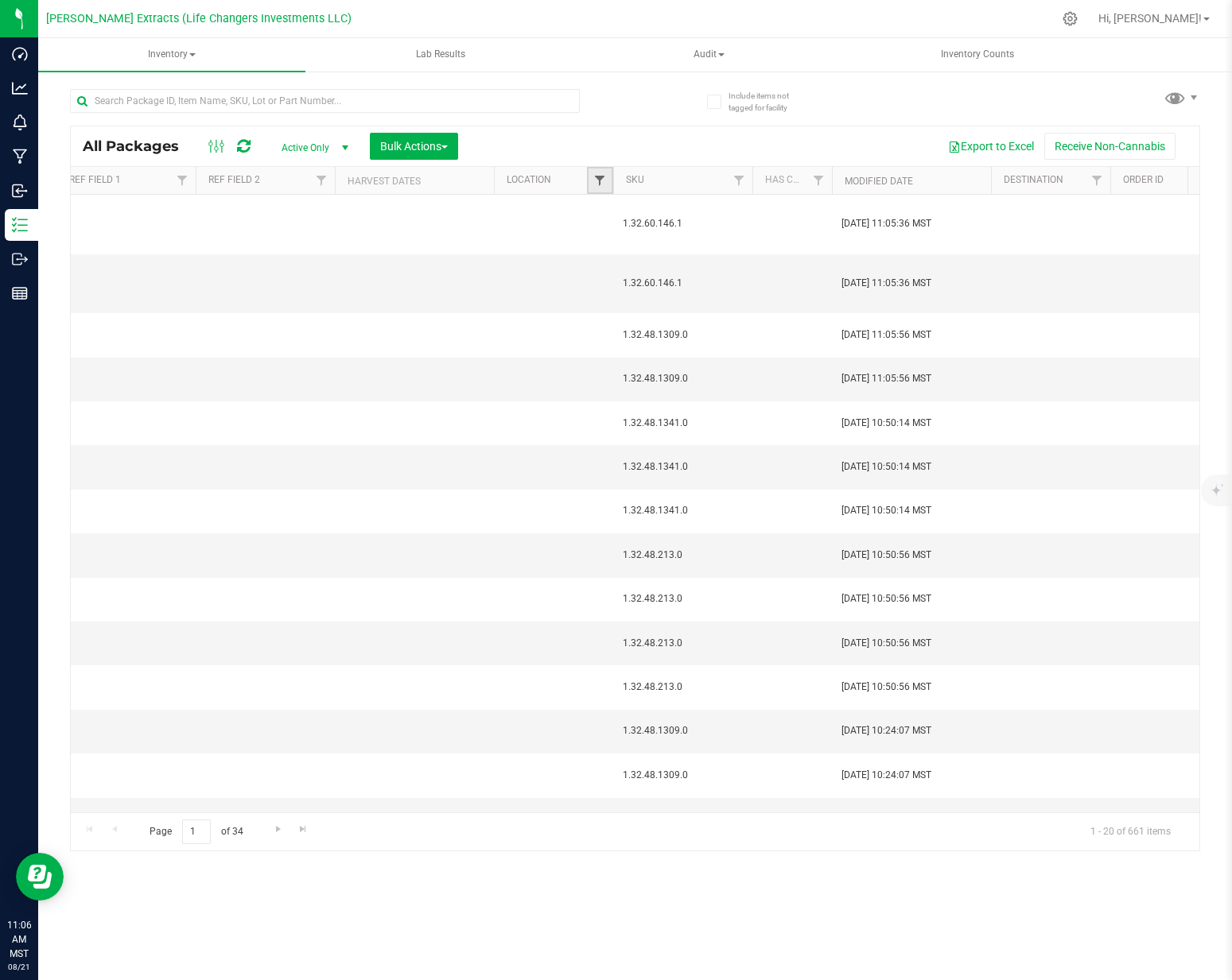
click at [594, 181] on span "Filter" at bounding box center [599, 181] width 13 height 13
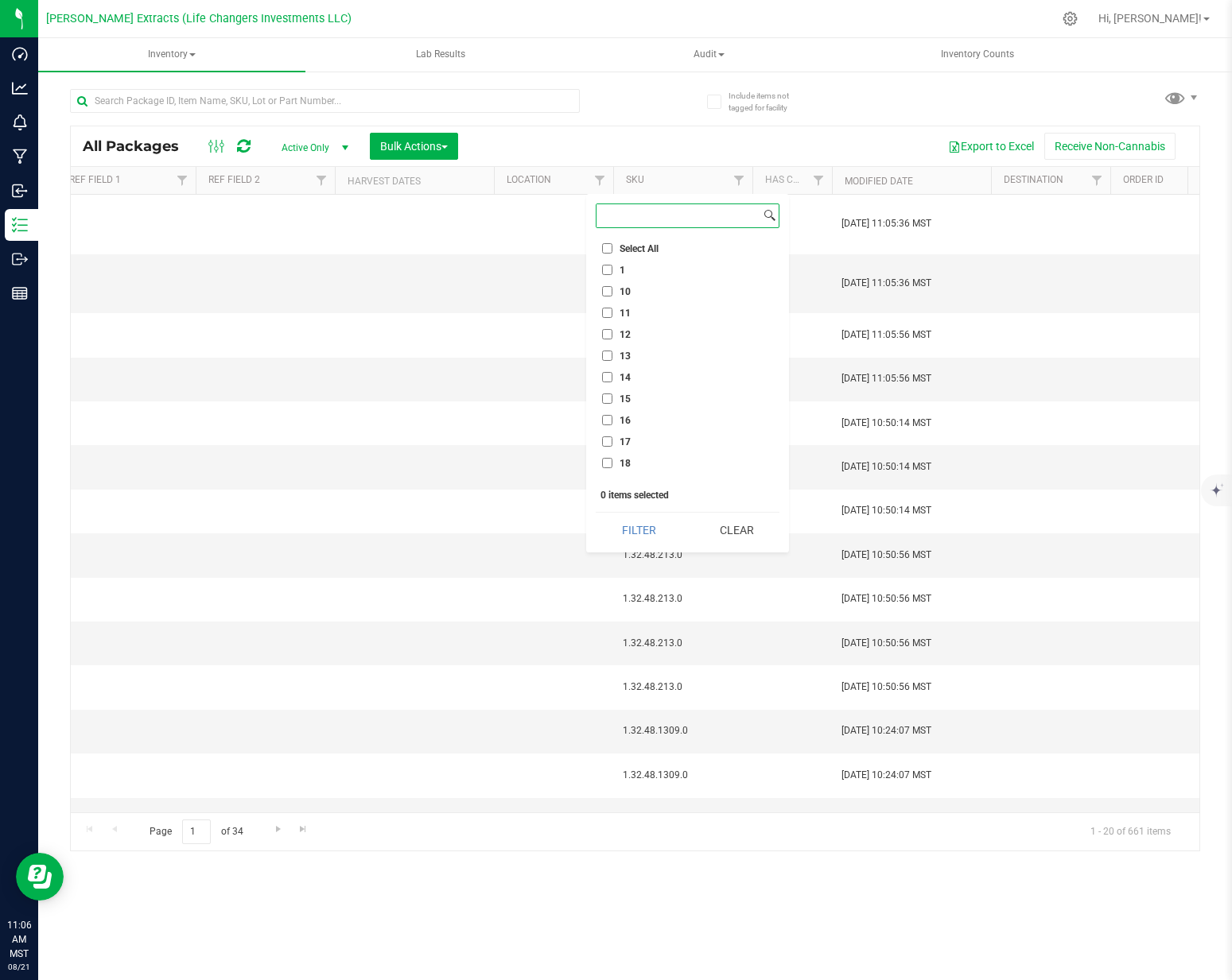
click at [667, 216] on input at bounding box center [678, 216] width 164 height 23
type input "jc"
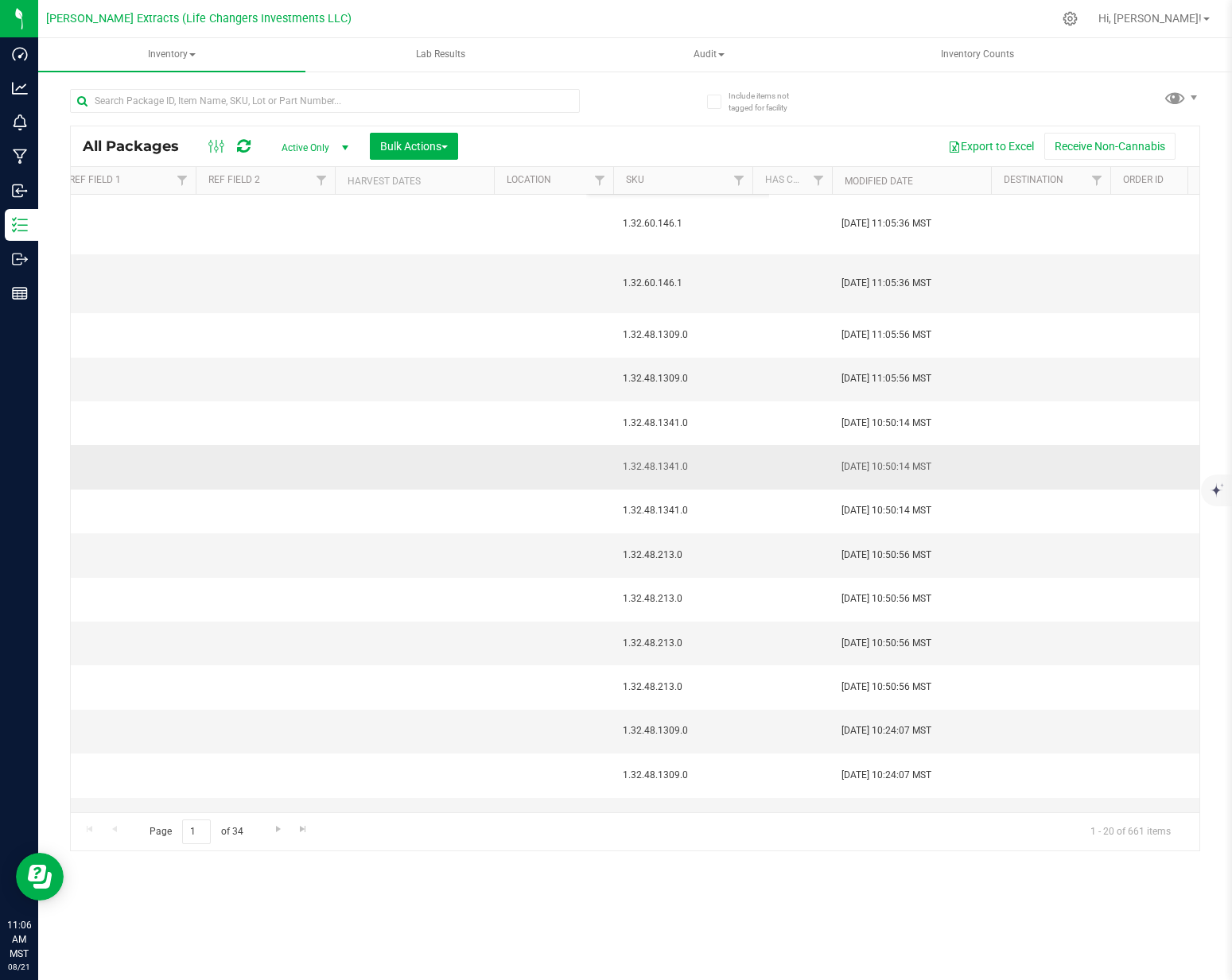
drag, startPoint x: 700, startPoint y: 145, endPoint x: 717, endPoint y: 434, distance: 289.5
click at [700, 145] on div "Export to Excel Receive Non-Cannabis" at bounding box center [829, 146] width 717 height 27
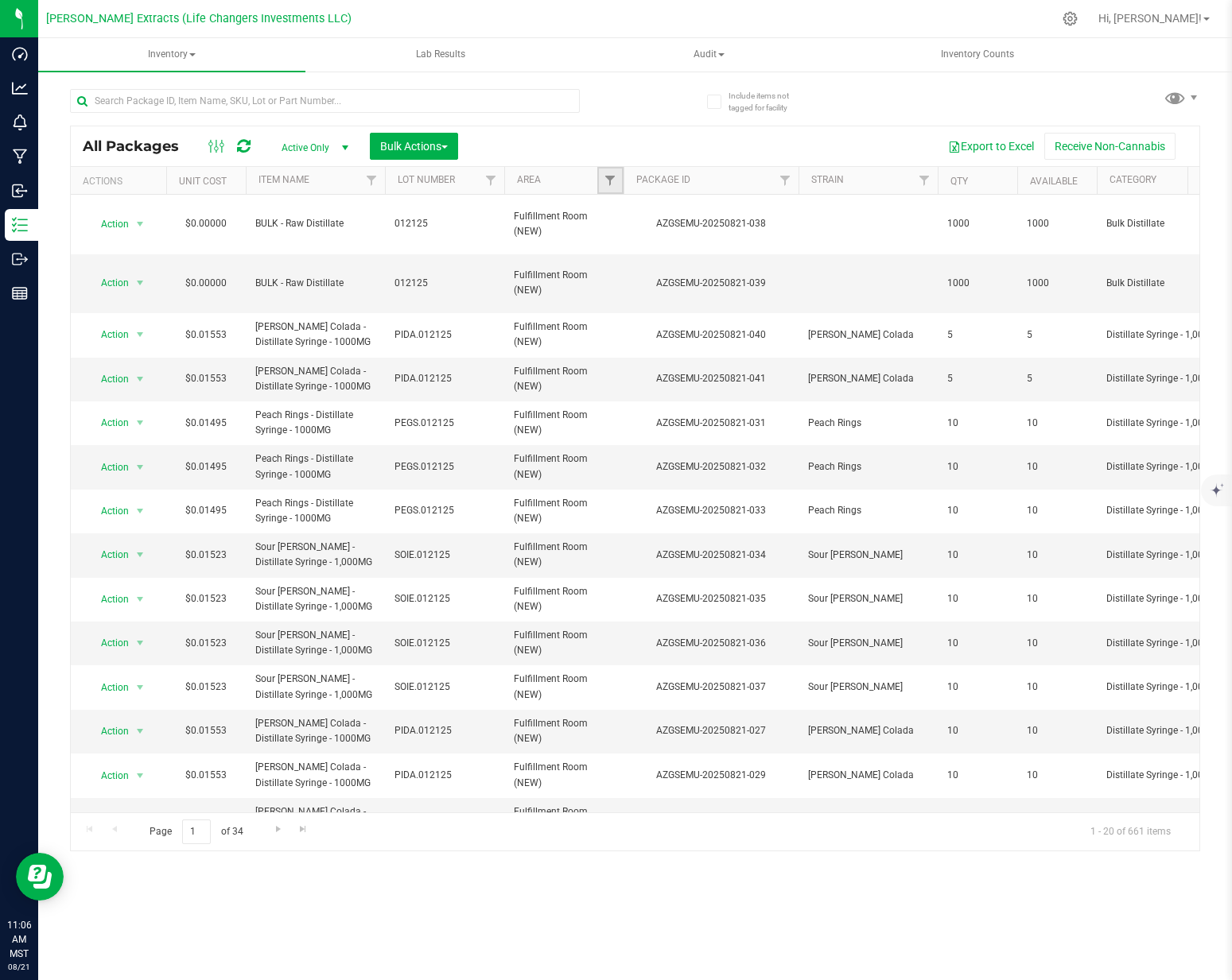
click at [616, 172] on link "Filter" at bounding box center [610, 181] width 26 height 27
type input "jc"
click at [616, 252] on input "JC" at bounding box center [618, 253] width 11 height 11
checkbox input "true"
click at [643, 317] on button "Filter" at bounding box center [644, 313] width 76 height 35
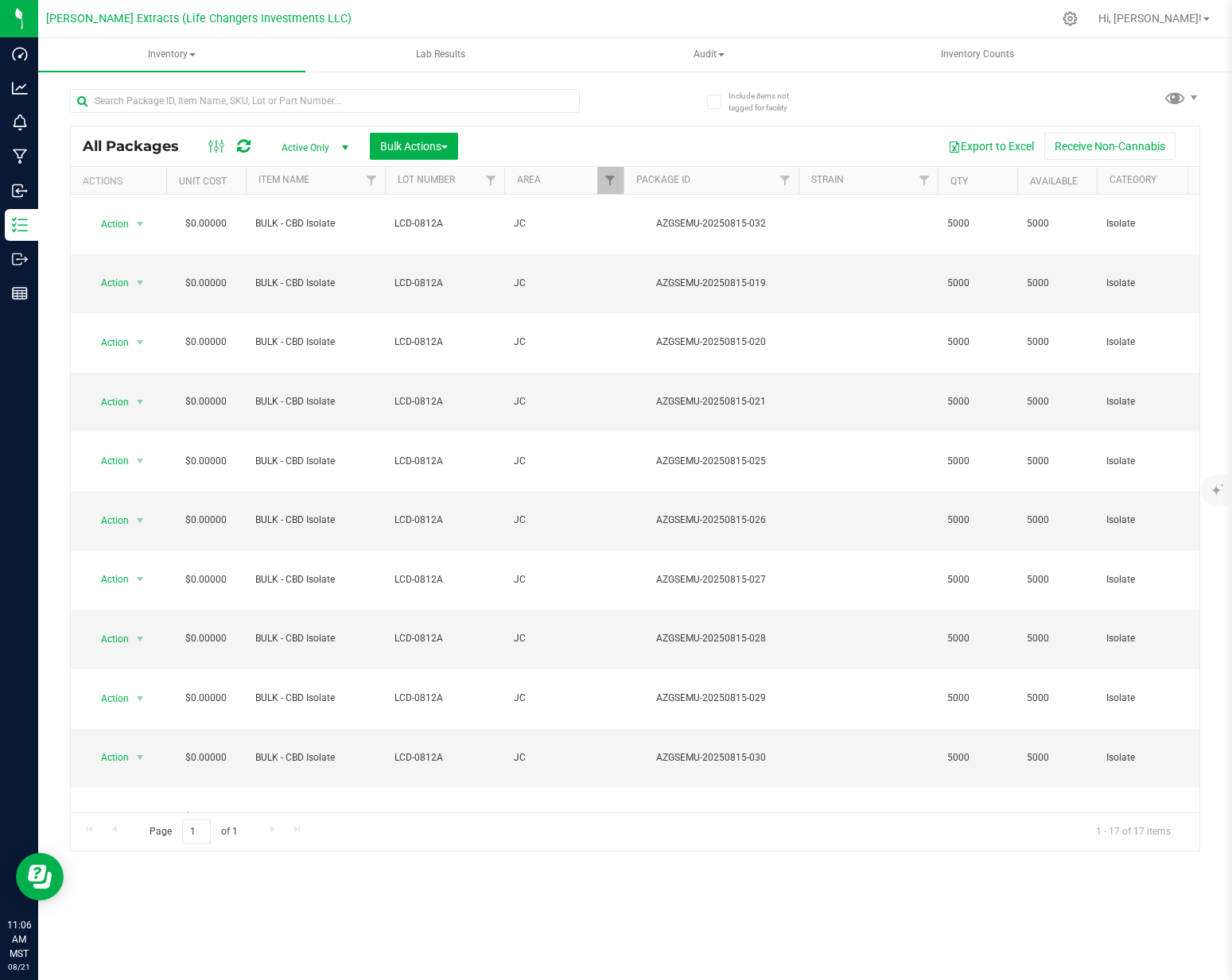
click at [651, 122] on div "All Packages Active Only Active Only Lab Samples Locked All Bulk Actions Add to…" at bounding box center [635, 463] width 1130 height 778
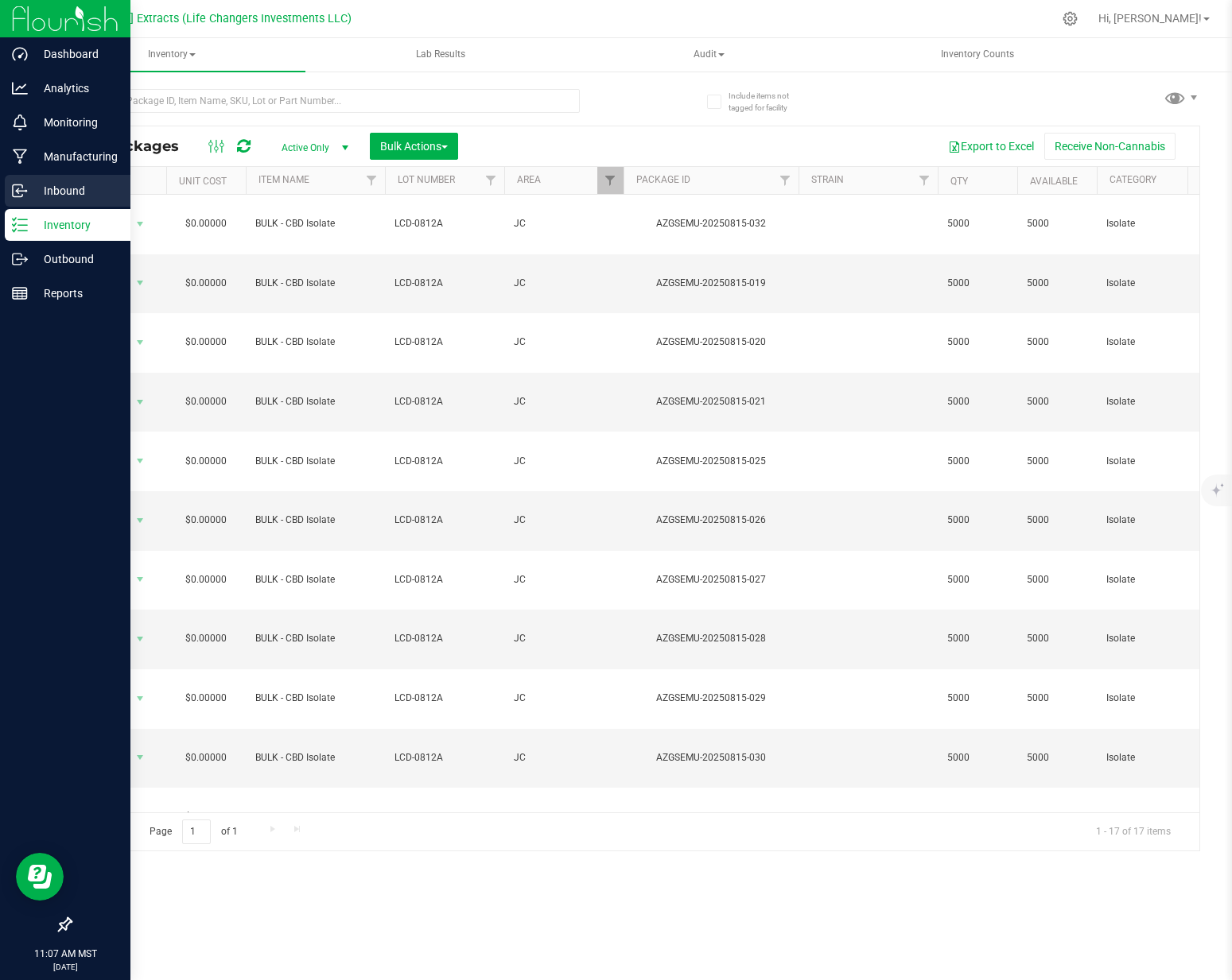
click at [43, 196] on p "Inbound" at bounding box center [75, 190] width 95 height 19
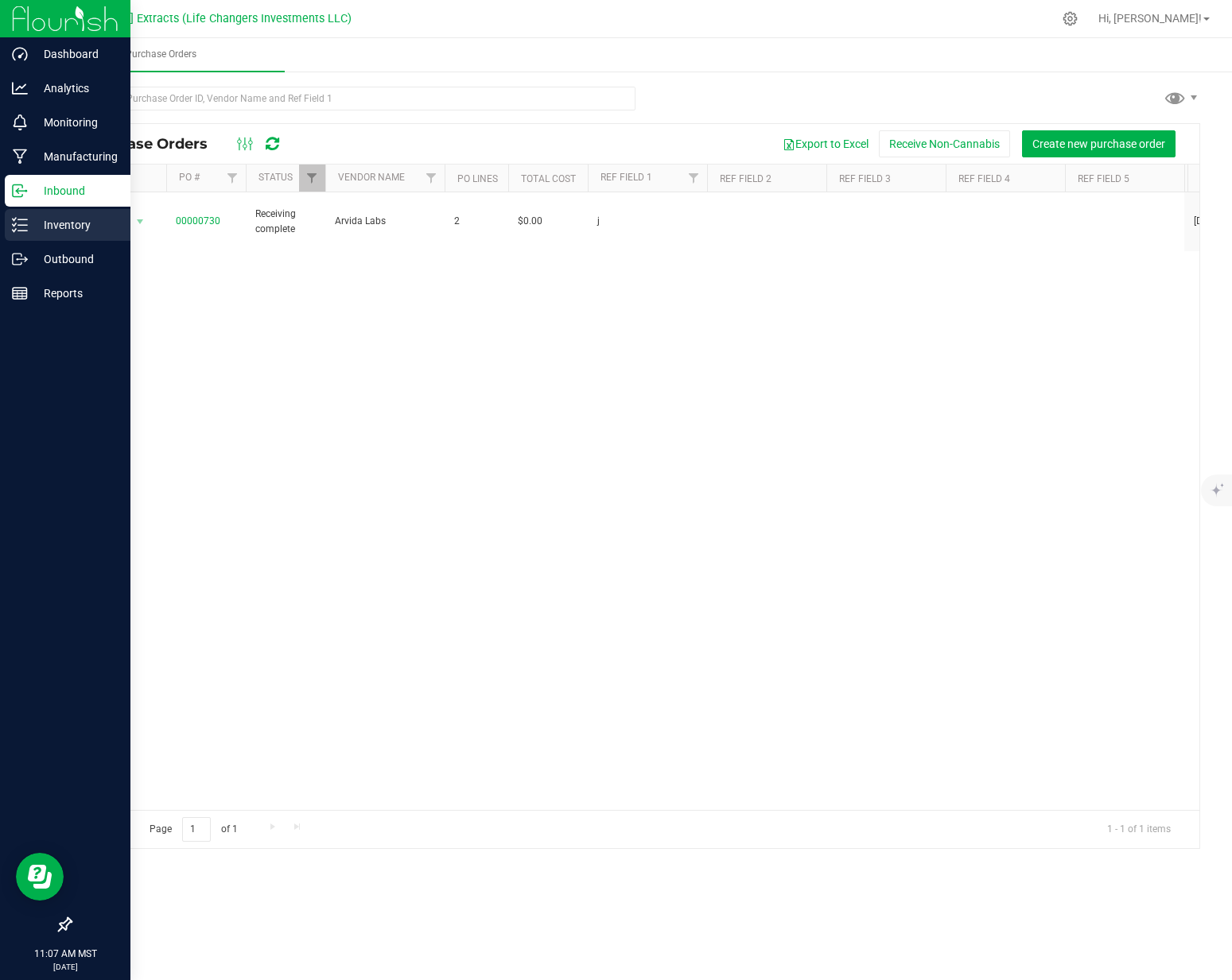
click at [57, 232] on p "Inventory" at bounding box center [75, 225] width 95 height 19
